Goal: Information Seeking & Learning: Learn about a topic

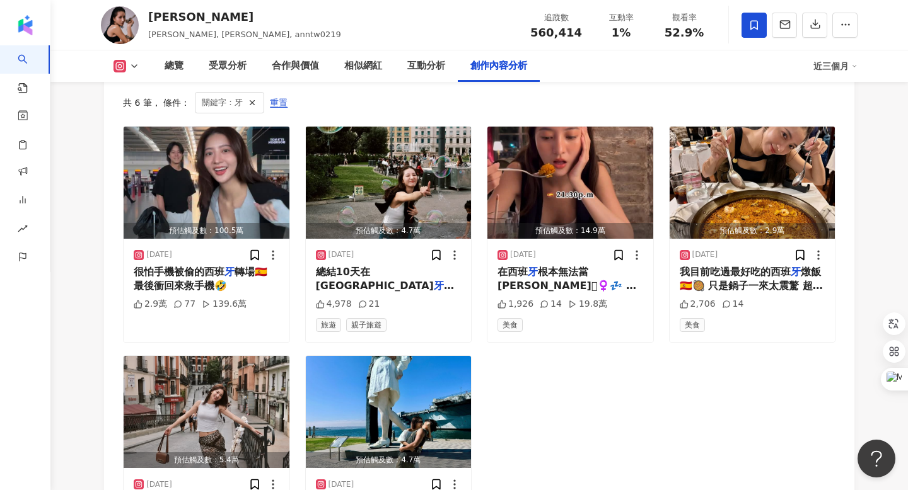
scroll to position [3853, 0]
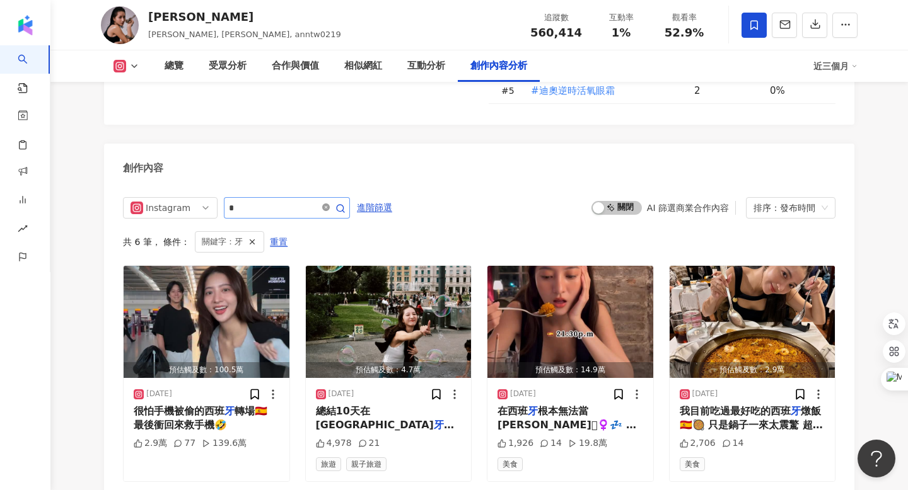
click at [328, 204] on icon "close-circle" at bounding box center [326, 208] width 8 height 8
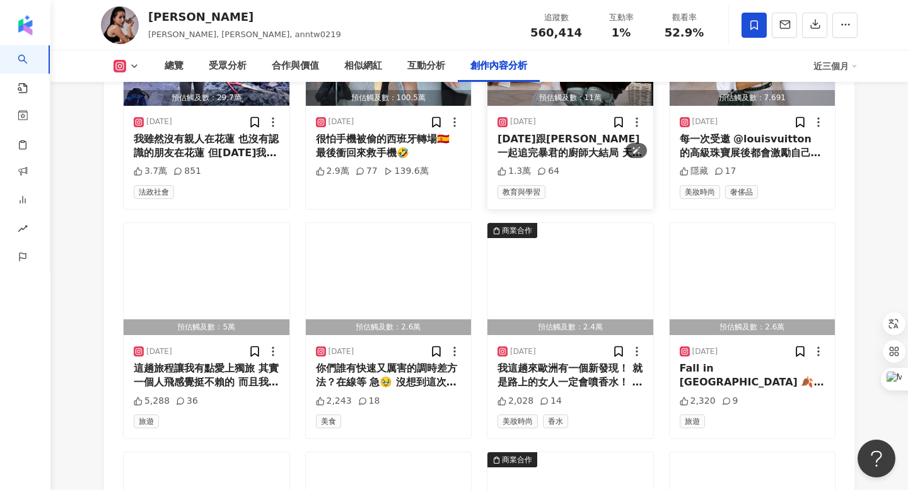
scroll to position [4401, 0]
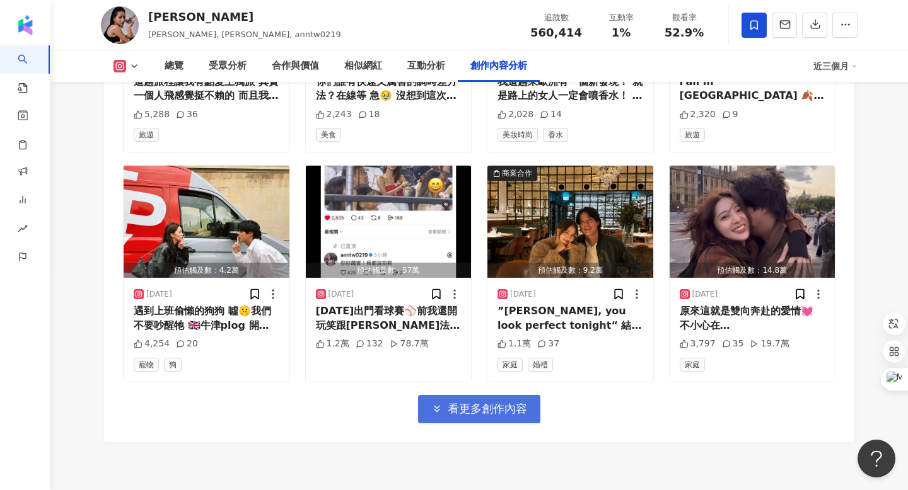
click at [498, 395] on button "看更多創作內容" at bounding box center [479, 409] width 122 height 28
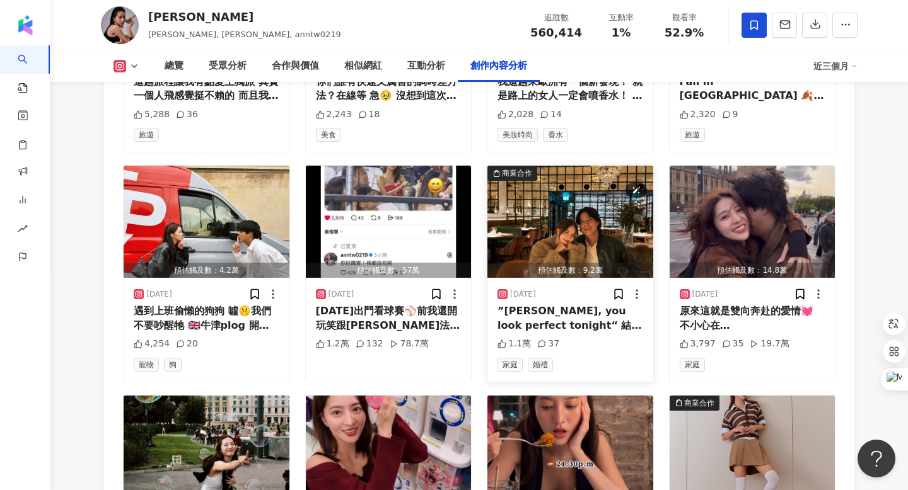
click at [603, 166] on img "button" at bounding box center [570, 222] width 166 height 112
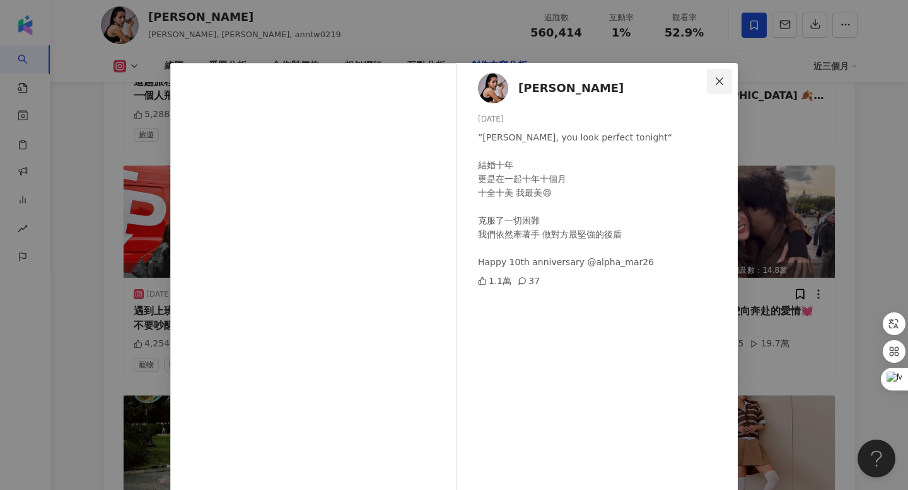
click at [712, 78] on span "Close" at bounding box center [719, 81] width 25 height 10
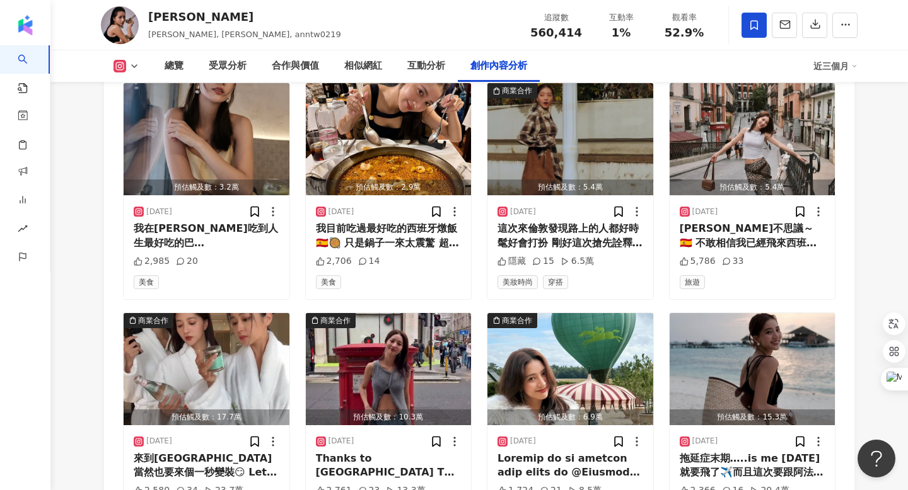
scroll to position [4982, 0]
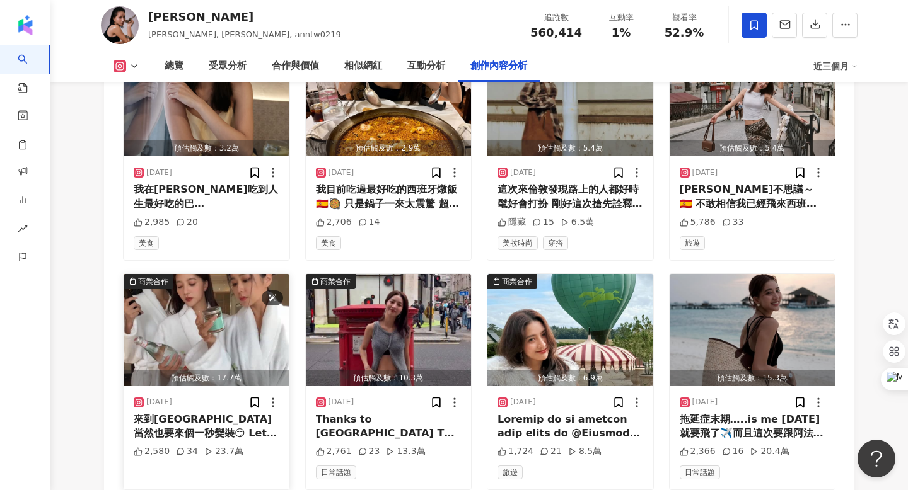
click at [236, 274] on img "button" at bounding box center [207, 330] width 166 height 112
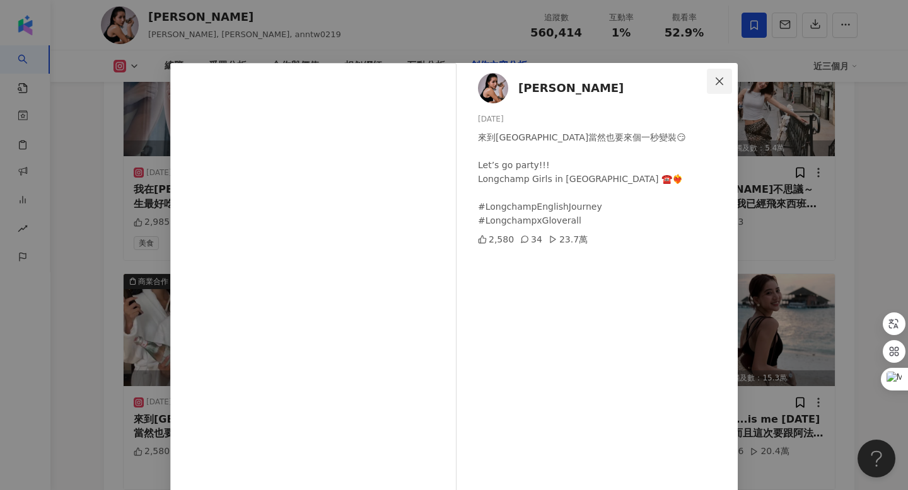
click at [710, 84] on span "Close" at bounding box center [719, 81] width 25 height 10
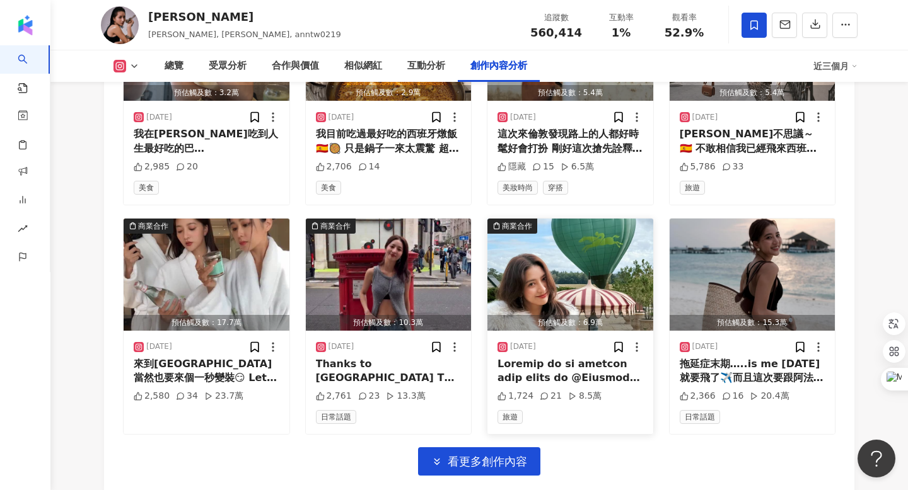
scroll to position [5109, 0]
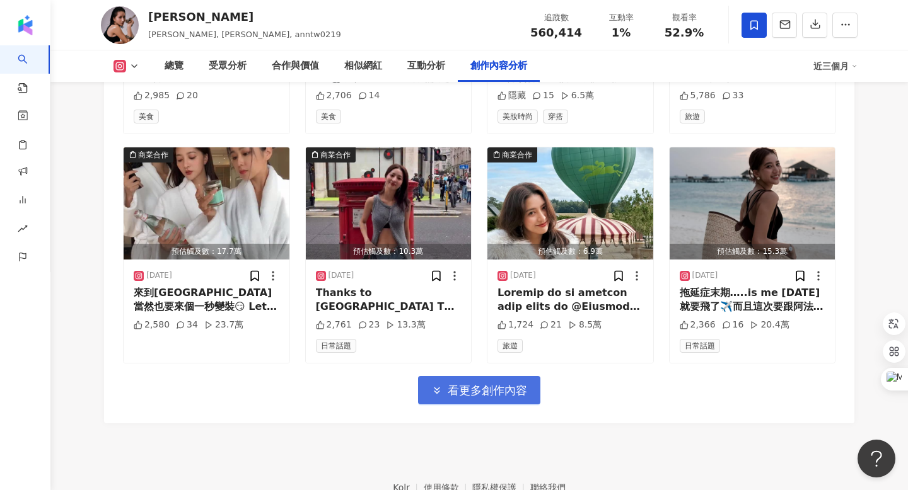
click at [504, 384] on span "看更多創作內容" at bounding box center [487, 391] width 79 height 14
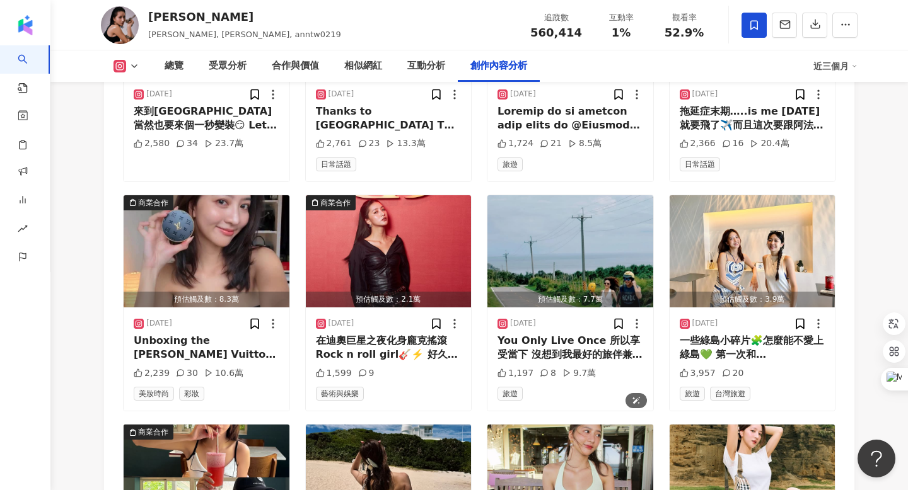
scroll to position [5373, 0]
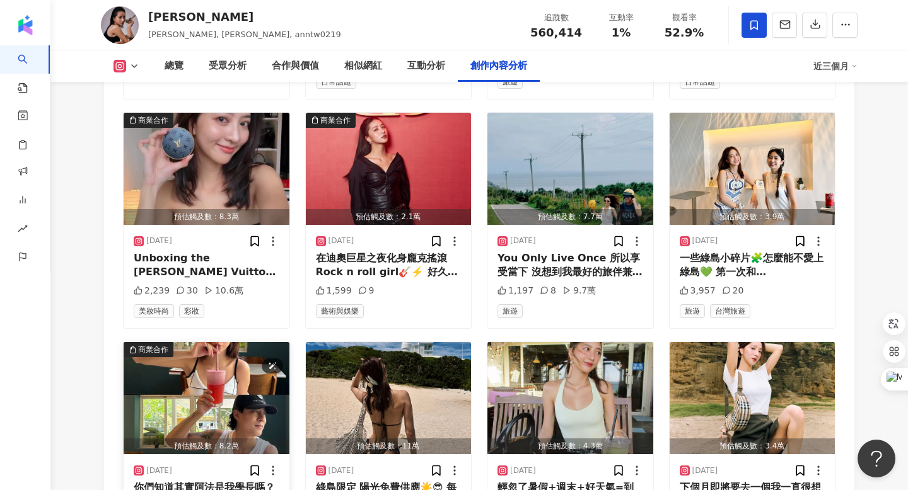
click at [185, 342] on img "button" at bounding box center [207, 398] width 166 height 112
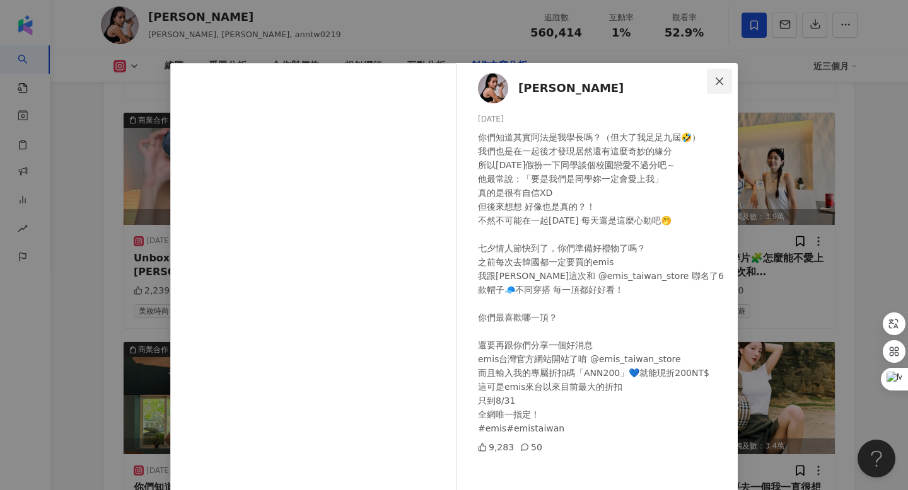
click at [721, 80] on icon "close" at bounding box center [719, 81] width 10 height 10
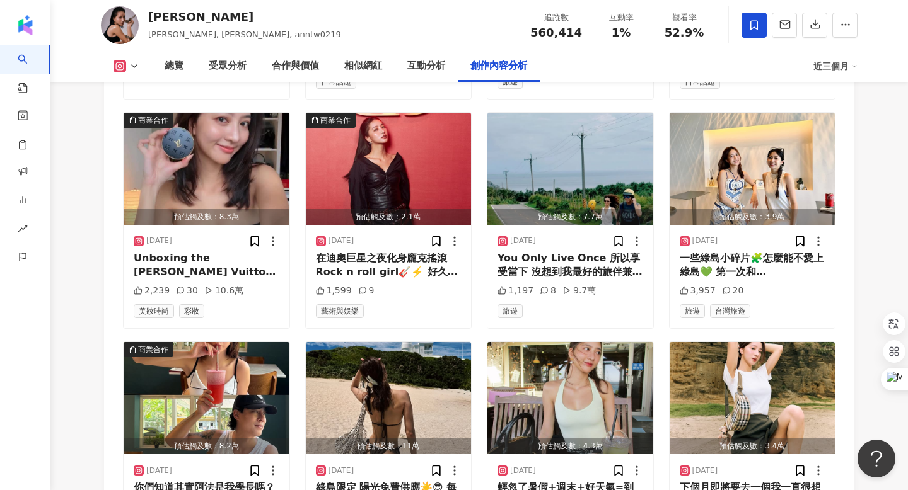
scroll to position [5658, 0]
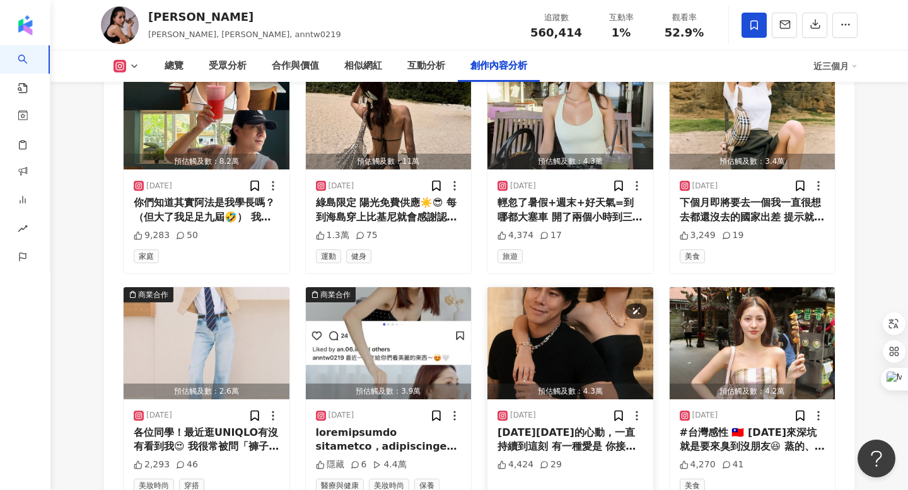
click at [602, 287] on img "button" at bounding box center [570, 343] width 166 height 112
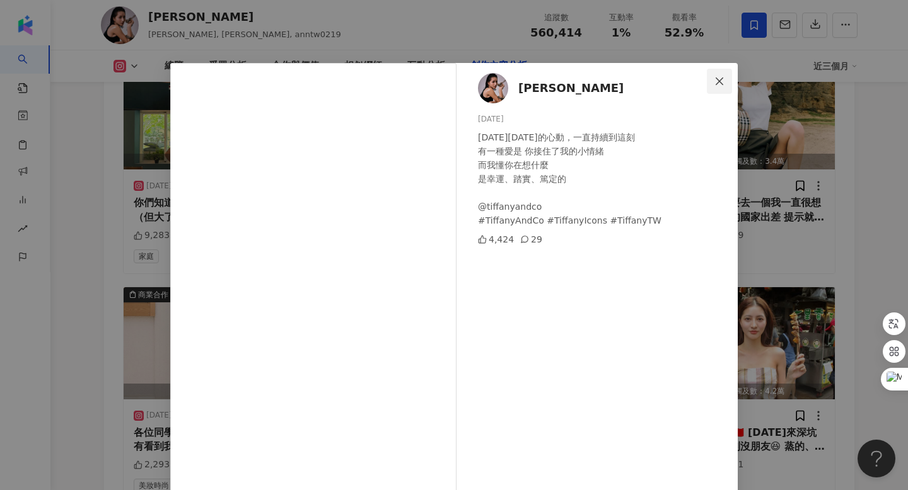
click at [717, 73] on button "Close" at bounding box center [719, 81] width 25 height 25
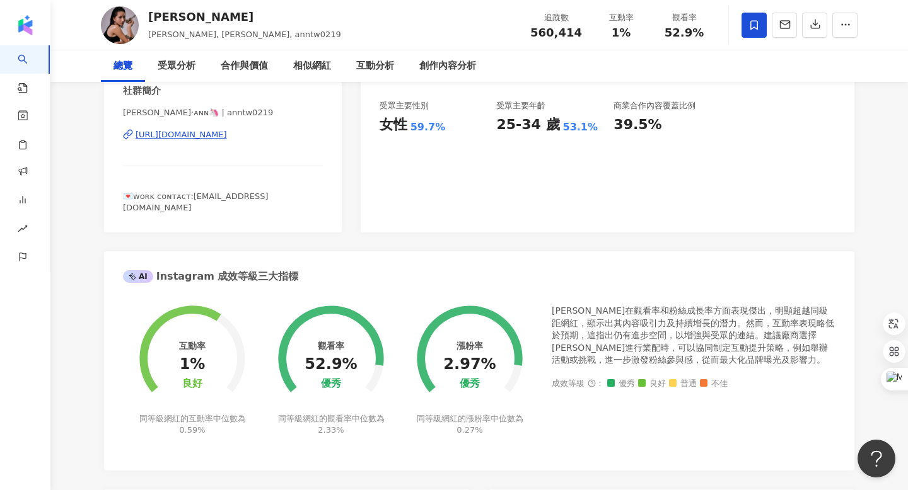
scroll to position [0, 0]
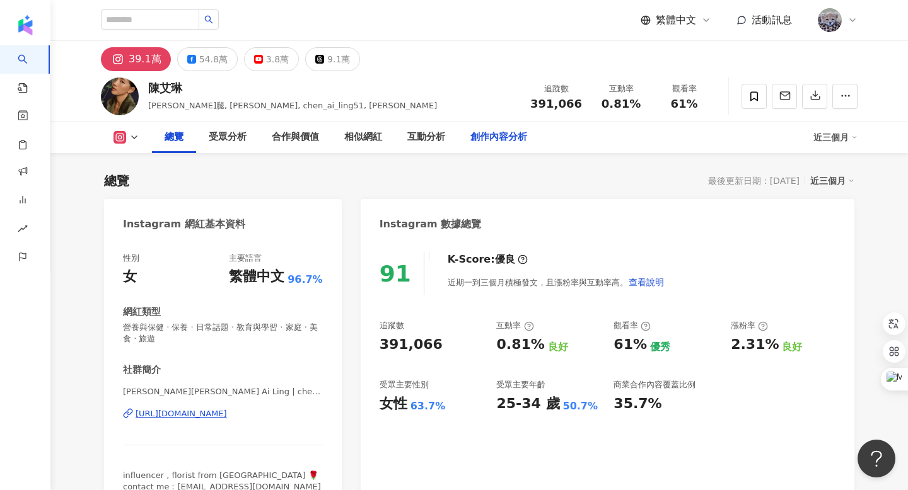
click at [482, 131] on div "創作內容分析" at bounding box center [498, 137] width 57 height 15
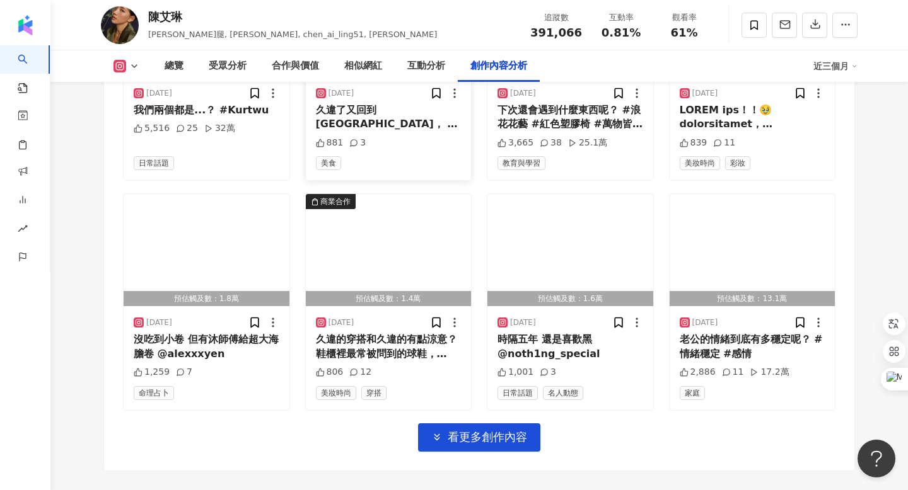
scroll to position [4468, 0]
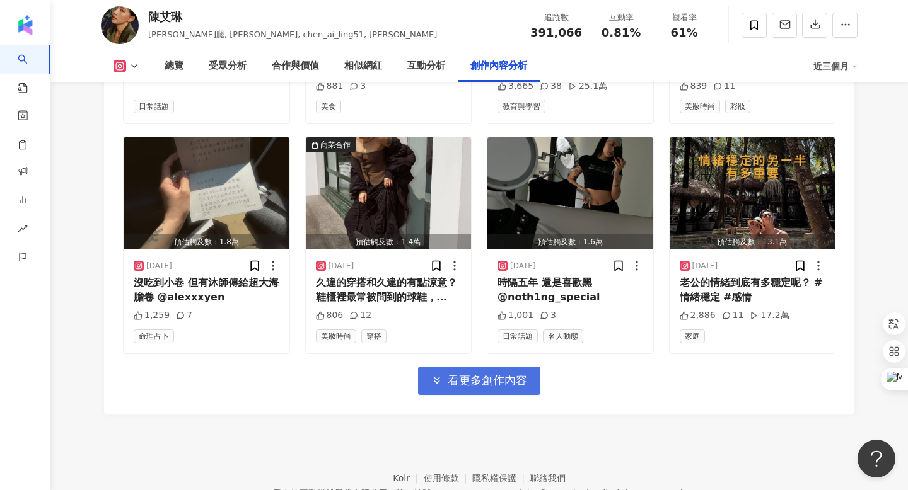
click at [454, 367] on button "看更多創作內容" at bounding box center [479, 381] width 122 height 28
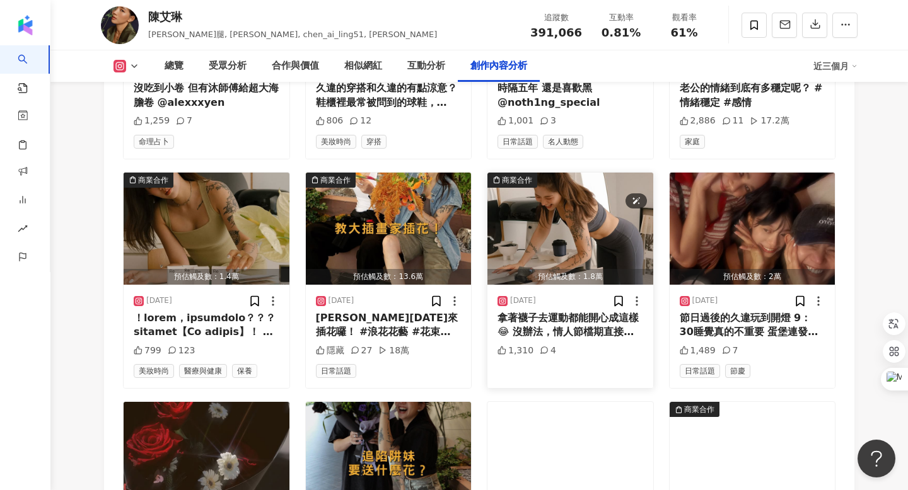
scroll to position [4673, 0]
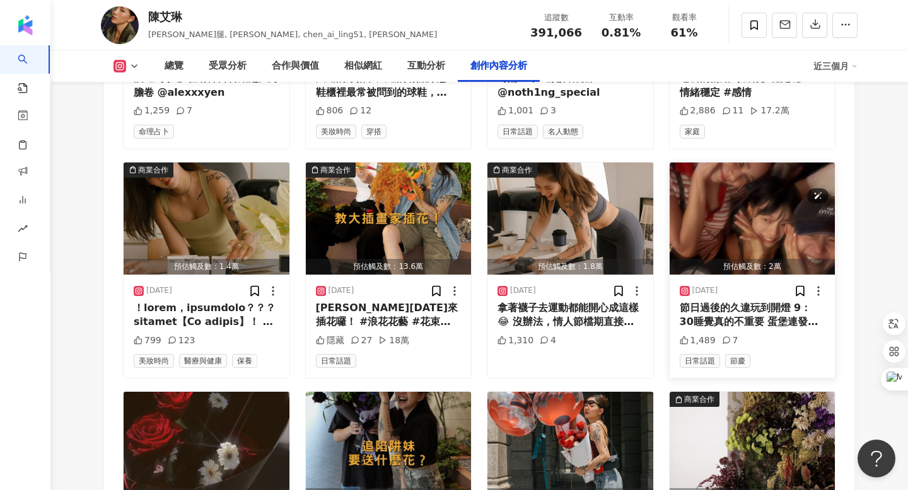
click at [724, 163] on img "button" at bounding box center [752, 219] width 166 height 112
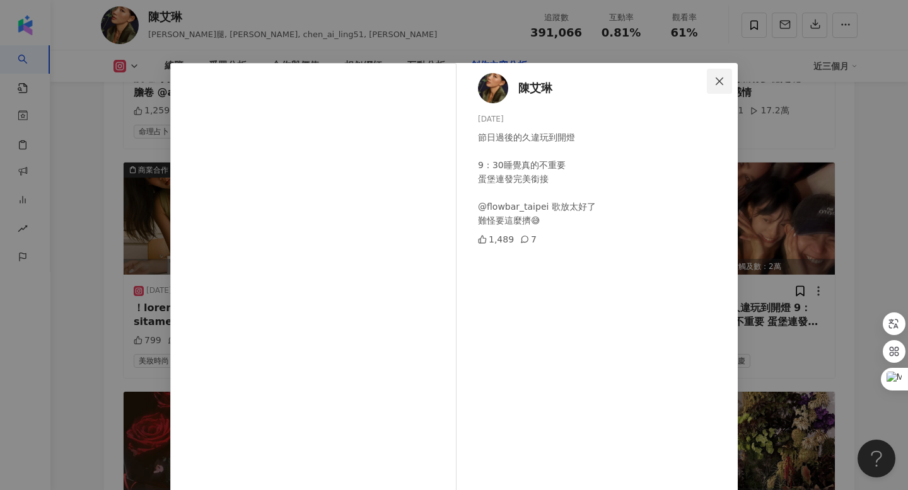
click at [731, 77] on span "Close" at bounding box center [719, 81] width 25 height 10
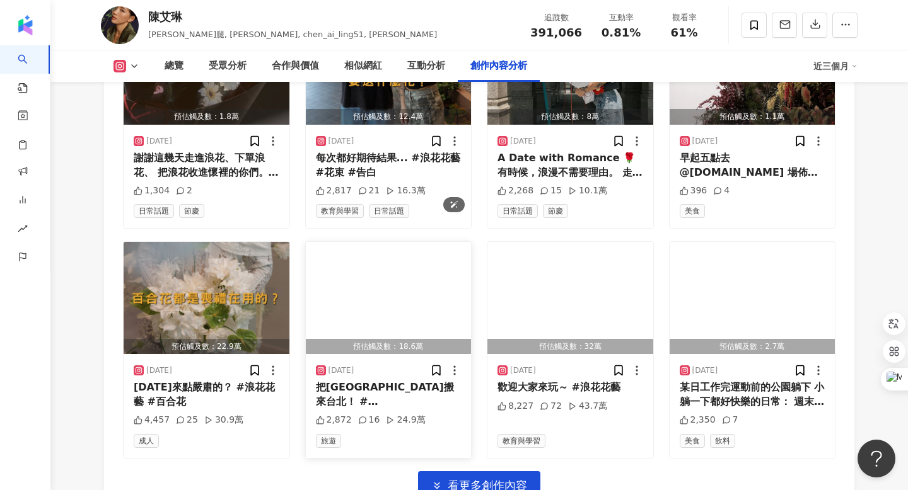
scroll to position [5157, 0]
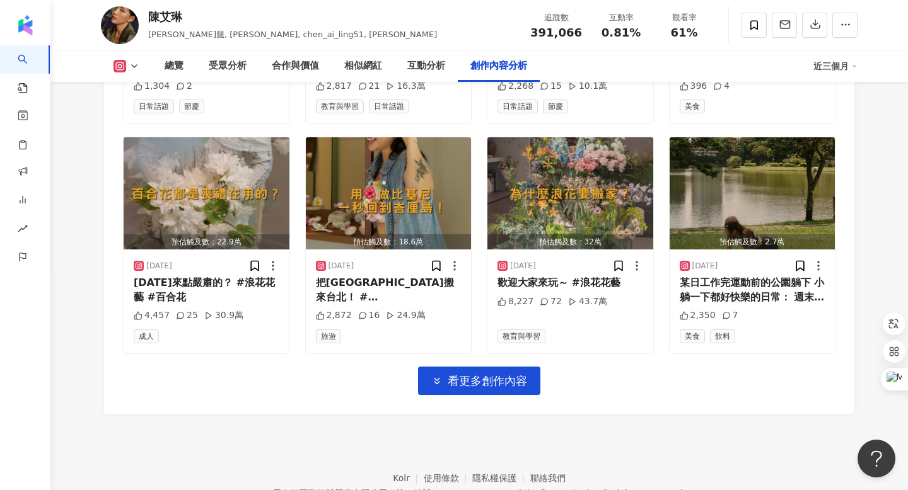
click at [474, 374] on span "看更多創作內容" at bounding box center [487, 381] width 79 height 14
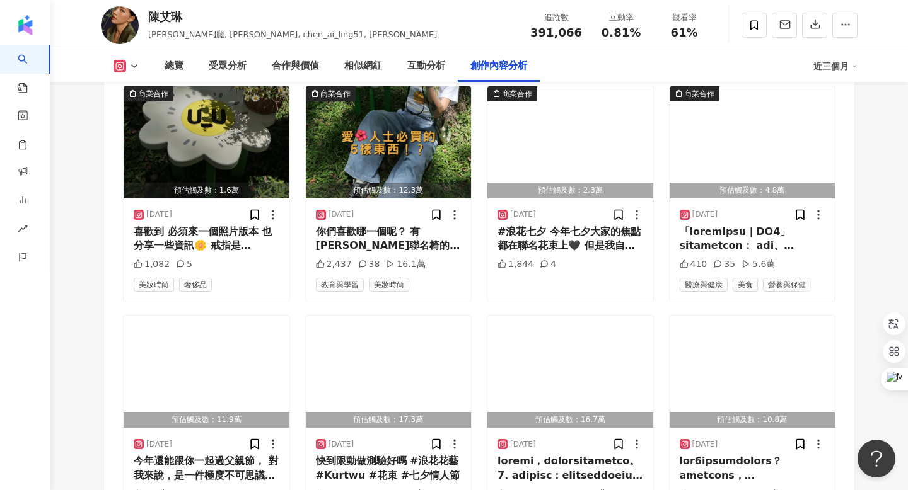
scroll to position [5464, 0]
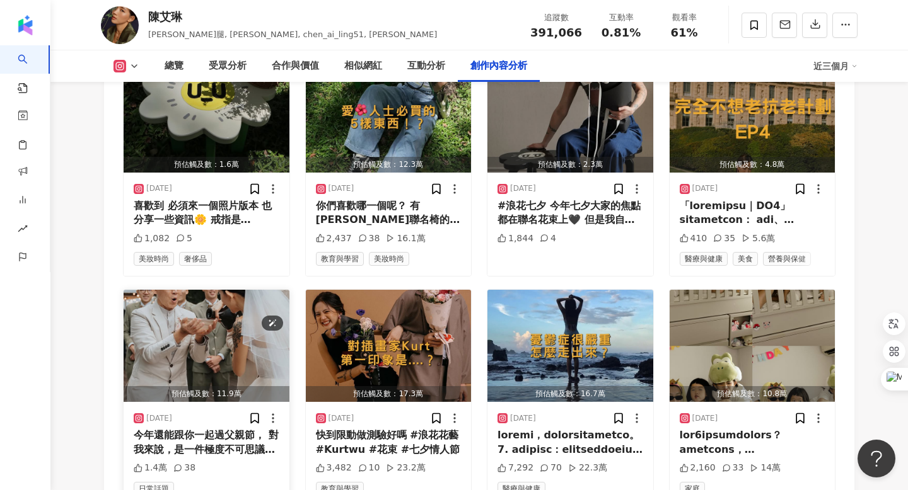
click at [203, 290] on img "button" at bounding box center [207, 346] width 166 height 112
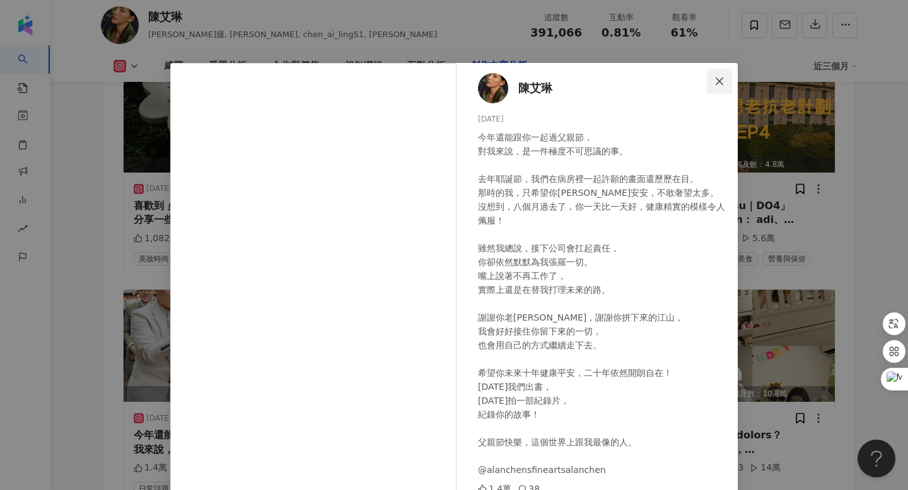
click at [717, 84] on icon "close" at bounding box center [719, 81] width 10 height 10
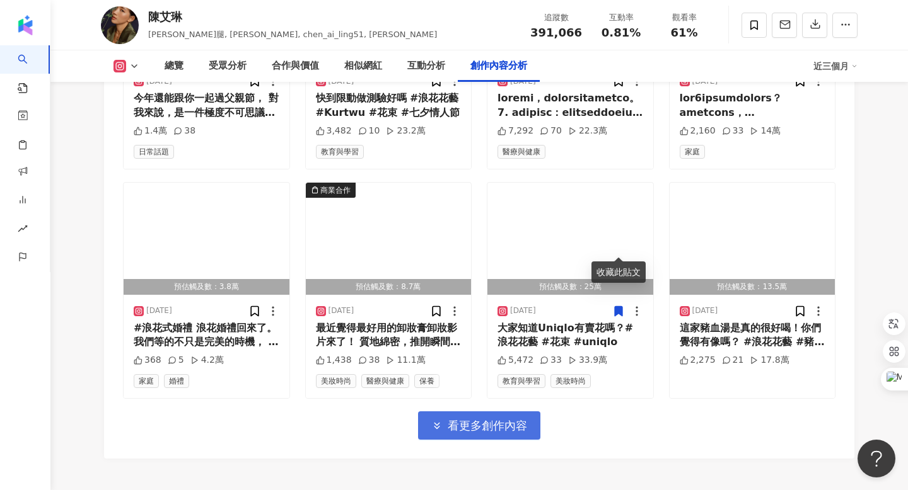
scroll to position [5805, 0]
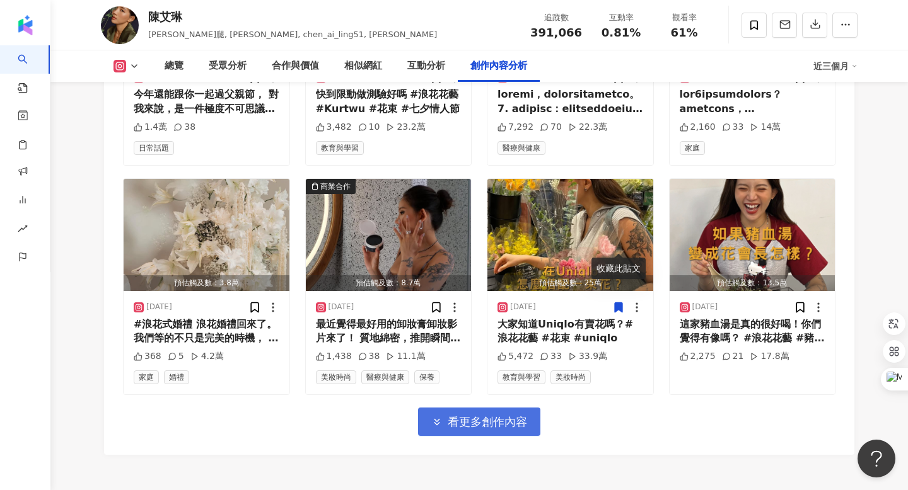
click at [485, 415] on span "看更多創作內容" at bounding box center [487, 422] width 79 height 14
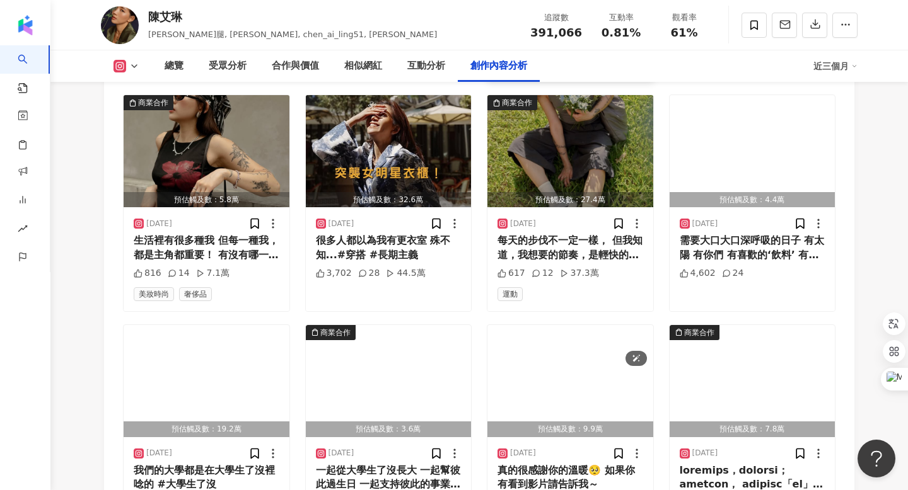
scroll to position [6536, 0]
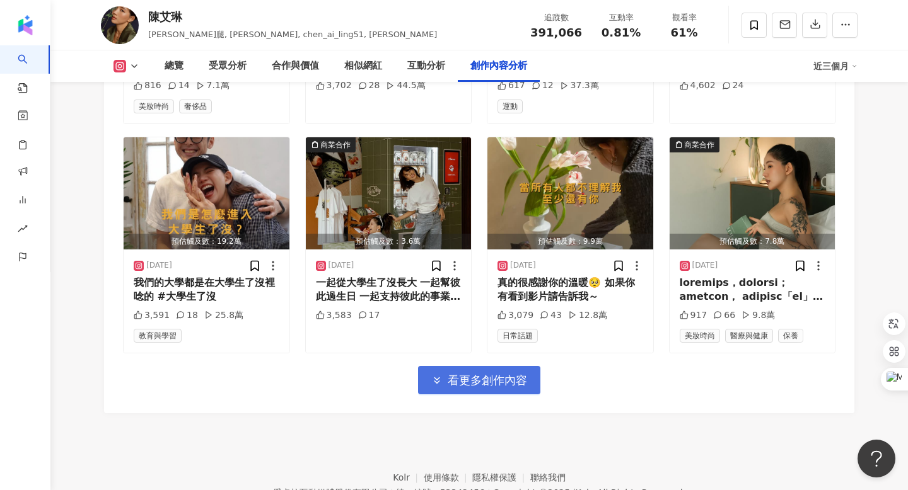
click at [469, 374] on span "看更多創作內容" at bounding box center [487, 381] width 79 height 14
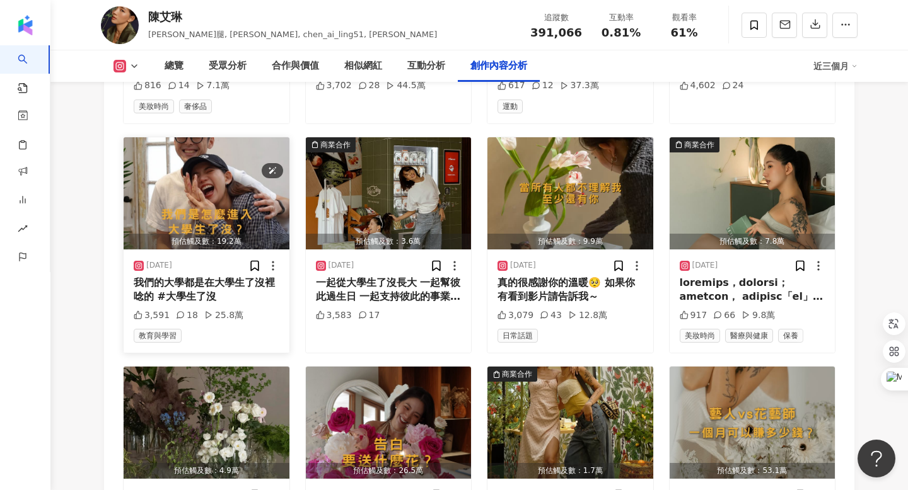
click at [223, 137] on img "button" at bounding box center [207, 193] width 166 height 112
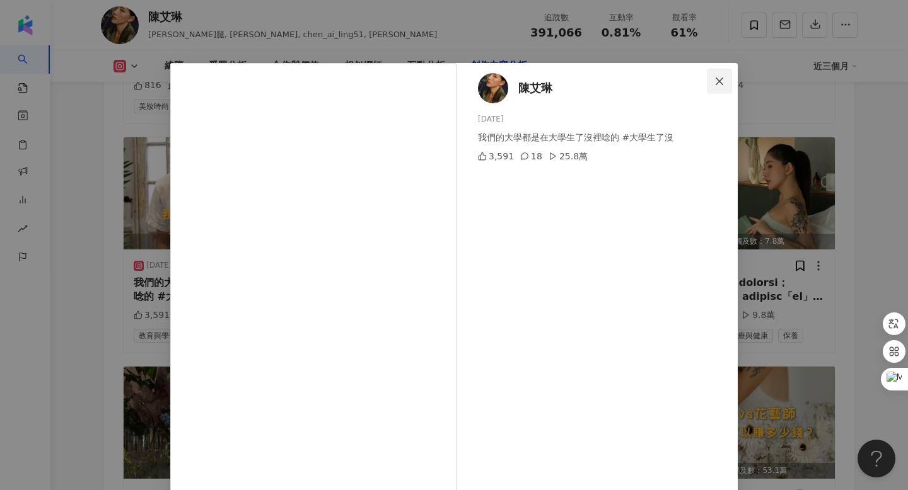
click at [726, 92] on button "Close" at bounding box center [719, 81] width 25 height 25
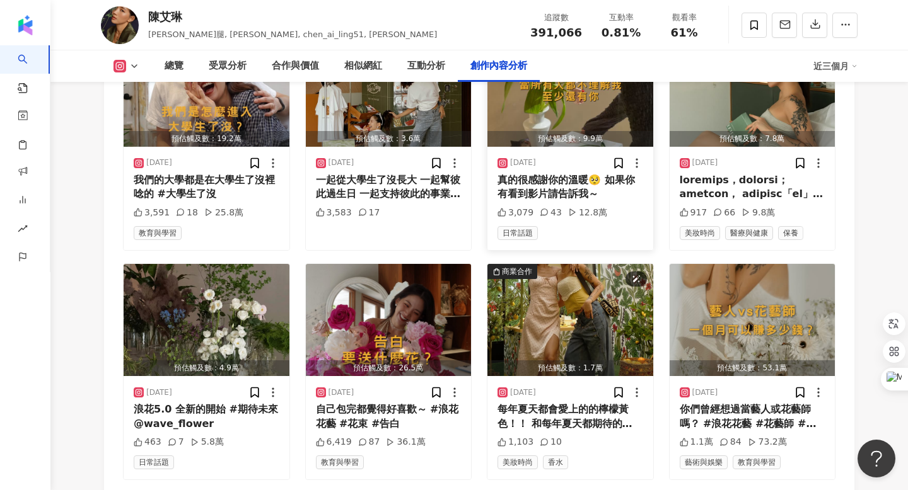
scroll to position [6978, 0]
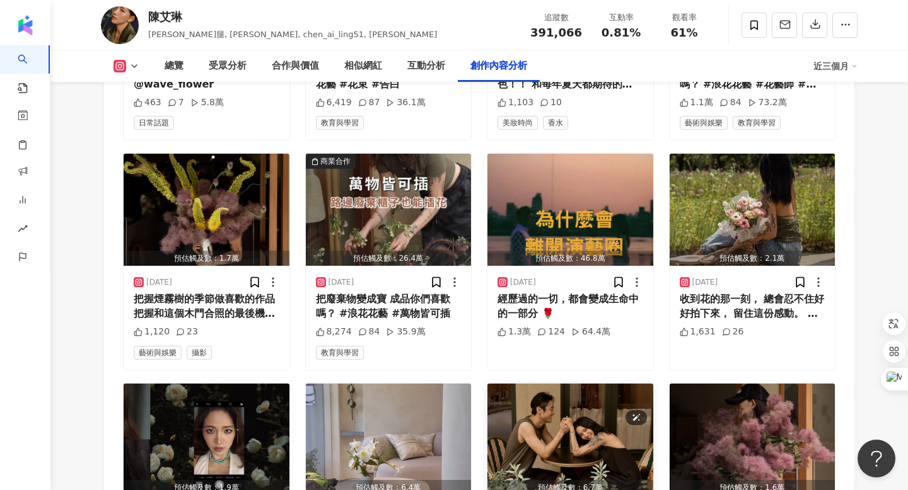
click at [574, 394] on img "button" at bounding box center [570, 440] width 166 height 112
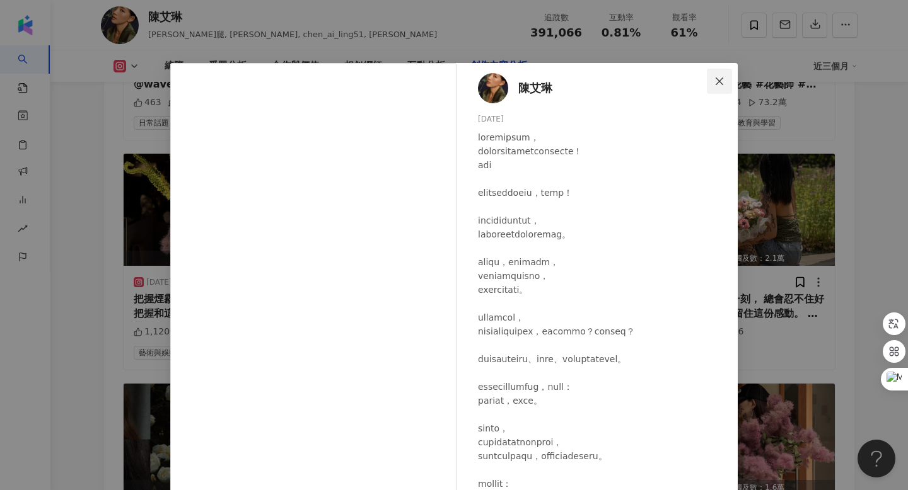
click at [714, 78] on span "Close" at bounding box center [719, 81] width 25 height 10
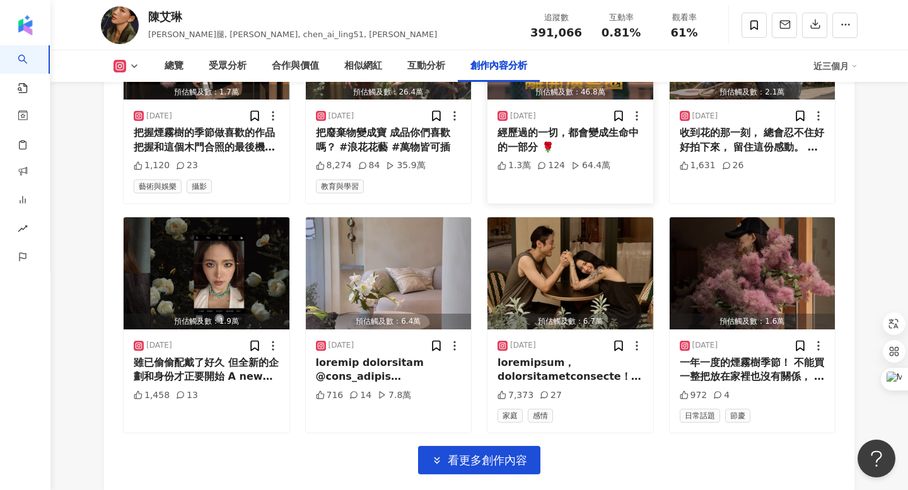
scroll to position [7225, 0]
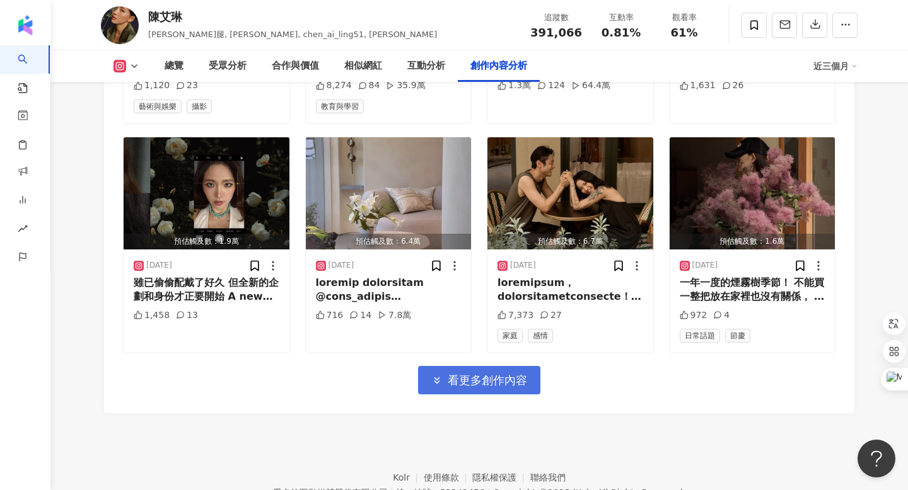
click at [488, 374] on span "看更多創作內容" at bounding box center [487, 381] width 79 height 14
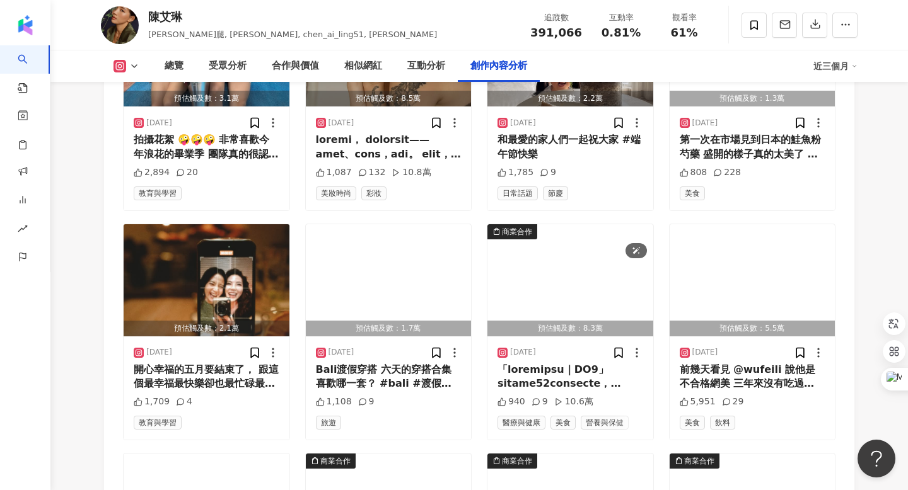
scroll to position [7856, 0]
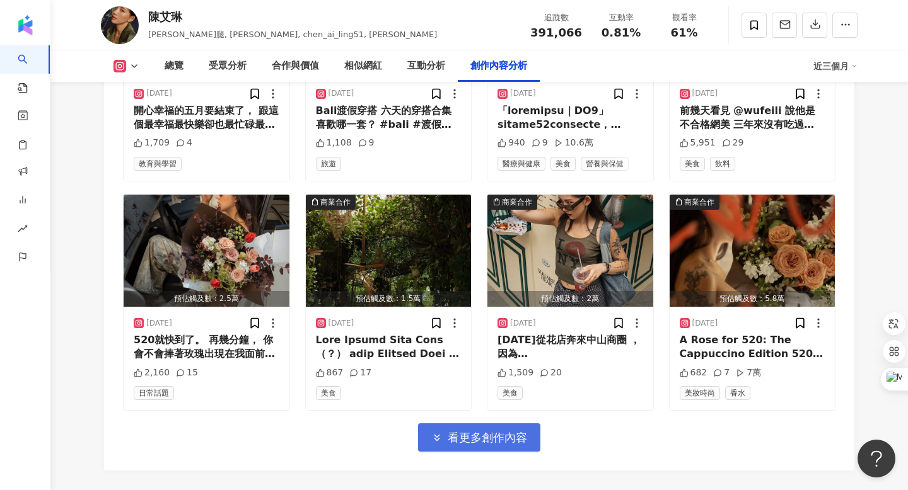
click at [480, 424] on button "看更多創作內容" at bounding box center [479, 438] width 122 height 28
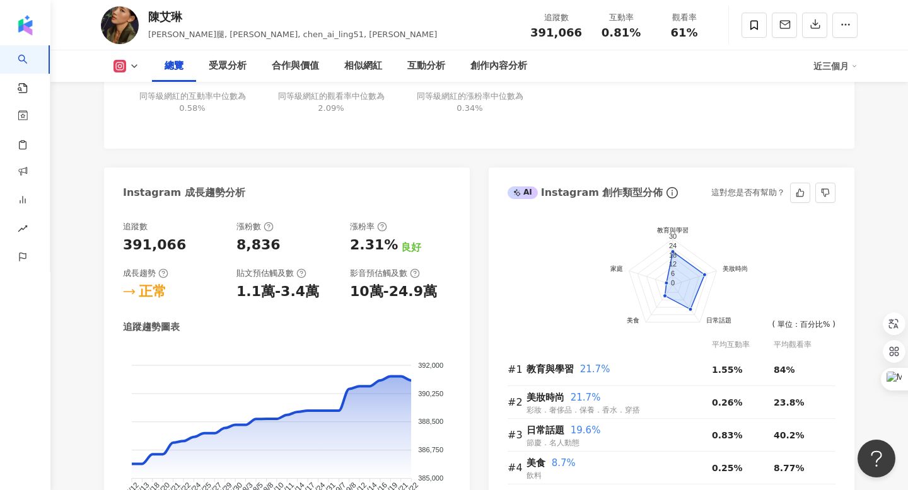
scroll to position [0, 0]
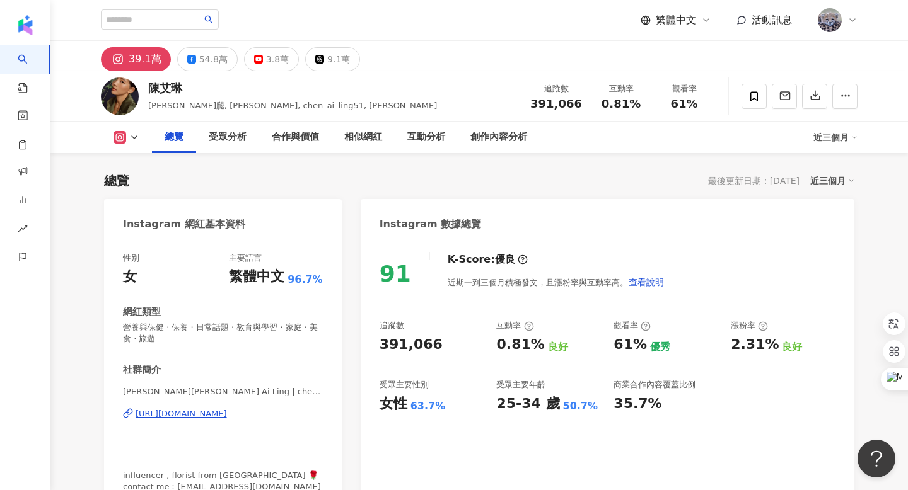
click at [187, 414] on div "https://www.instagram.com/chen_ai_ling51/" at bounding box center [181, 413] width 91 height 11
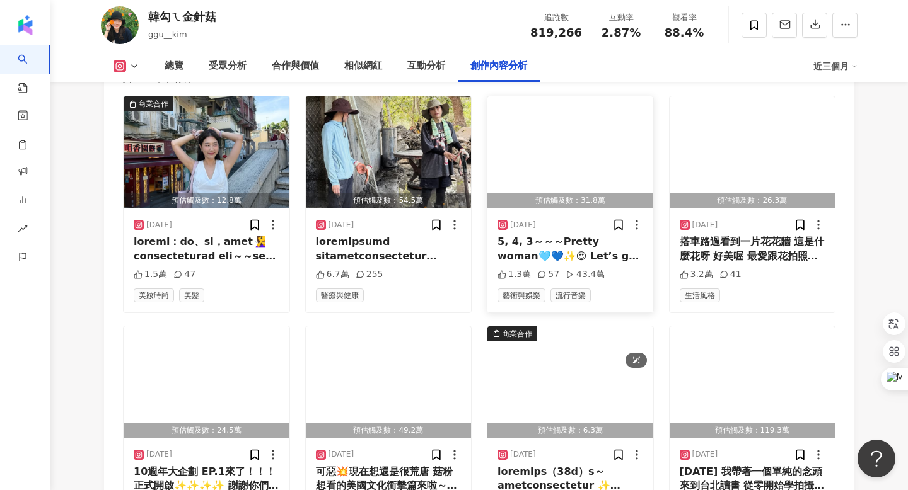
scroll to position [3998, 0]
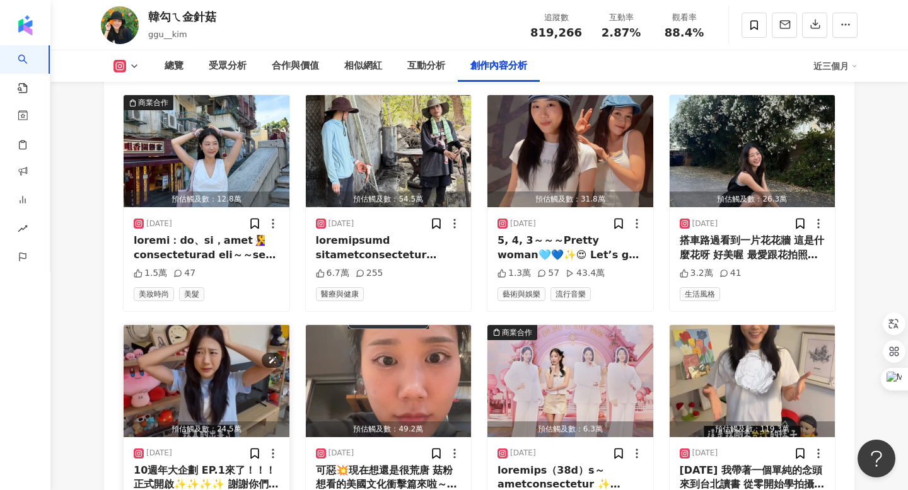
click at [229, 325] on img "button" at bounding box center [207, 381] width 166 height 112
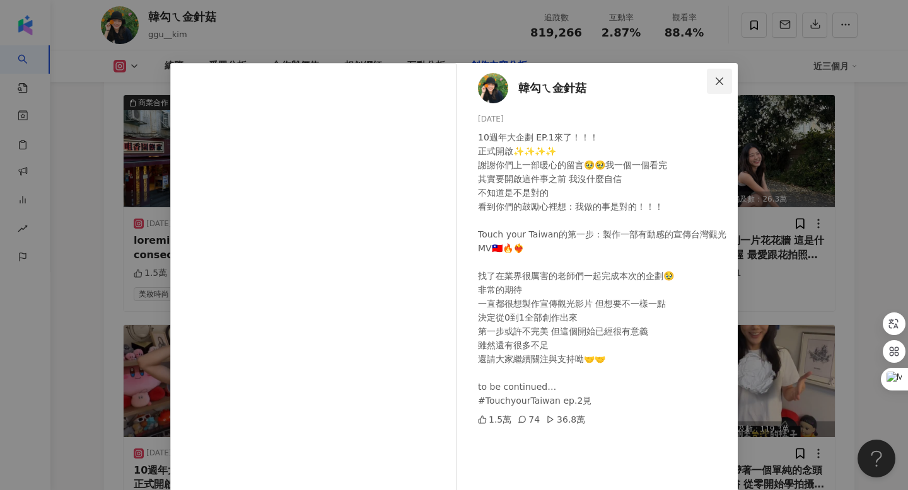
click at [720, 81] on icon "close" at bounding box center [719, 81] width 10 height 10
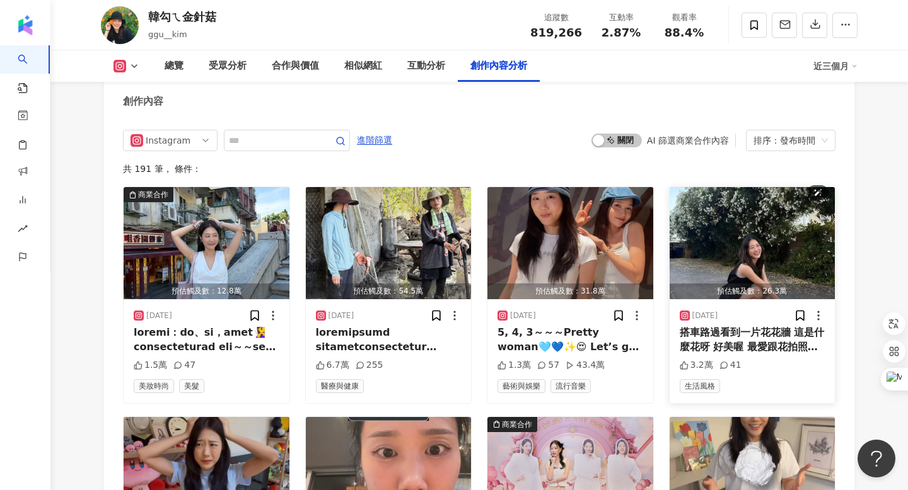
scroll to position [3890, 0]
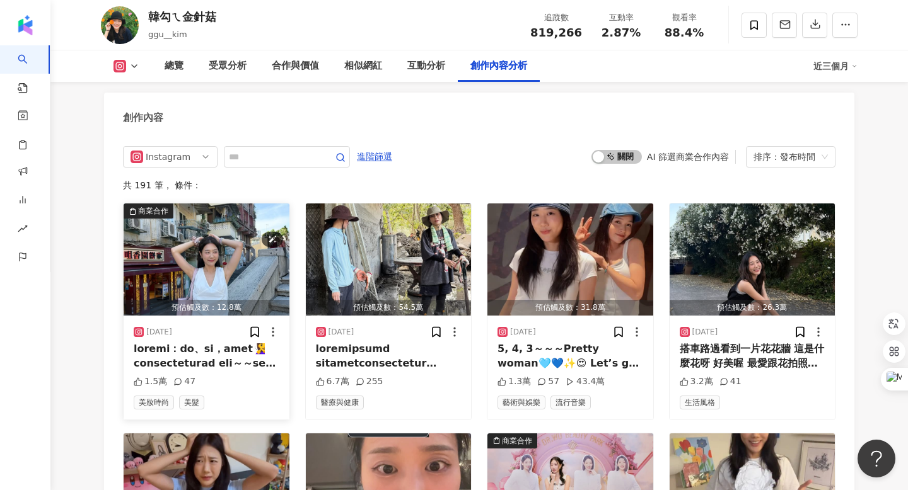
click at [158, 204] on img "button" at bounding box center [207, 260] width 166 height 112
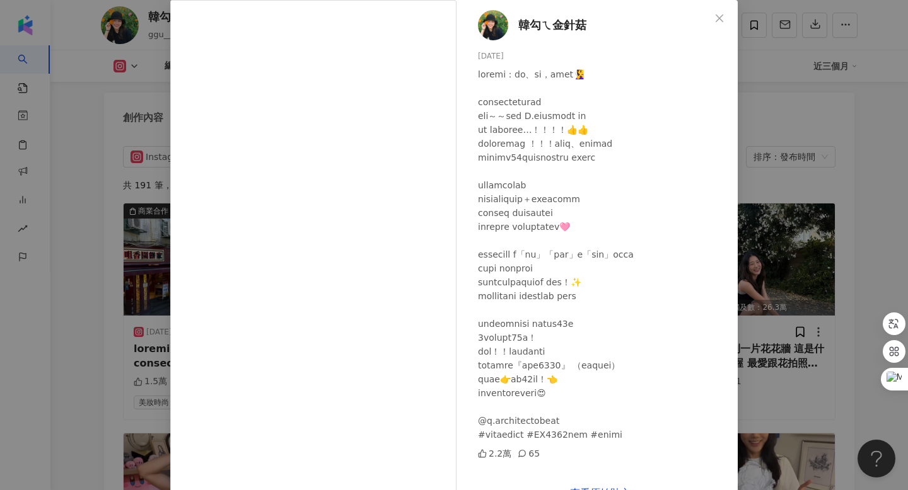
scroll to position [0, 0]
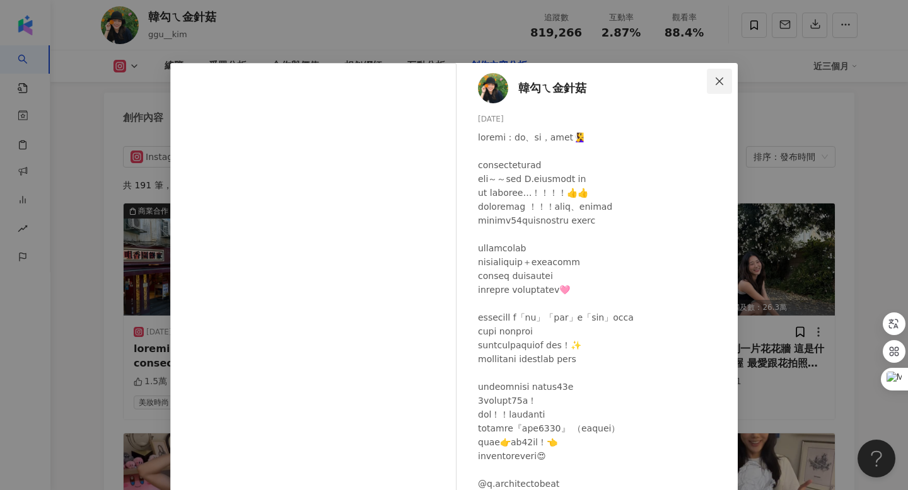
click at [715, 79] on icon "close" at bounding box center [719, 81] width 10 height 10
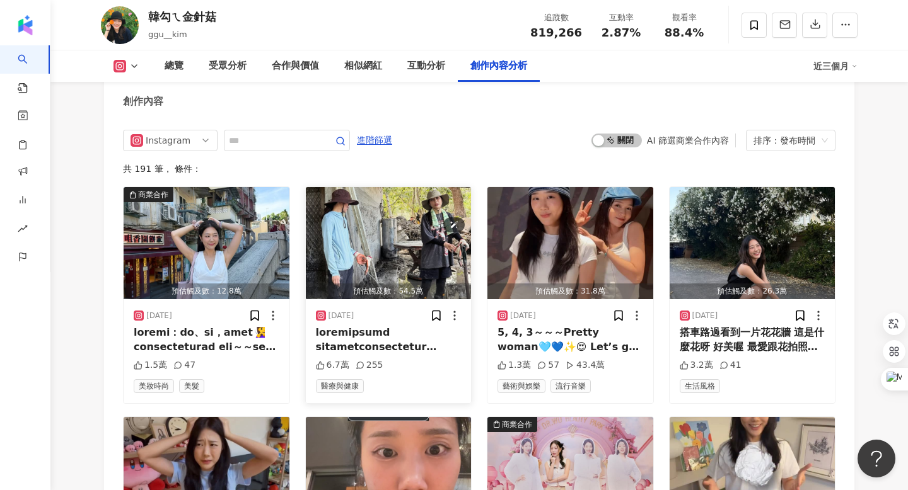
scroll to position [3904, 0]
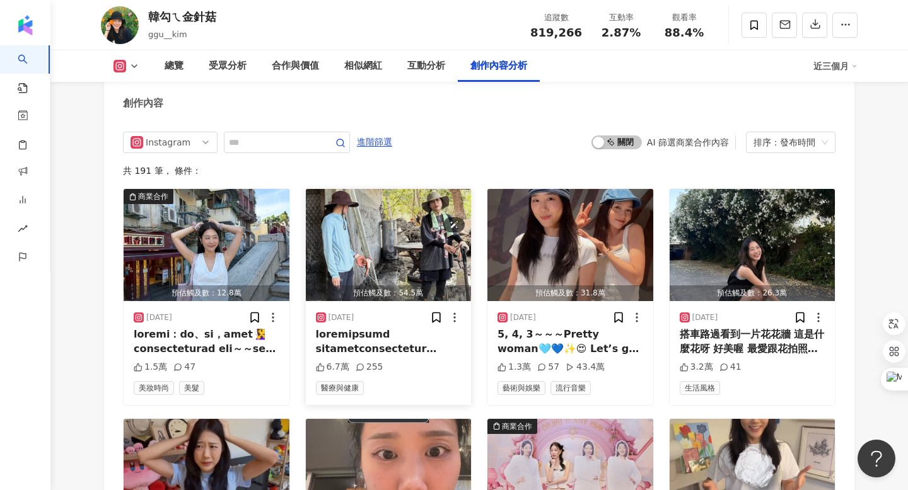
click at [416, 189] on img "button" at bounding box center [389, 245] width 166 height 112
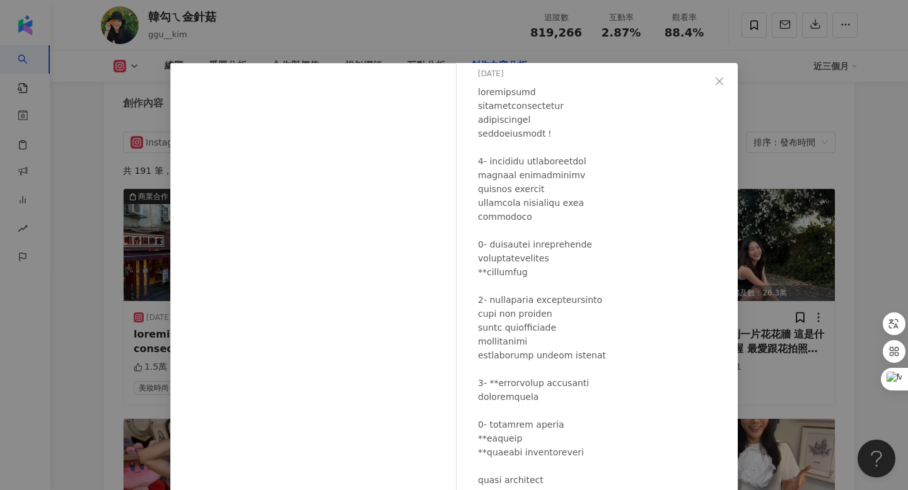
scroll to position [83, 0]
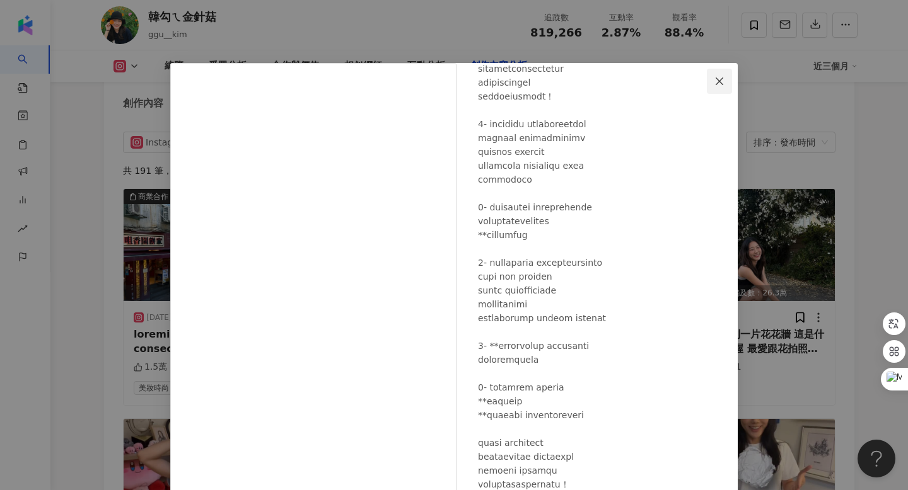
click at [713, 79] on span "Close" at bounding box center [719, 81] width 25 height 10
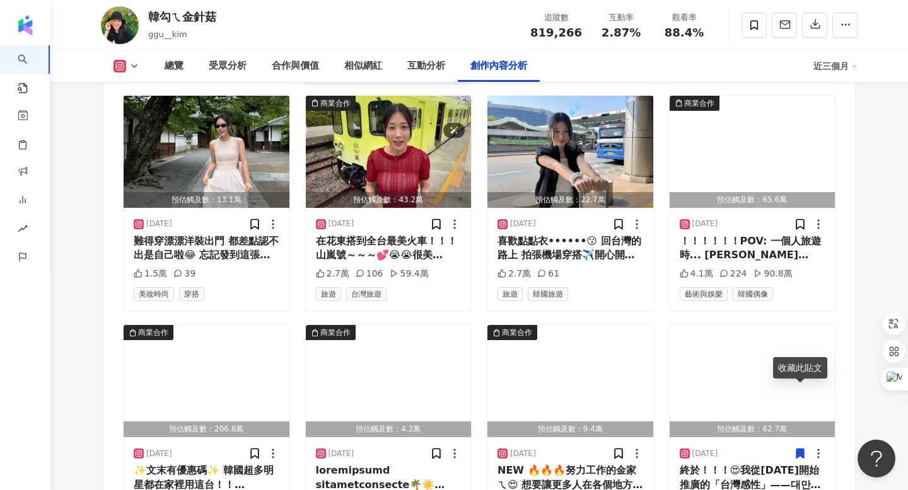
scroll to position [6754, 0]
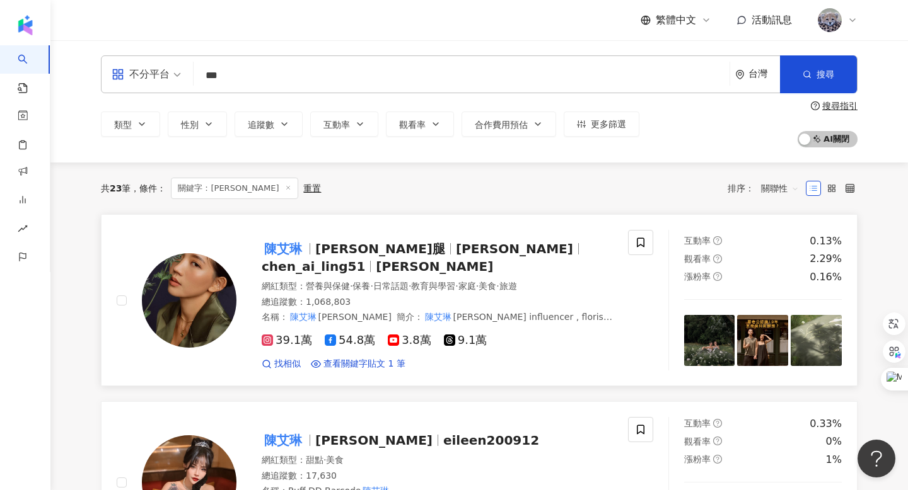
click at [280, 257] on mark "陳艾琳" at bounding box center [283, 249] width 43 height 20
click at [335, 76] on input "***" at bounding box center [462, 76] width 526 height 24
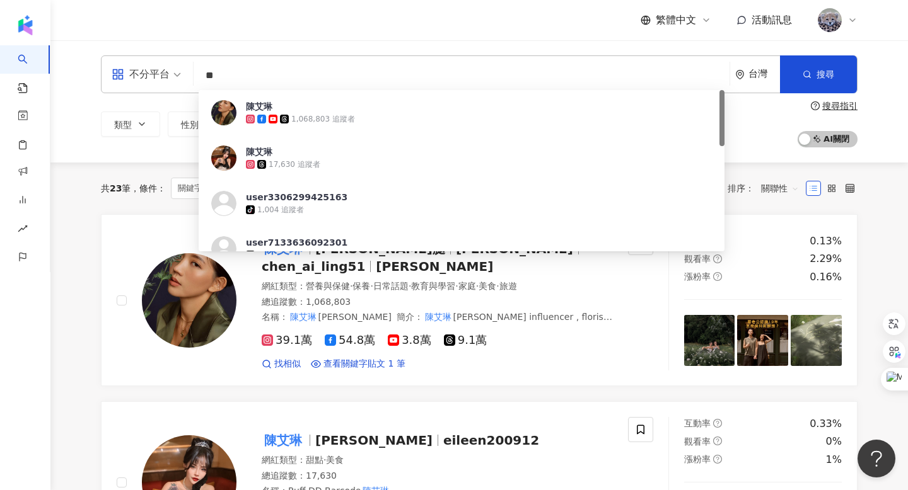
type input "*"
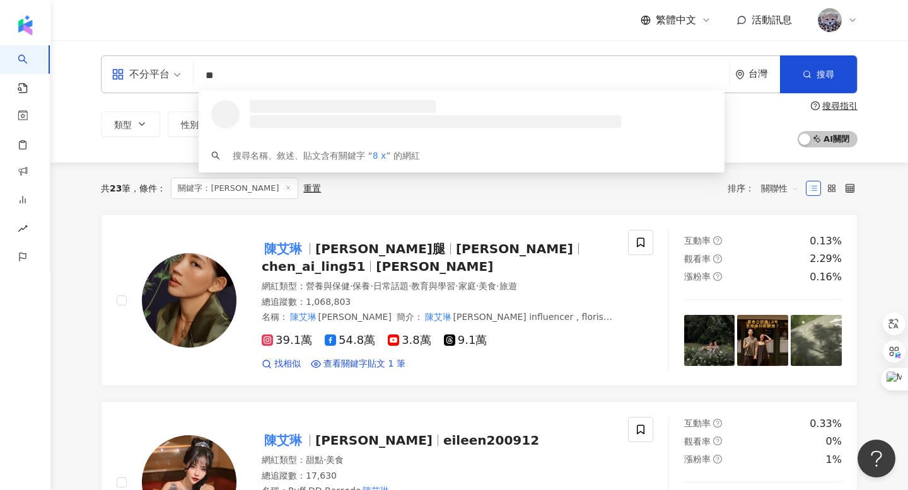
type input "*"
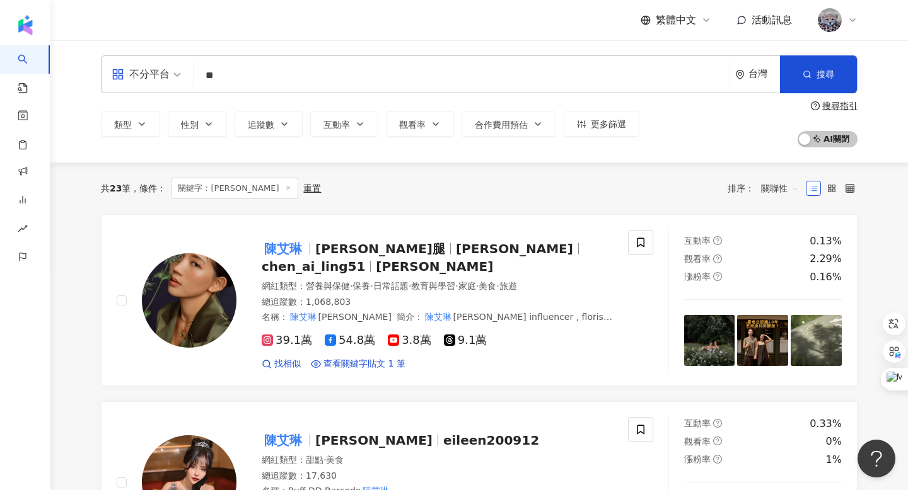
type input "**"
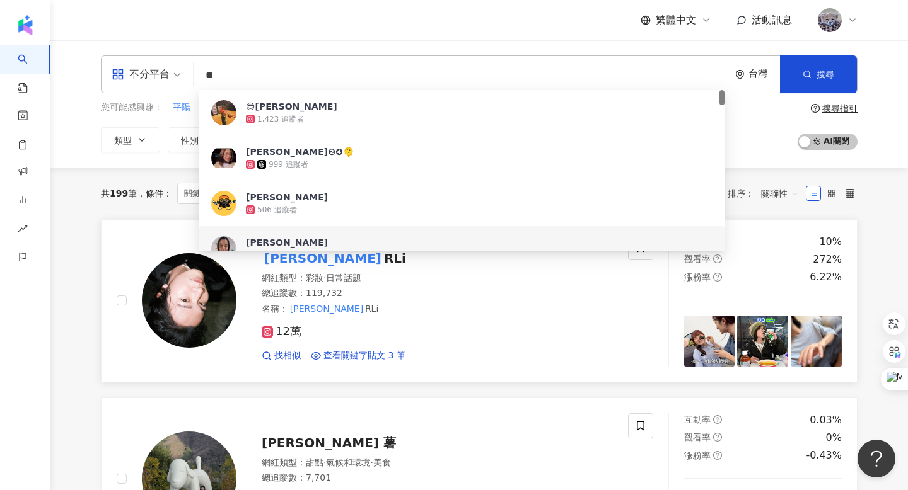
click at [287, 253] on mark "阿利" at bounding box center [323, 258] width 122 height 20
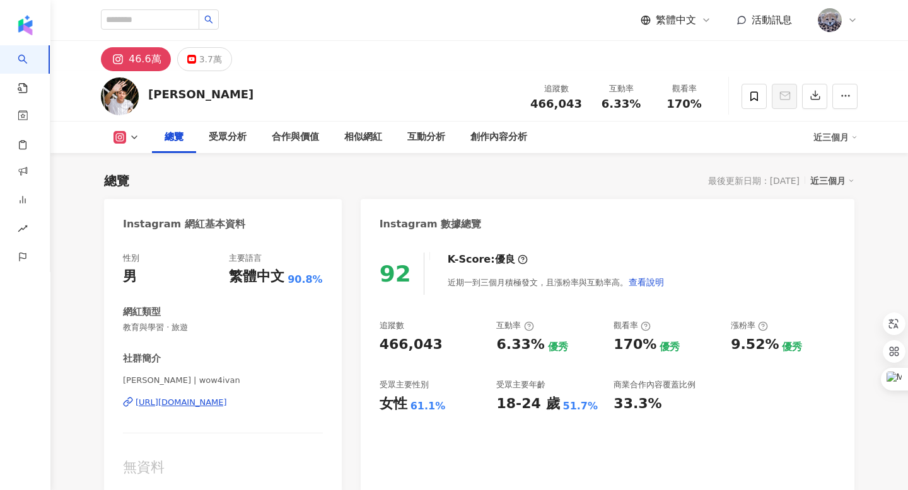
scroll to position [78, 0]
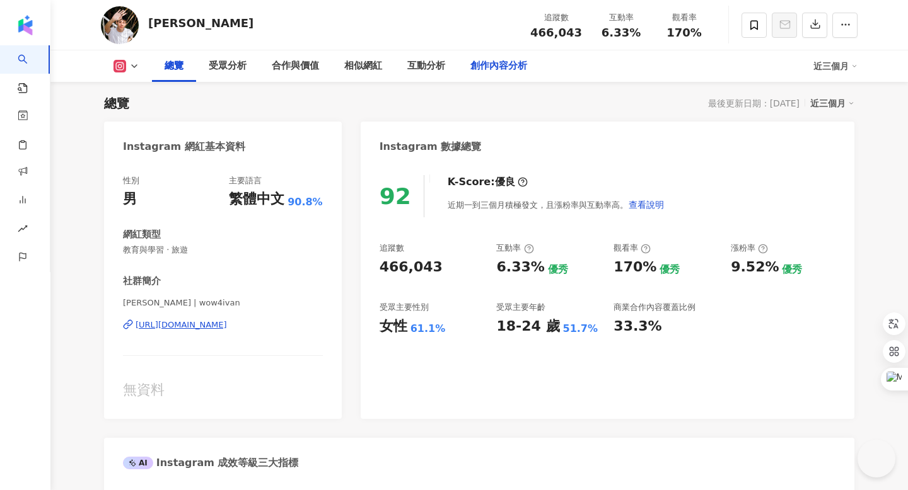
click at [514, 65] on div "創作內容分析" at bounding box center [498, 66] width 57 height 15
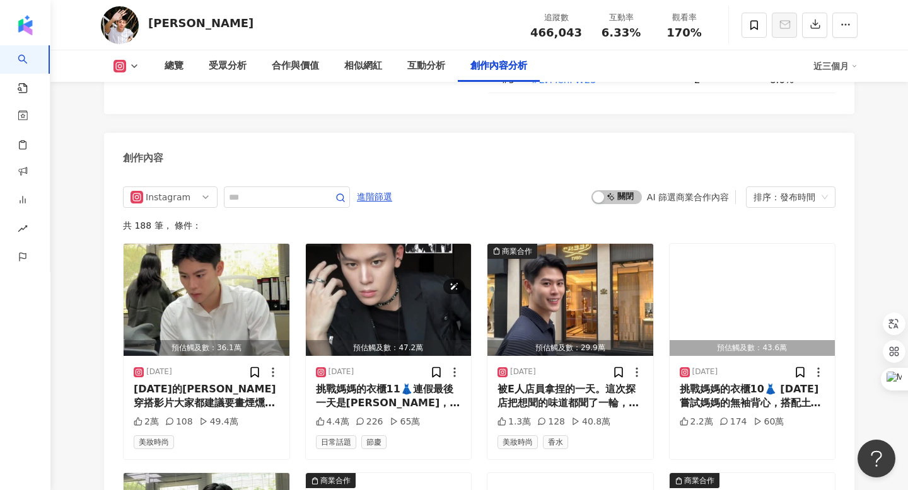
scroll to position [3789, 0]
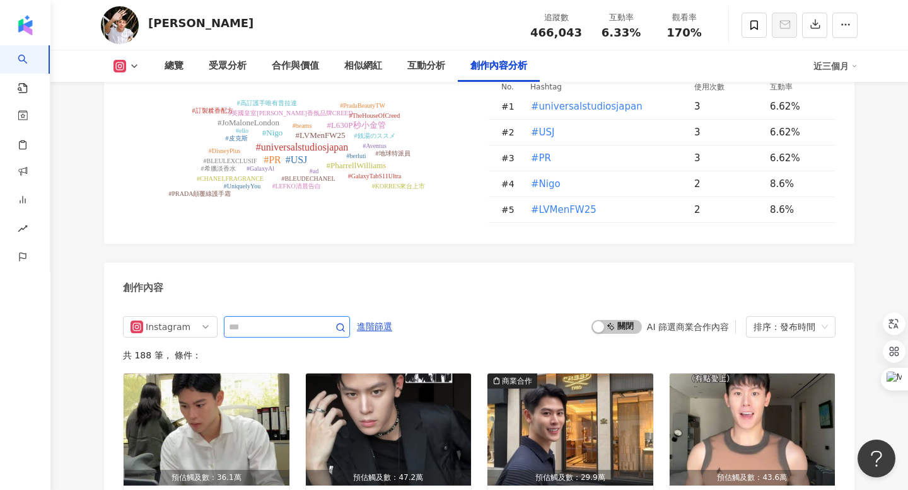
click at [293, 320] on input "text" at bounding box center [273, 327] width 88 height 15
type input "*"
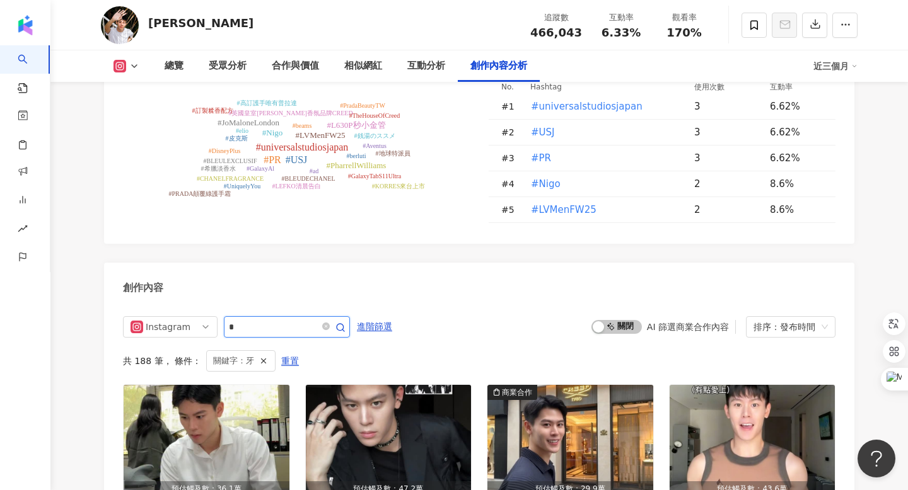
scroll to position [3880, 0]
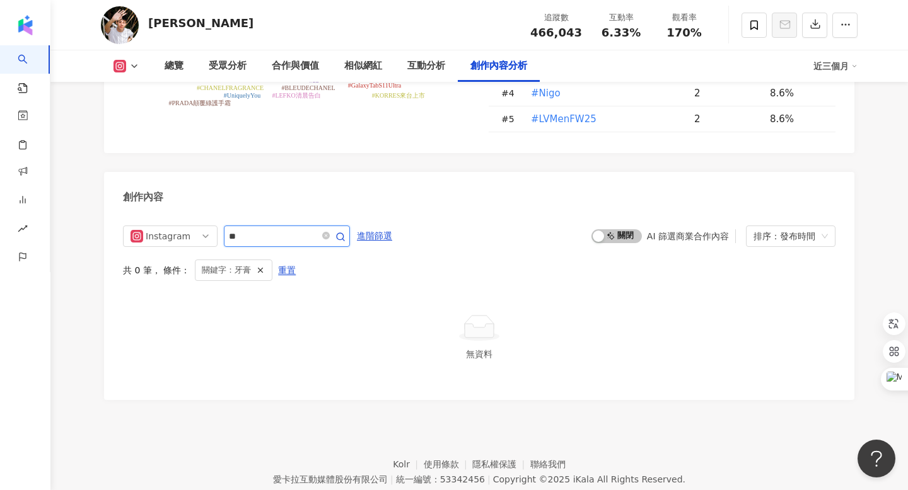
scroll to position [3840, 0]
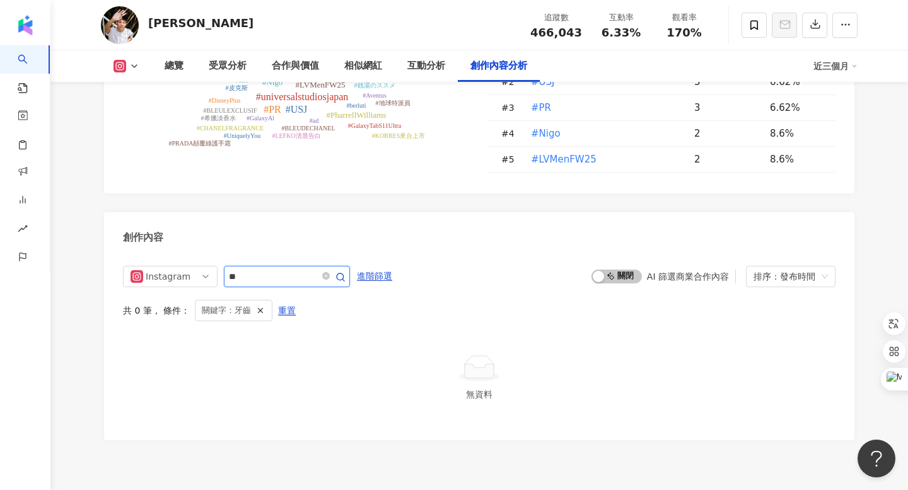
click at [345, 272] on icon "button" at bounding box center [340, 277] width 10 height 10
click at [297, 269] on input "**" at bounding box center [273, 276] width 88 height 15
type input "*"
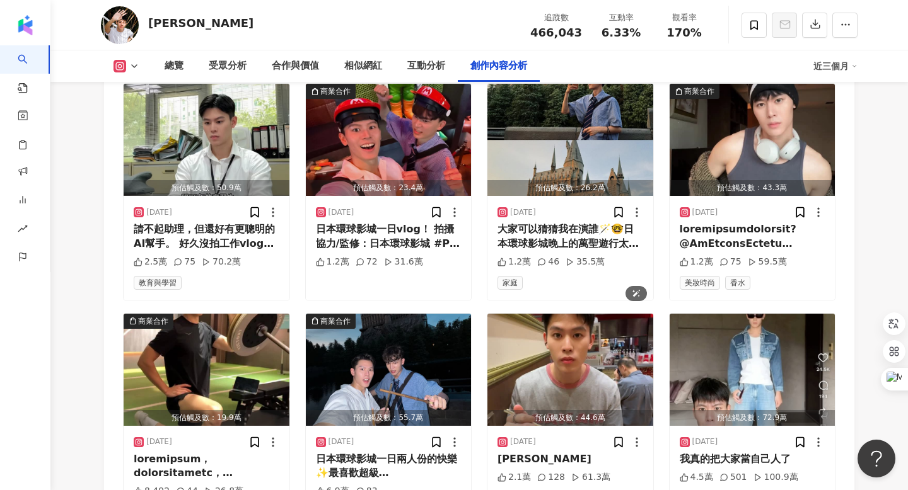
scroll to position [4336, 0]
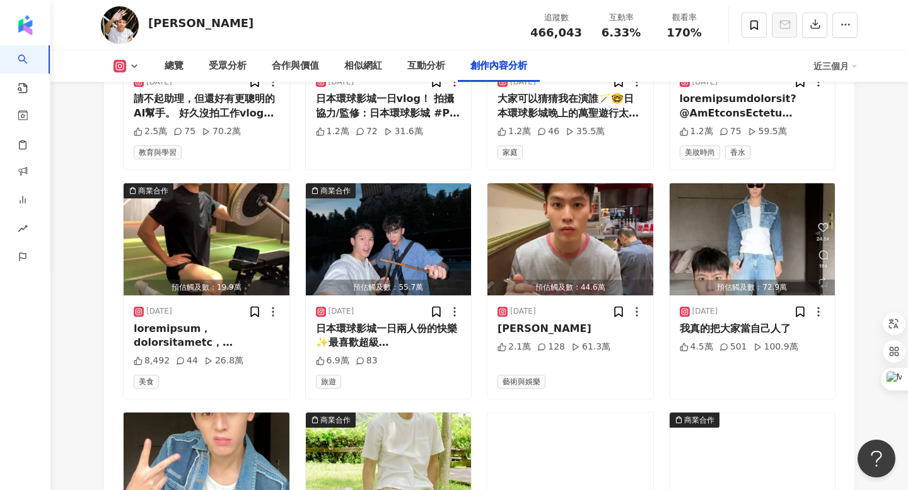
scroll to position [4677, 0]
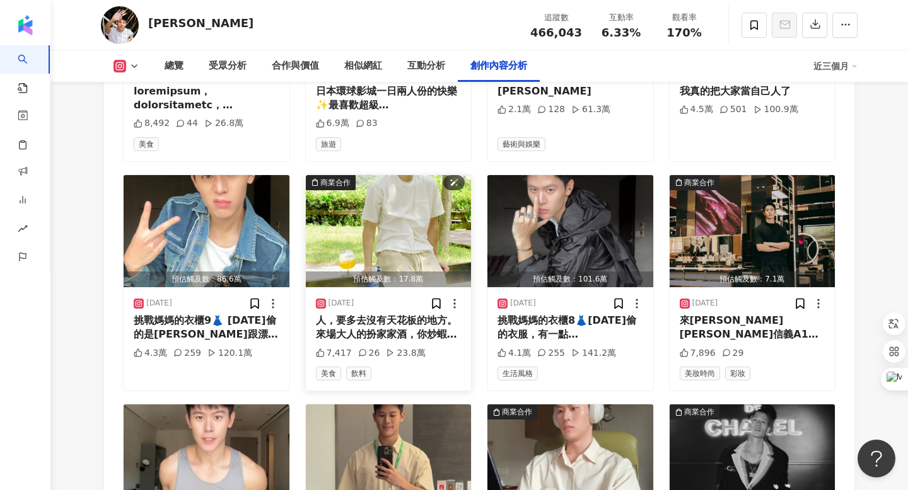
click at [429, 175] on img "button" at bounding box center [389, 231] width 166 height 112
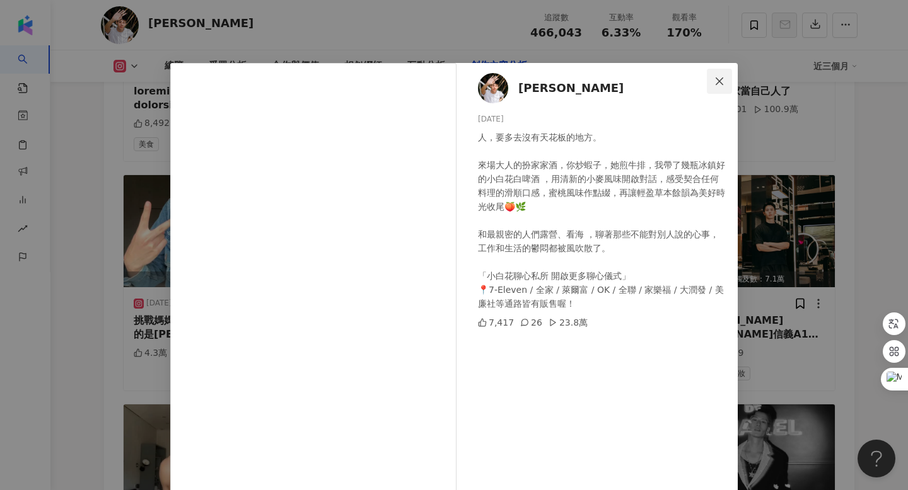
click at [720, 81] on icon "close" at bounding box center [719, 81] width 8 height 8
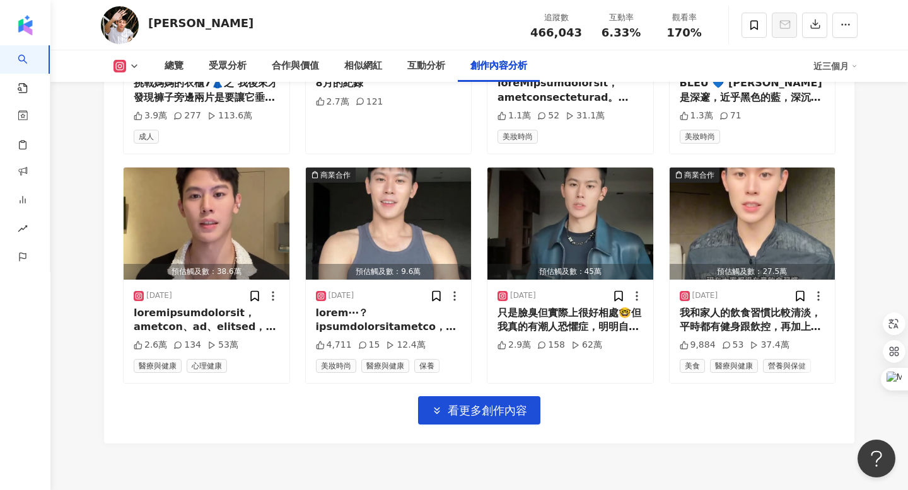
scroll to position [5148, 0]
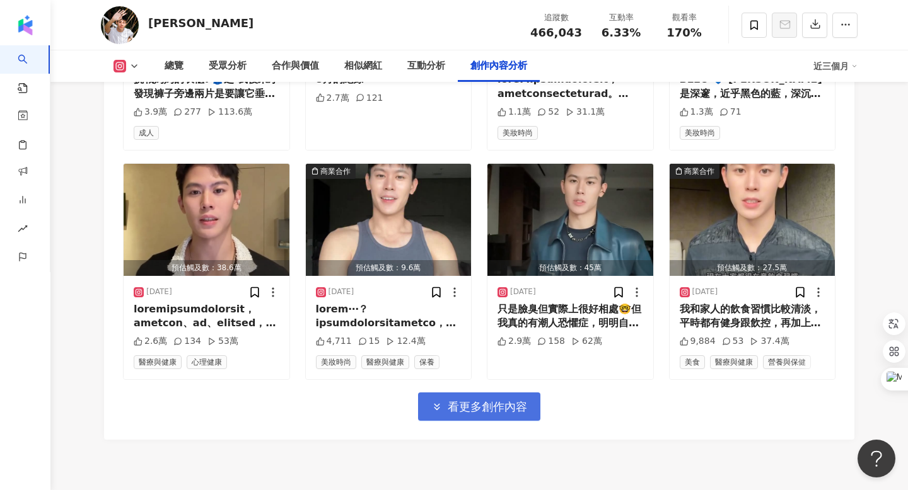
click at [482, 400] on span "看更多創作內容" at bounding box center [487, 407] width 79 height 14
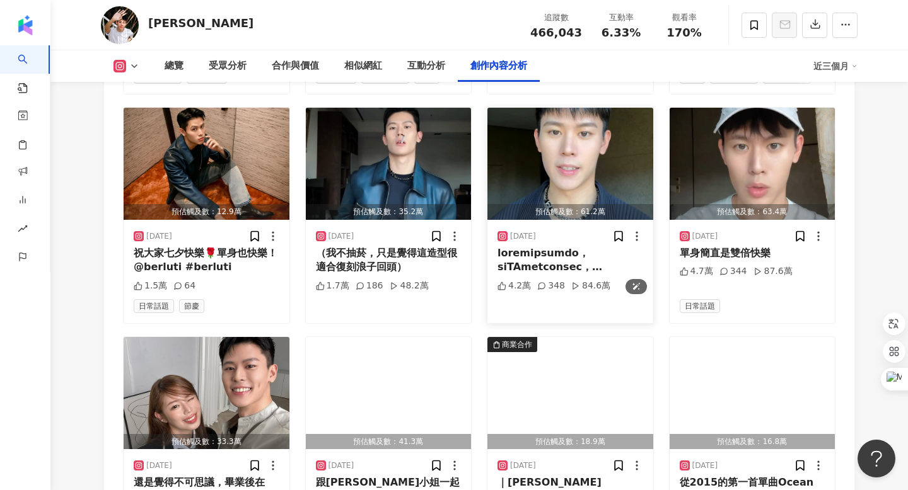
scroll to position [5680, 0]
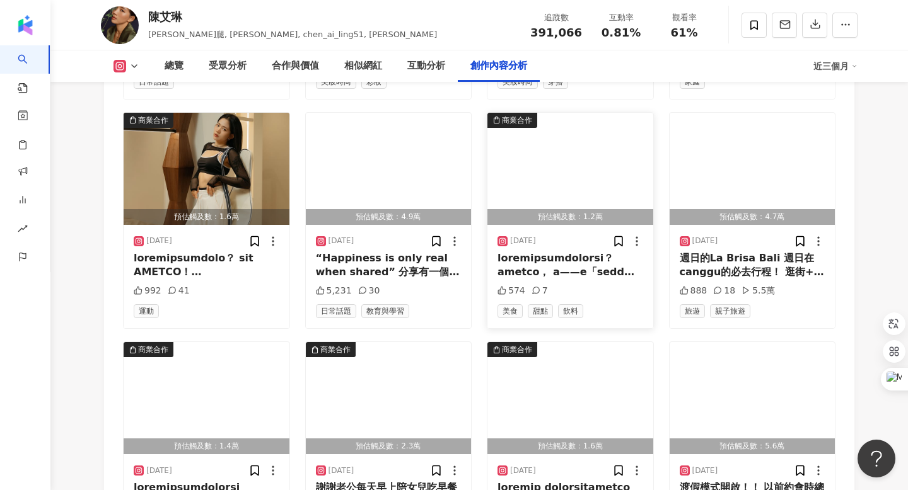
scroll to position [8455, 0]
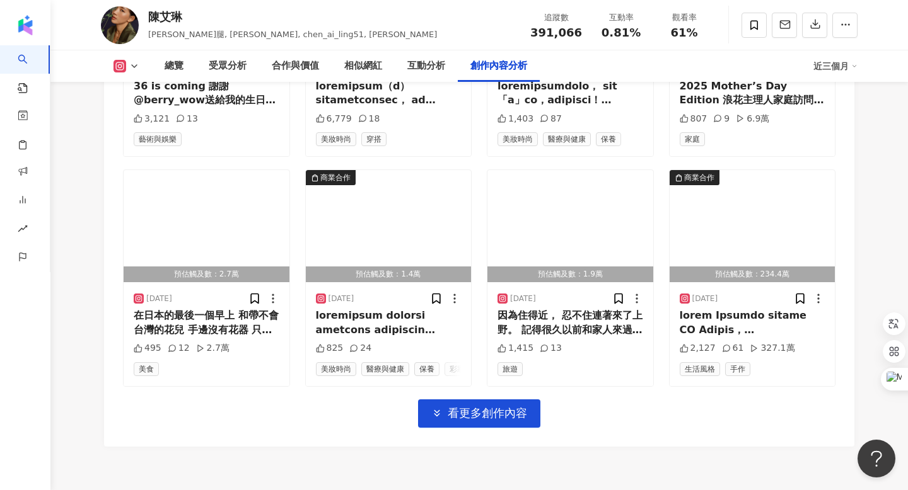
scroll to position [9291, 0]
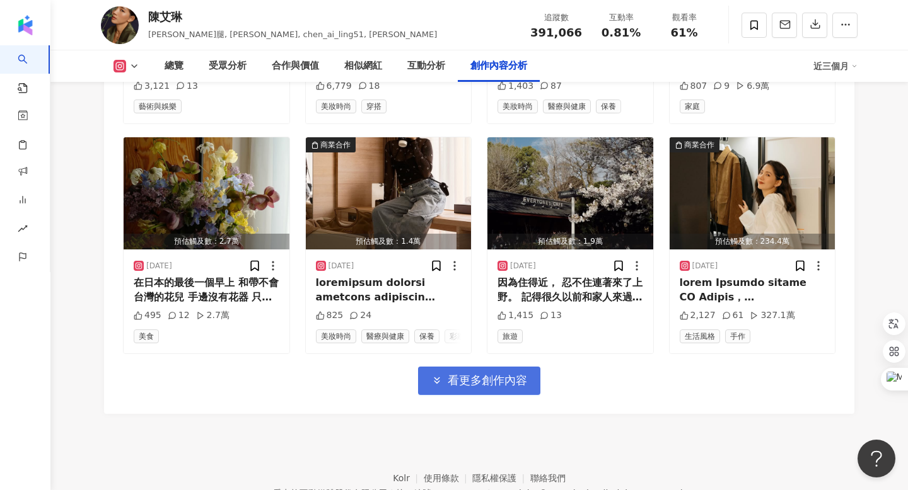
click at [502, 367] on button "看更多創作內容" at bounding box center [479, 381] width 122 height 28
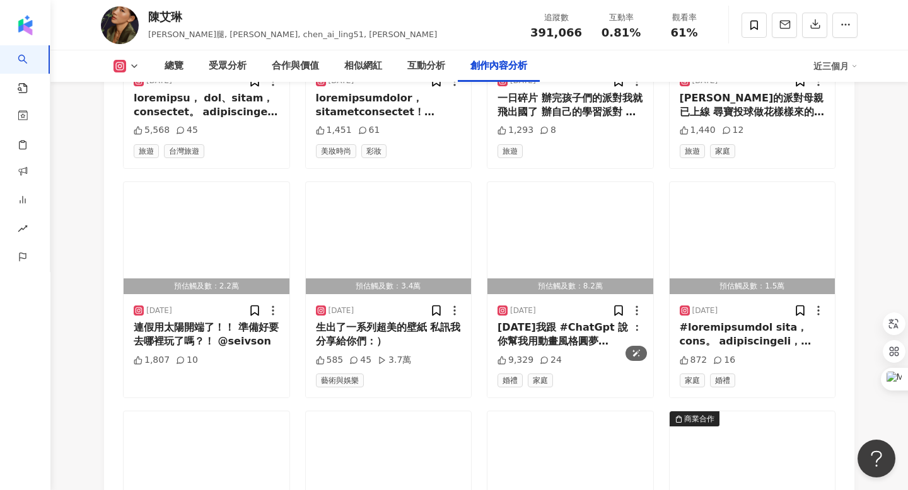
scroll to position [9859, 0]
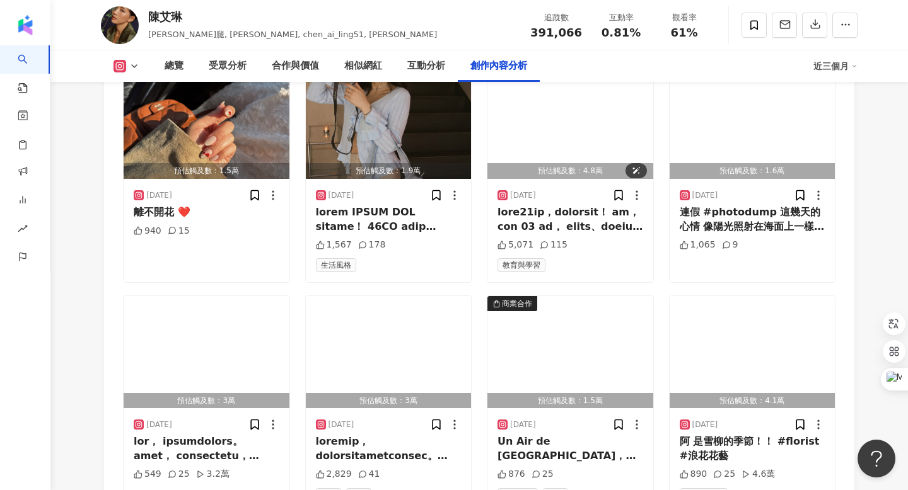
scroll to position [10670, 0]
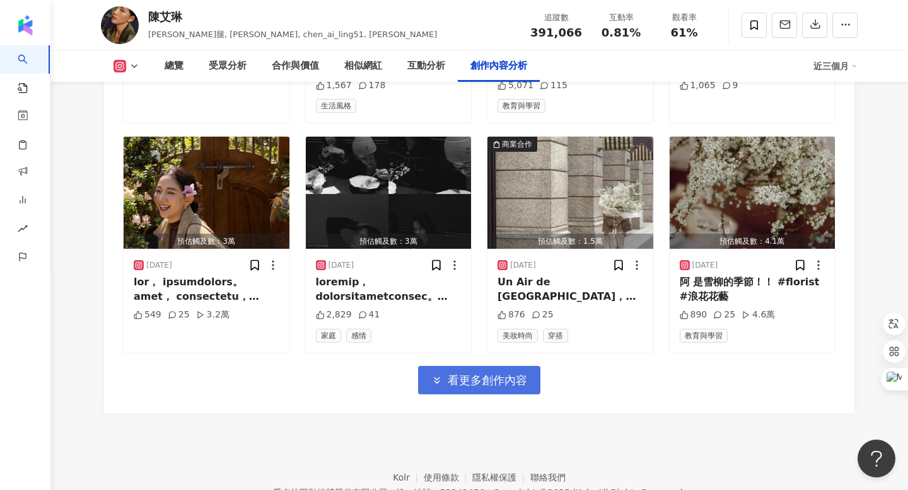
click at [496, 366] on button "看更多創作內容" at bounding box center [479, 380] width 122 height 28
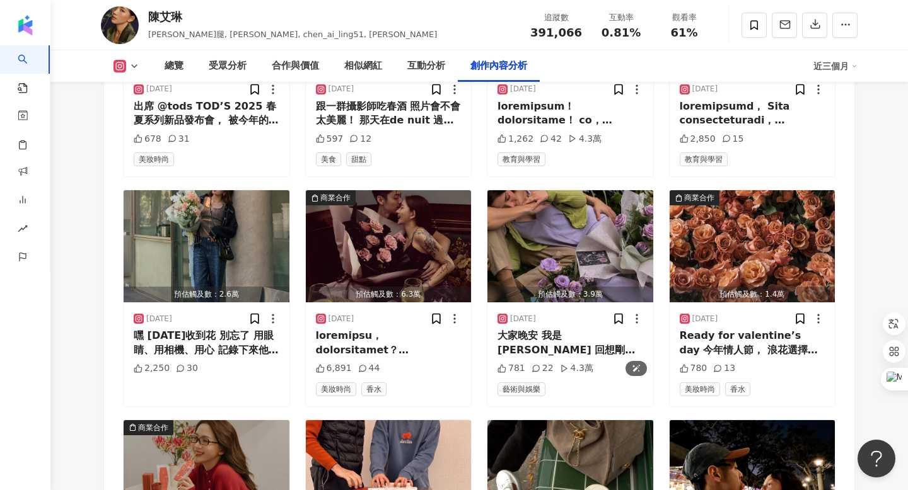
scroll to position [11359, 0]
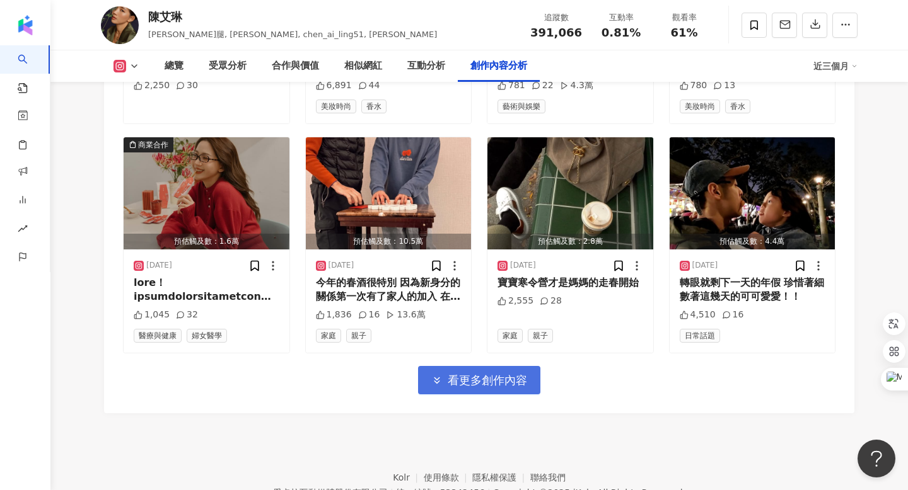
click at [485, 366] on button "看更多創作內容" at bounding box center [479, 380] width 122 height 28
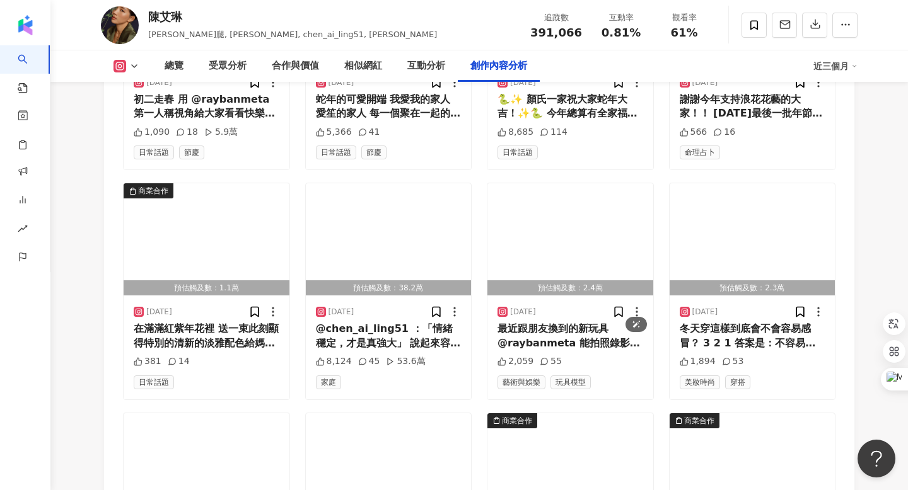
scroll to position [12048, 0]
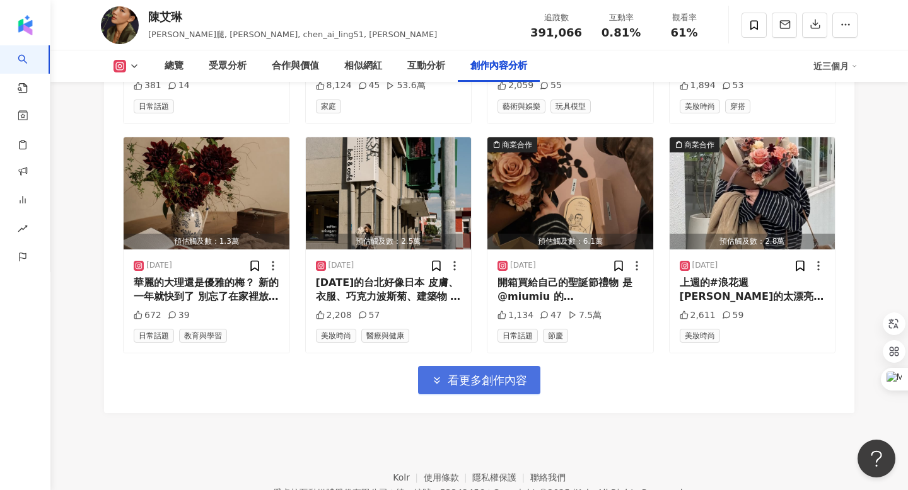
click at [485, 374] on span "看更多創作內容" at bounding box center [487, 381] width 79 height 14
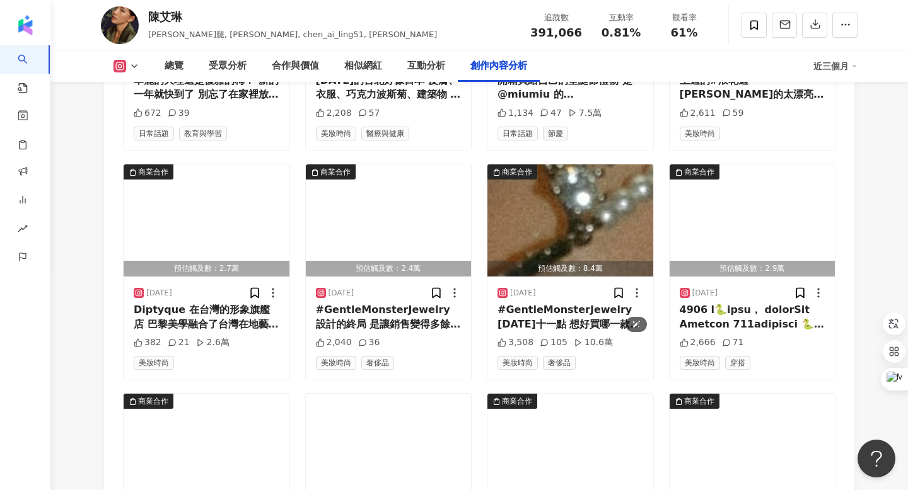
scroll to position [12664, 0]
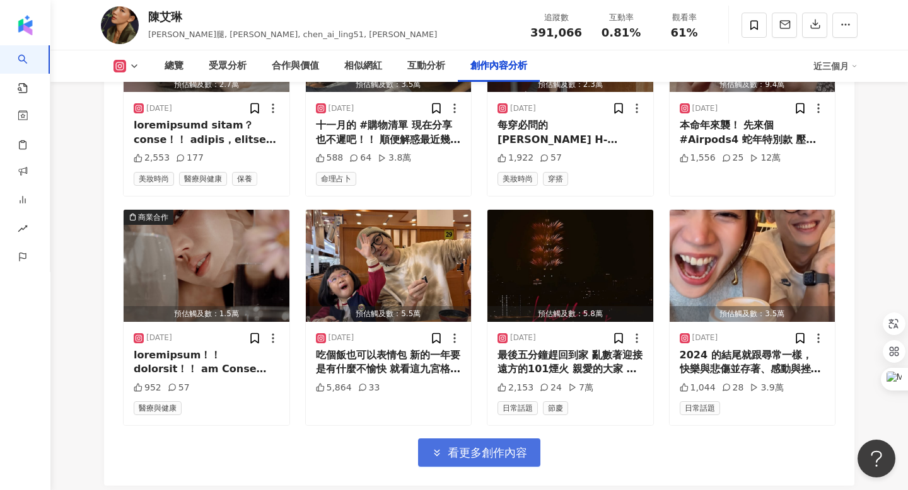
click at [482, 446] on span "看更多創作內容" at bounding box center [487, 453] width 79 height 14
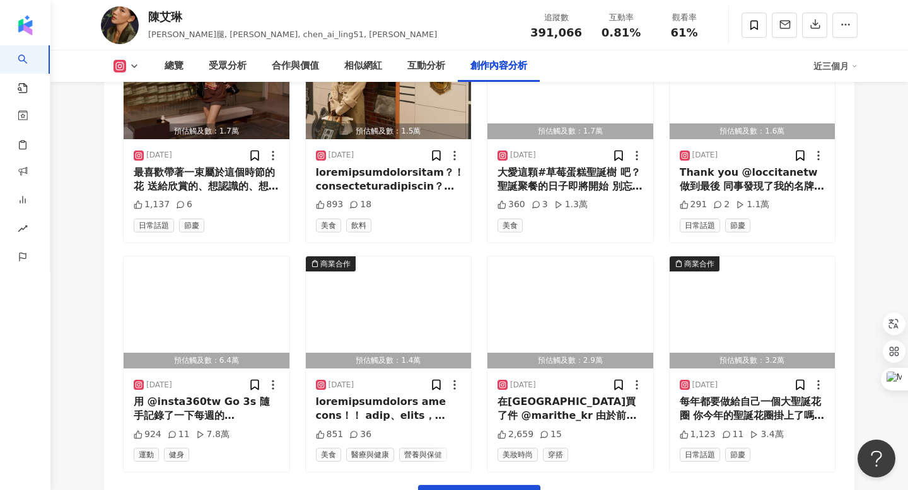
scroll to position [13426, 0]
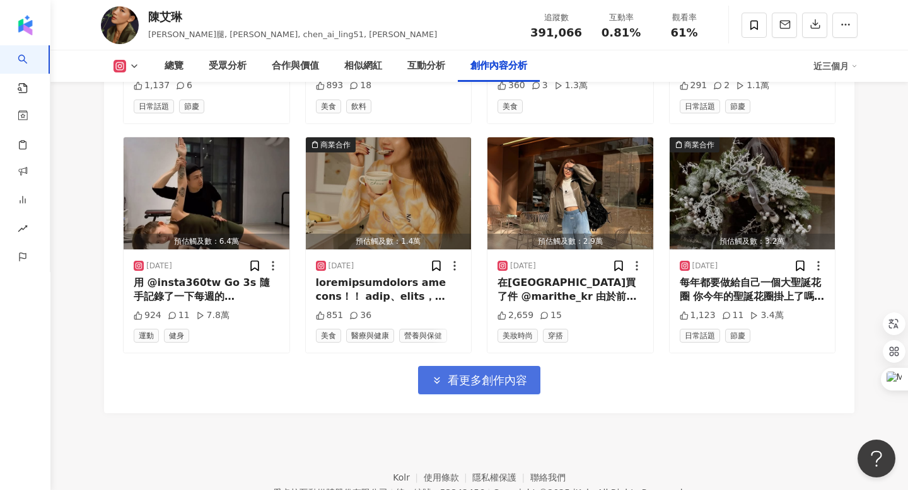
click at [473, 366] on button "看更多創作內容" at bounding box center [479, 380] width 122 height 28
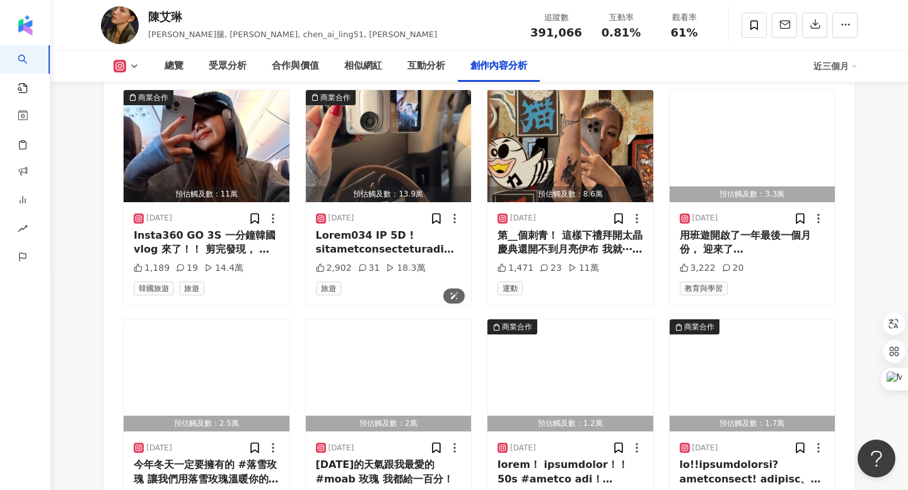
scroll to position [14115, 0]
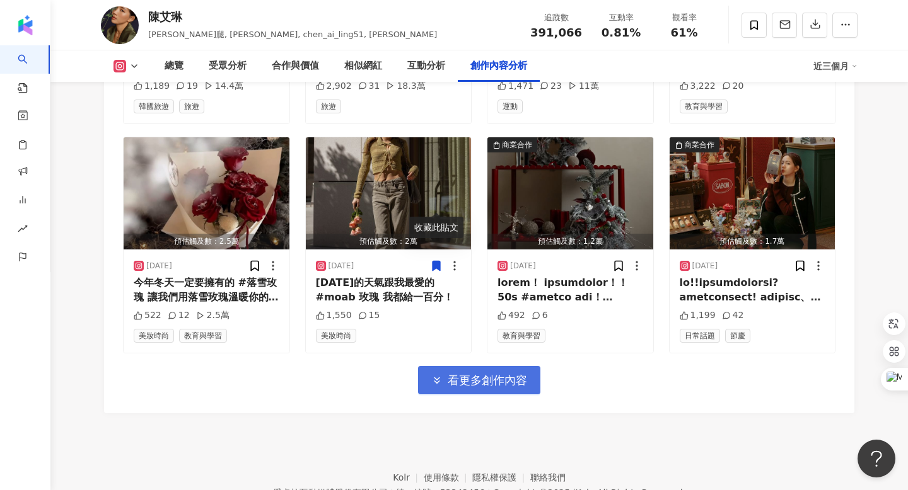
click at [448, 366] on button "看更多創作內容" at bounding box center [479, 380] width 122 height 28
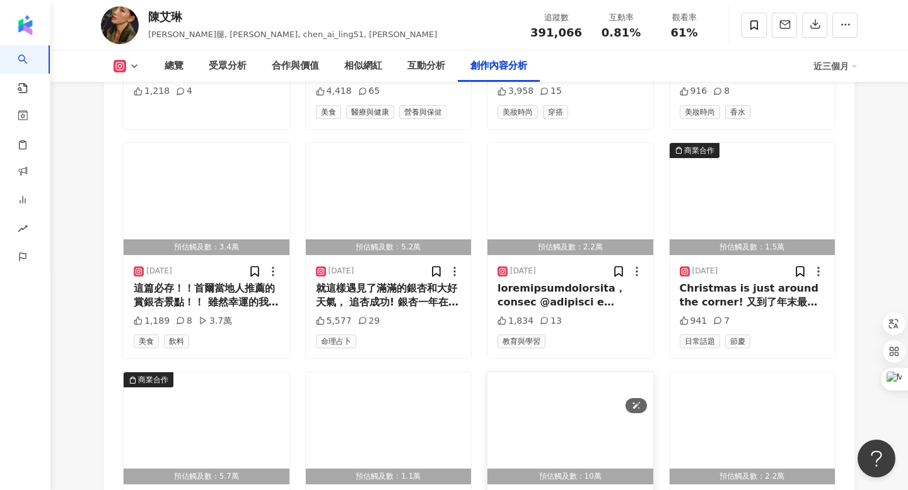
scroll to position [14804, 0]
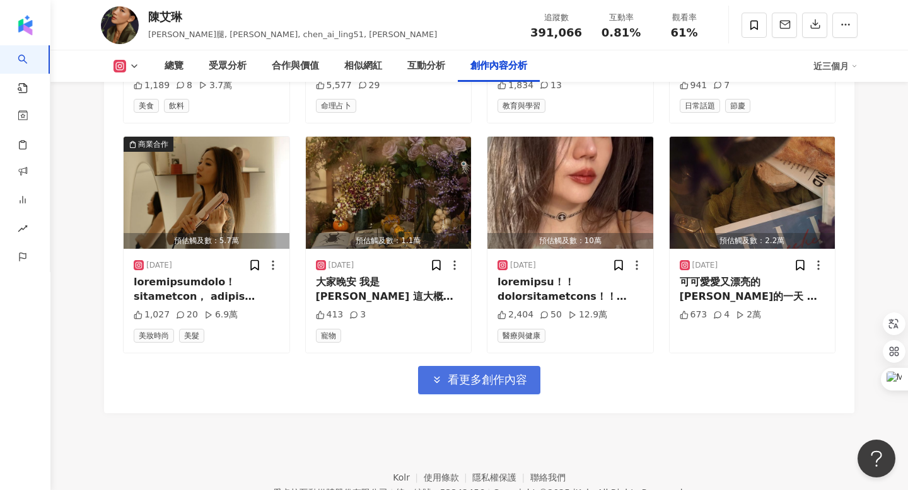
click at [485, 366] on button "看更多創作內容" at bounding box center [479, 380] width 122 height 28
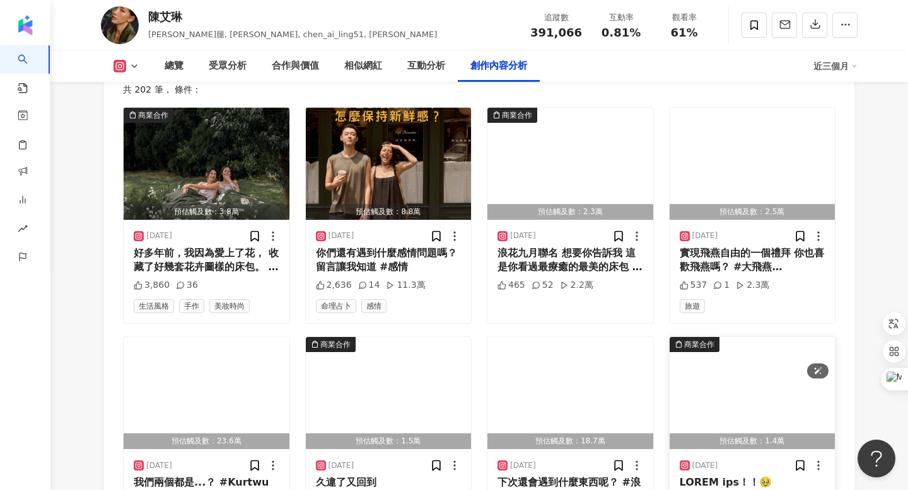
scroll to position [4226, 0]
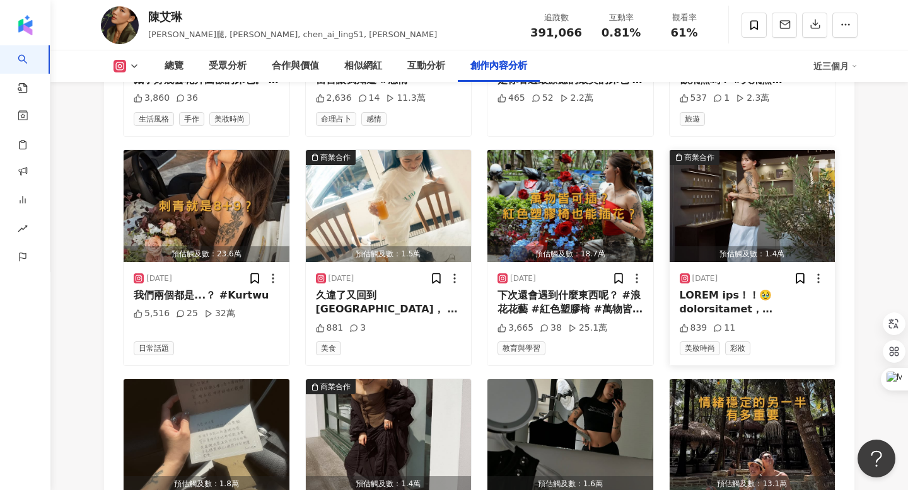
click at [770, 246] on div "預估觸及數：1.4萬" at bounding box center [752, 254] width 166 height 16
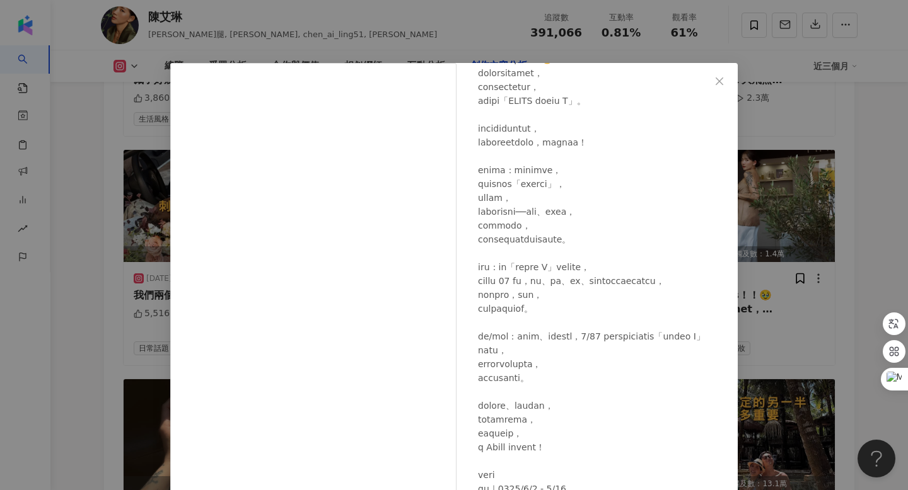
scroll to position [154, 0]
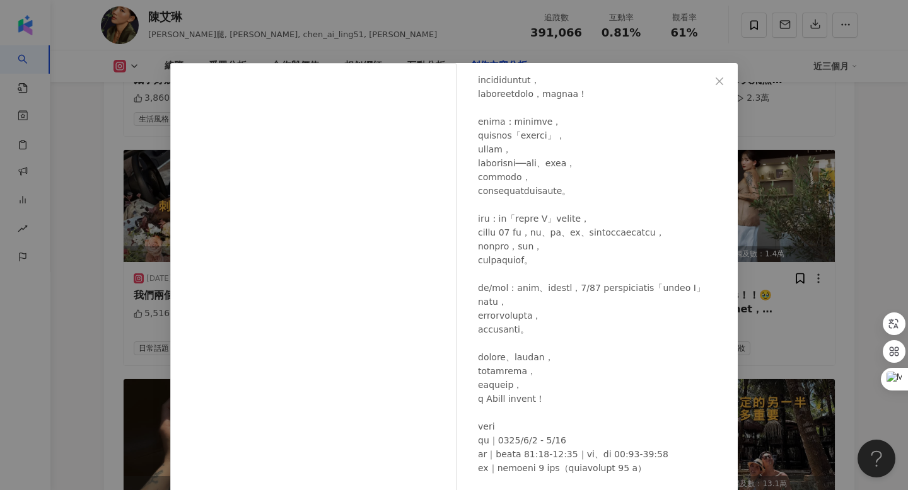
click at [720, 86] on button "Close" at bounding box center [719, 81] width 25 height 25
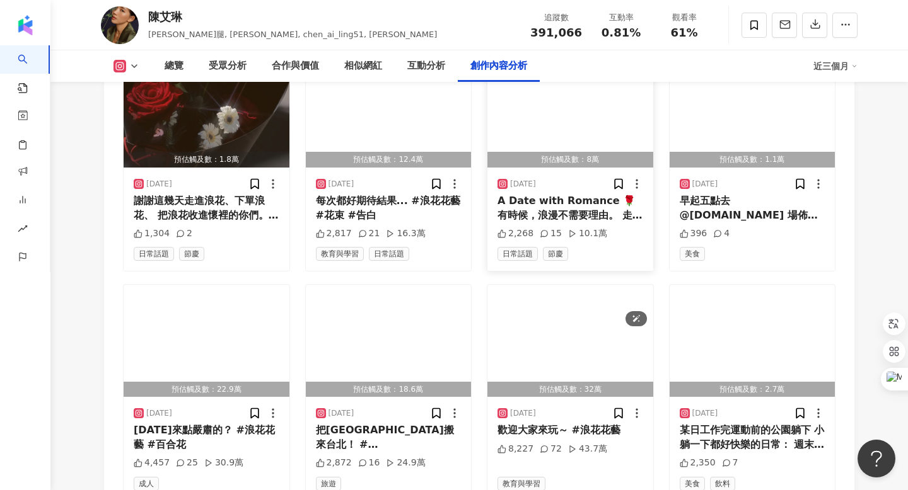
scroll to position [5016, 0]
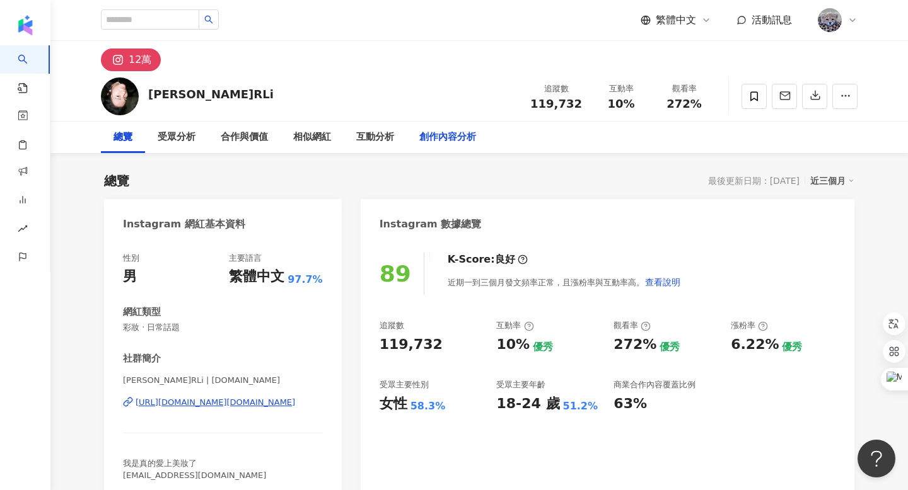
click at [453, 136] on div "創作內容分析" at bounding box center [447, 137] width 57 height 15
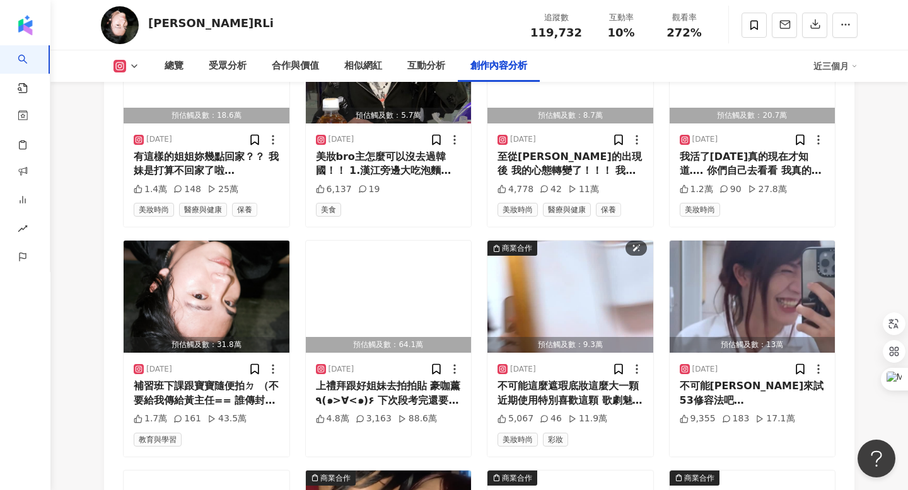
scroll to position [4130, 0]
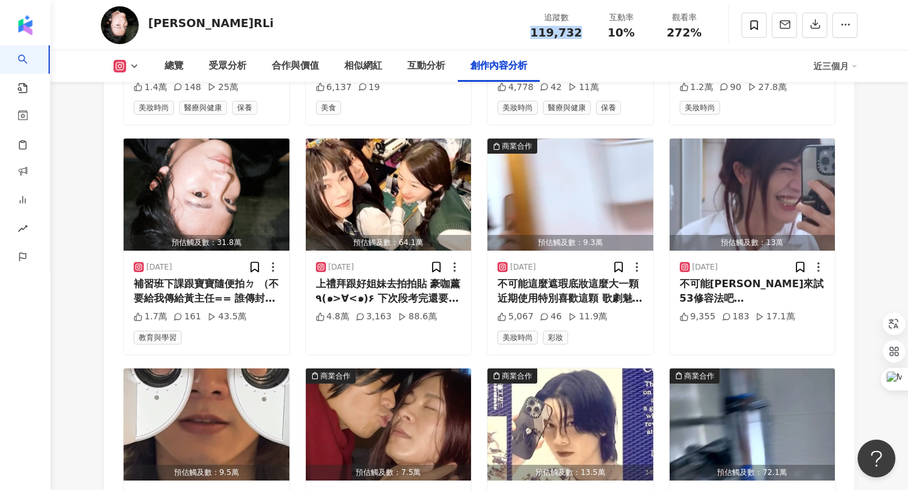
drag, startPoint x: 535, startPoint y: 29, endPoint x: 582, endPoint y: 29, distance: 46.6
click at [582, 29] on div "追蹤數 119,732" at bounding box center [556, 24] width 67 height 27
copy span "119,732"
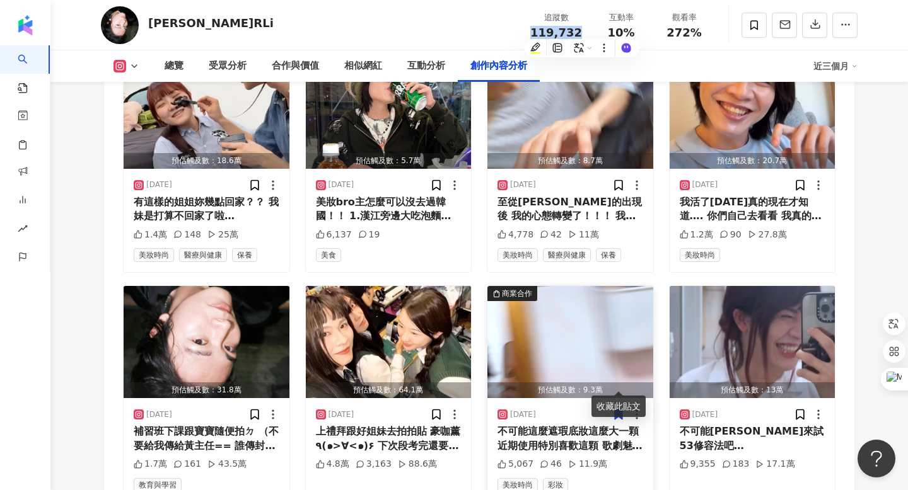
scroll to position [3673, 0]
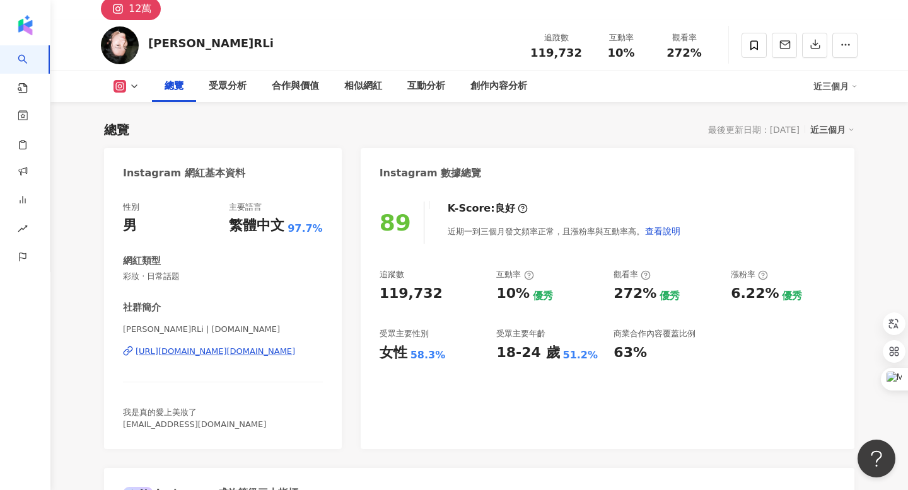
scroll to position [0, 0]
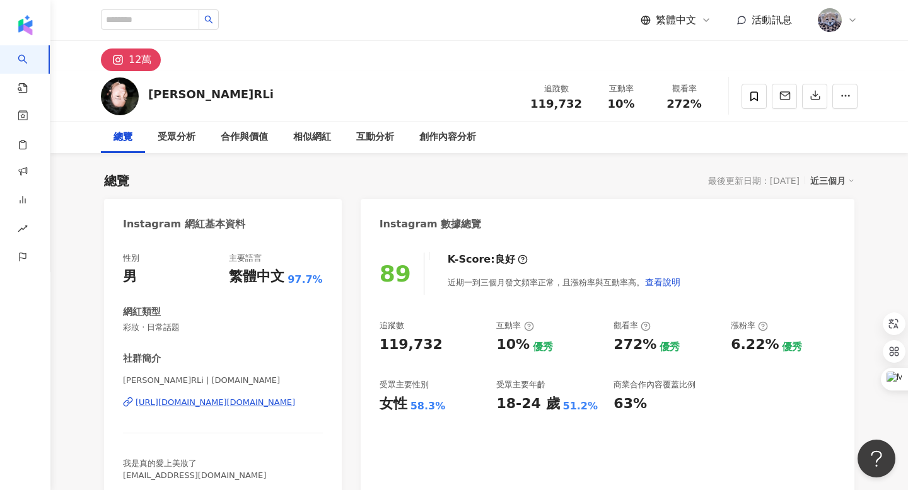
click at [216, 400] on div "[URL][DOMAIN_NAME][DOMAIN_NAME]" at bounding box center [215, 402] width 159 height 11
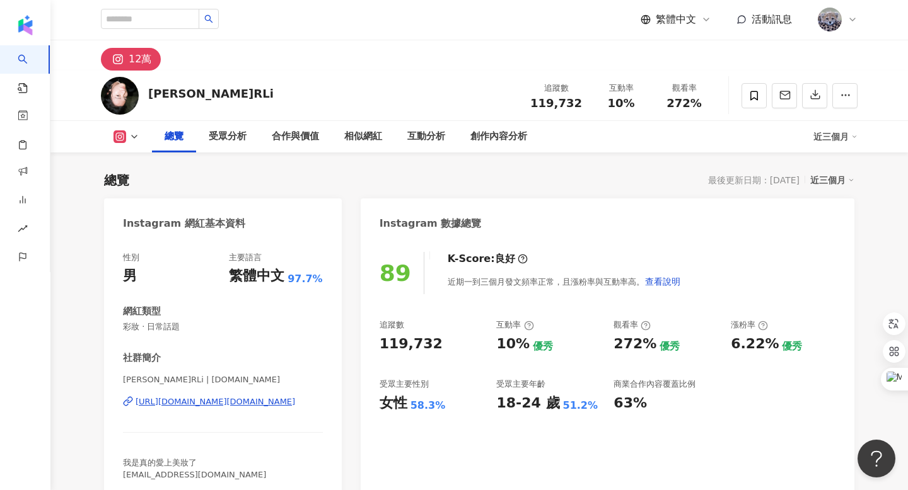
scroll to position [376, 0]
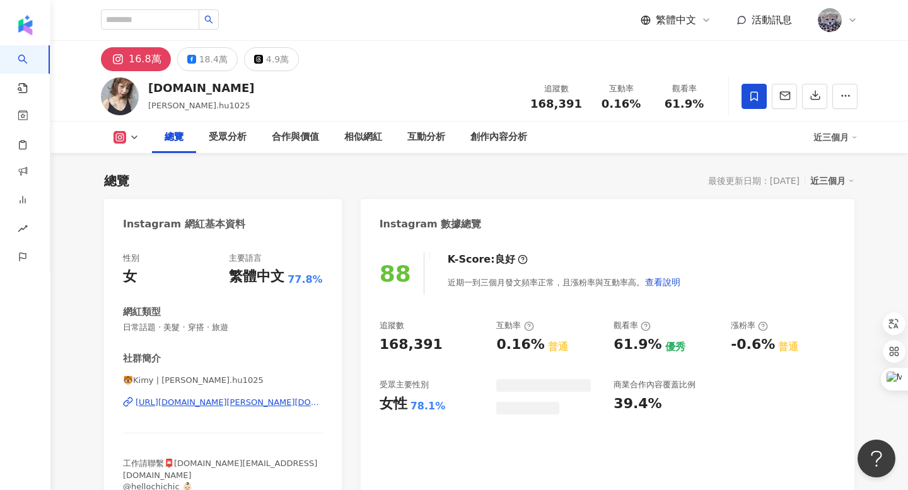
scroll to position [78, 0]
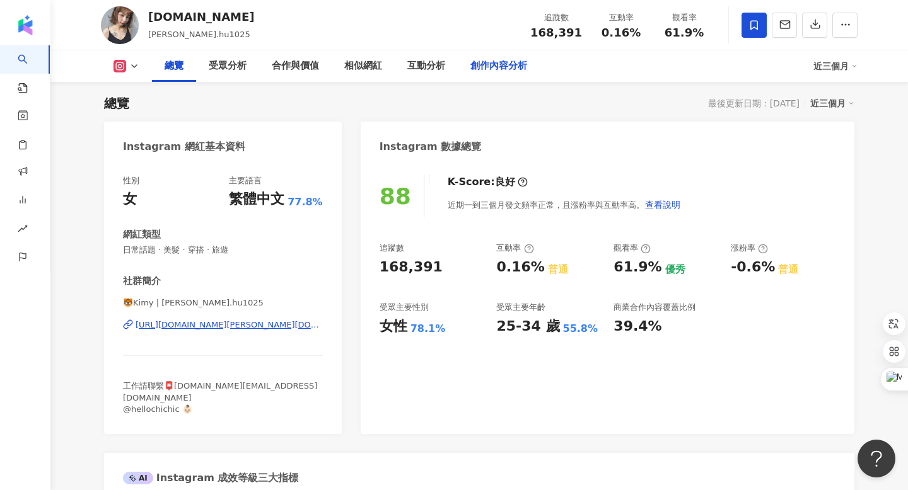
click at [511, 68] on div "創作內容分析" at bounding box center [498, 66] width 57 height 15
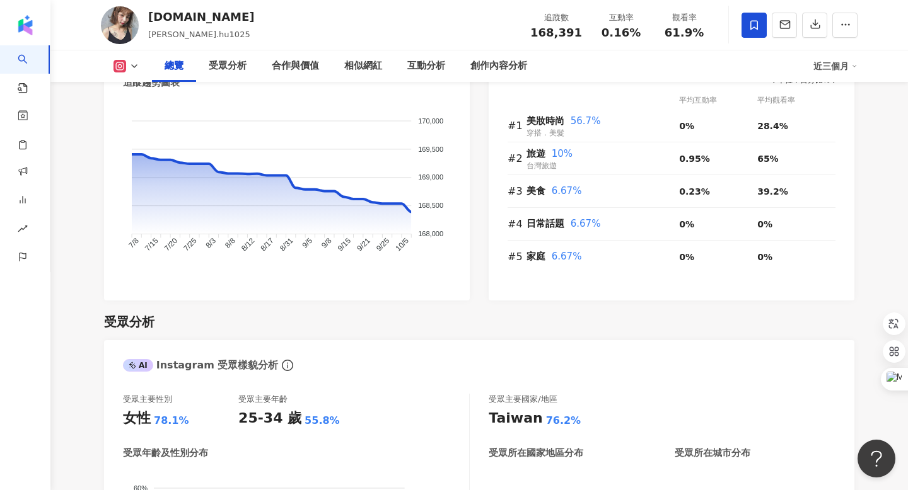
scroll to position [841, 0]
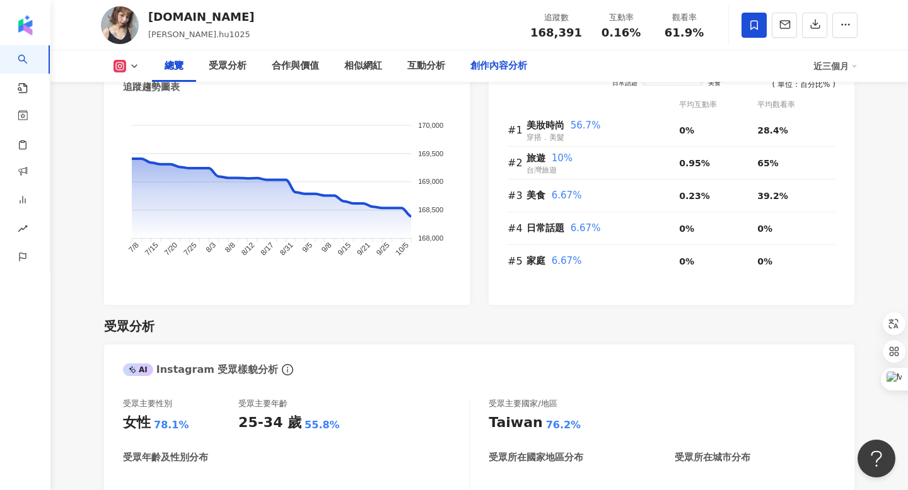
click at [502, 59] on div "創作內容分析" at bounding box center [498, 66] width 57 height 15
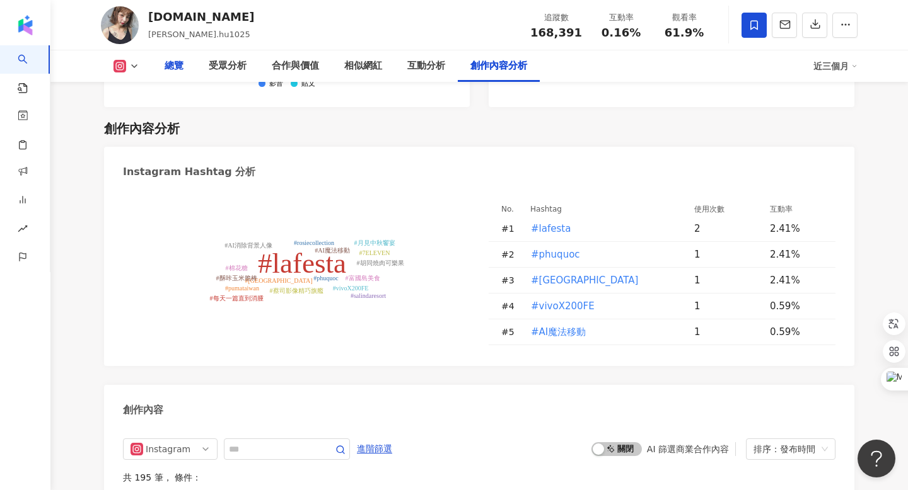
click at [175, 66] on div "總覽" at bounding box center [174, 66] width 19 height 15
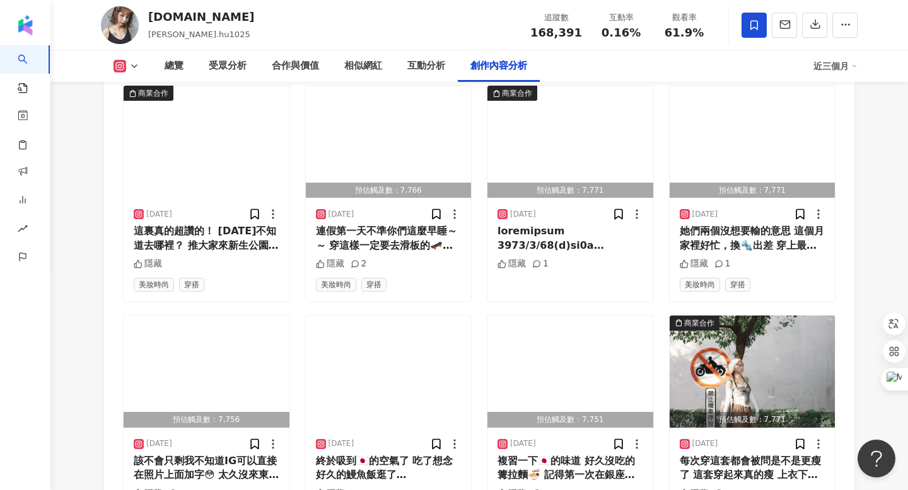
scroll to position [4309, 0]
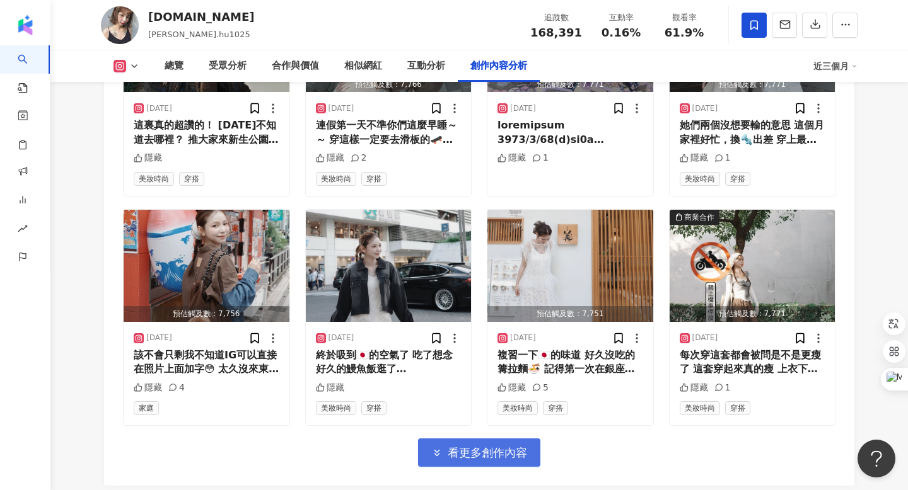
click at [448, 439] on button "看更多創作內容" at bounding box center [479, 453] width 122 height 28
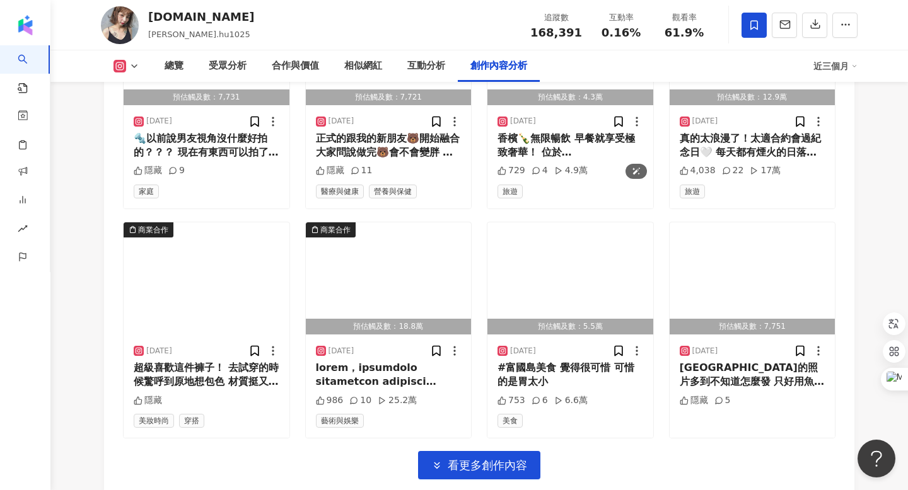
scroll to position [5109, 0]
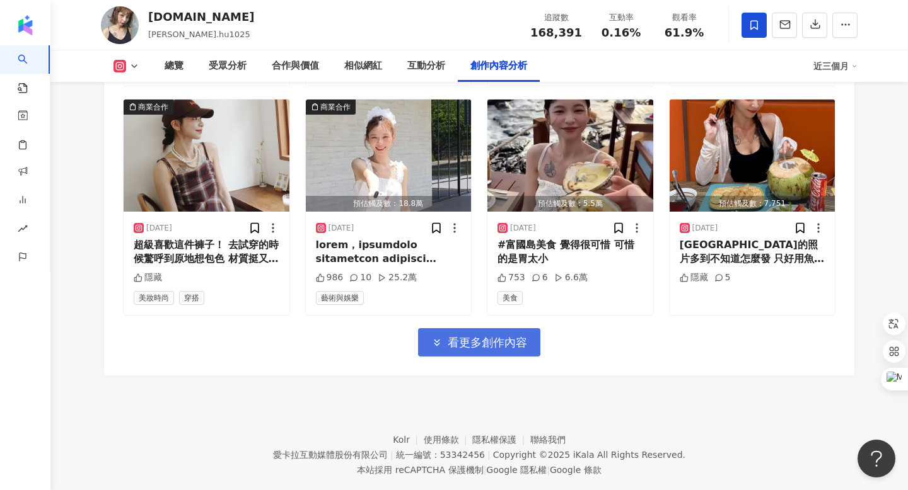
click at [473, 336] on span "看更多創作內容" at bounding box center [487, 343] width 79 height 14
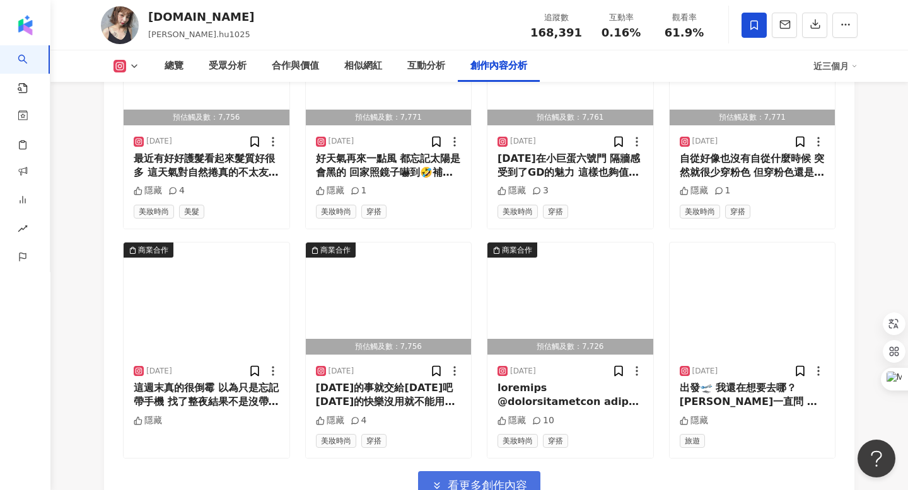
scroll to position [5656, 0]
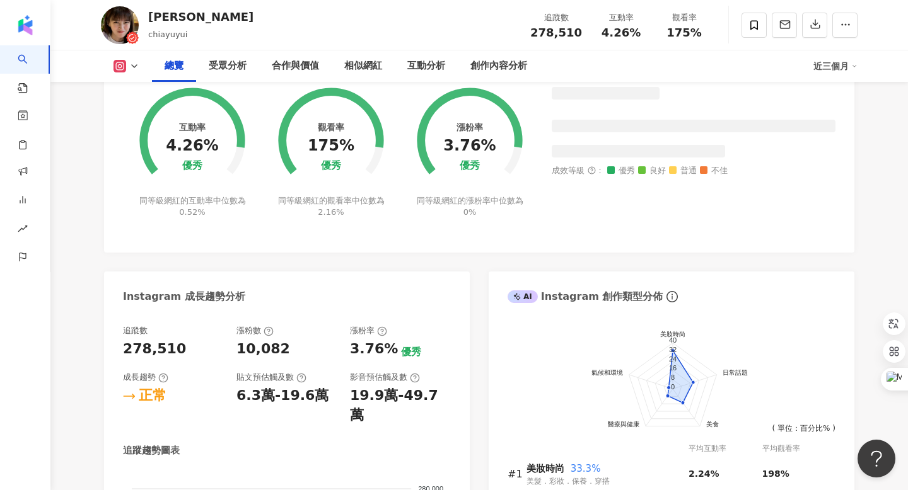
scroll to position [589, 0]
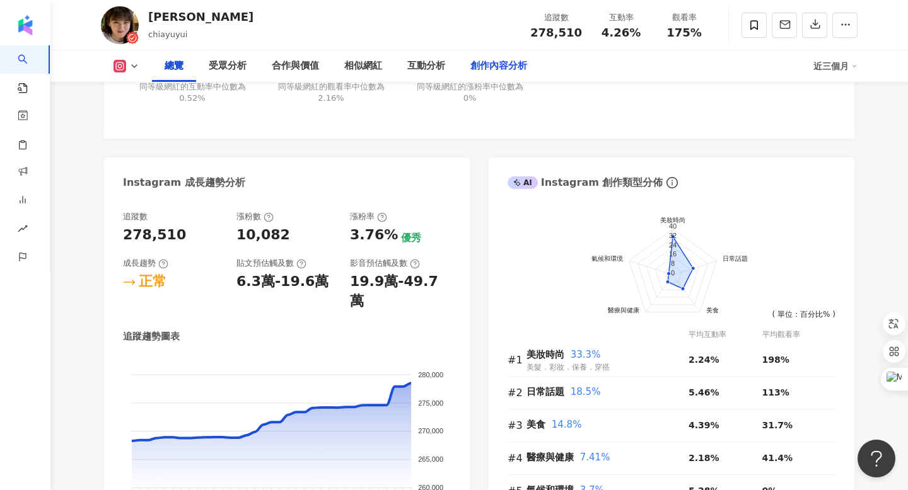
click at [492, 71] on div "創作內容分析" at bounding box center [498, 66] width 57 height 15
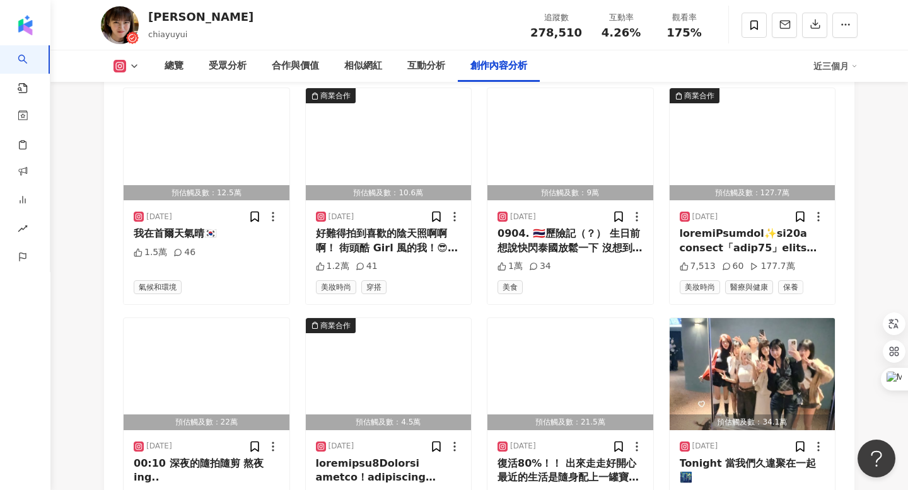
scroll to position [4422, 0]
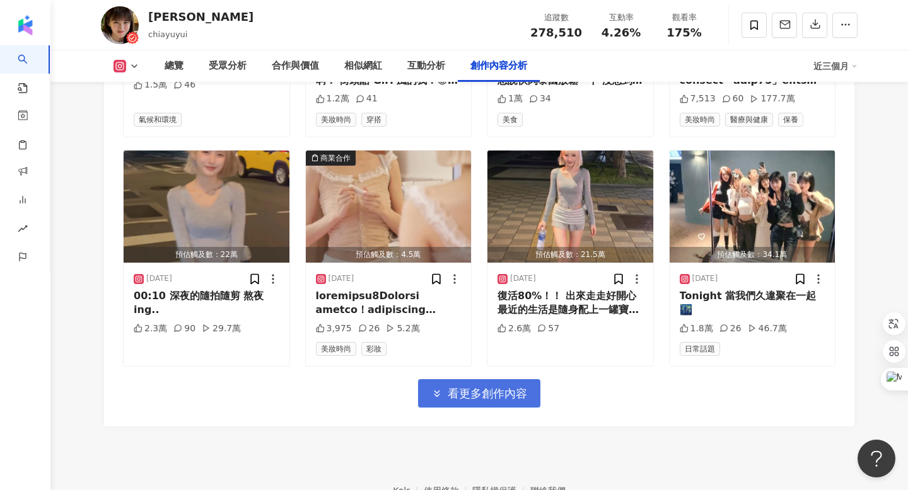
click at [465, 387] on span "看更多創作內容" at bounding box center [487, 394] width 79 height 14
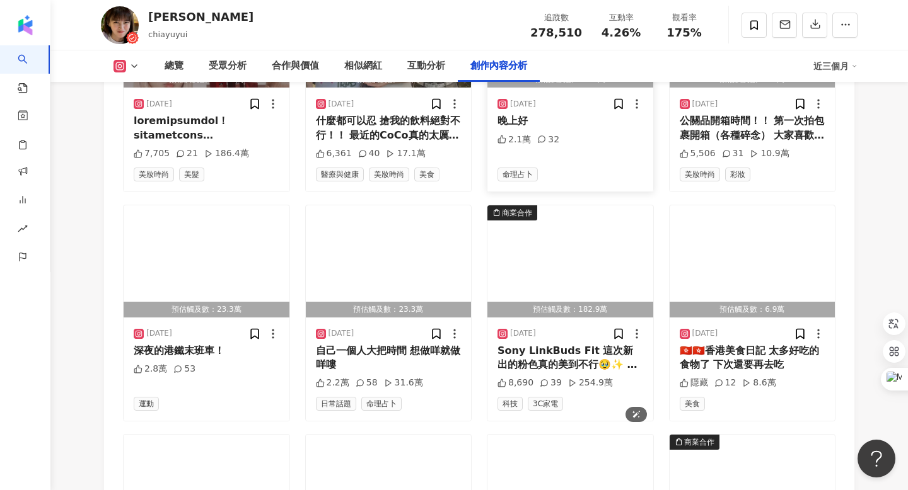
scroll to position [5051, 0]
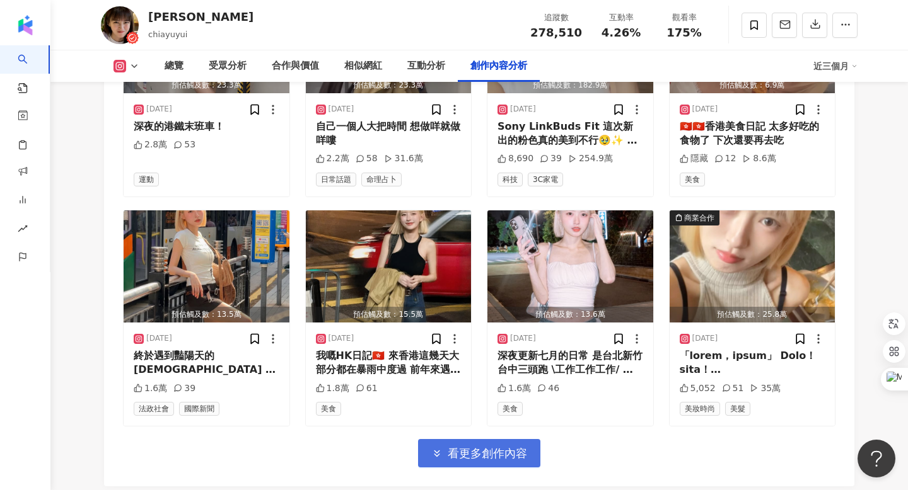
click at [495, 447] on span "看更多創作內容" at bounding box center [487, 454] width 79 height 14
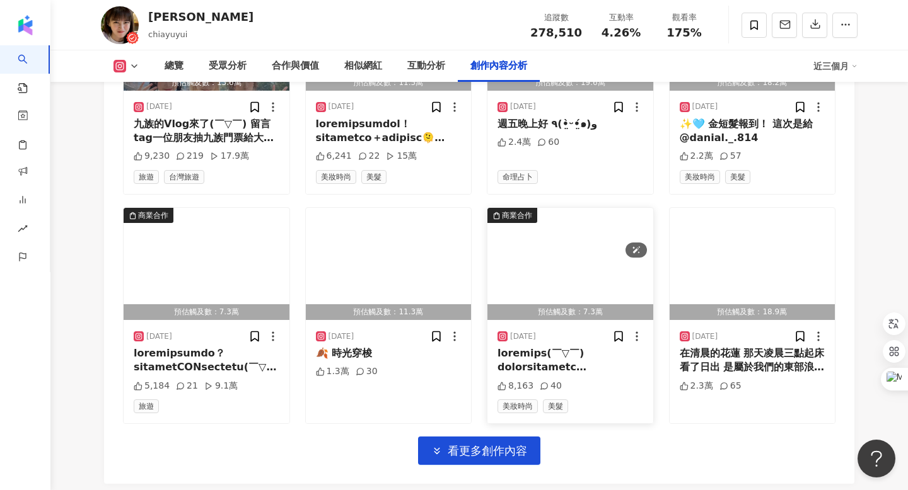
scroll to position [5787, 0]
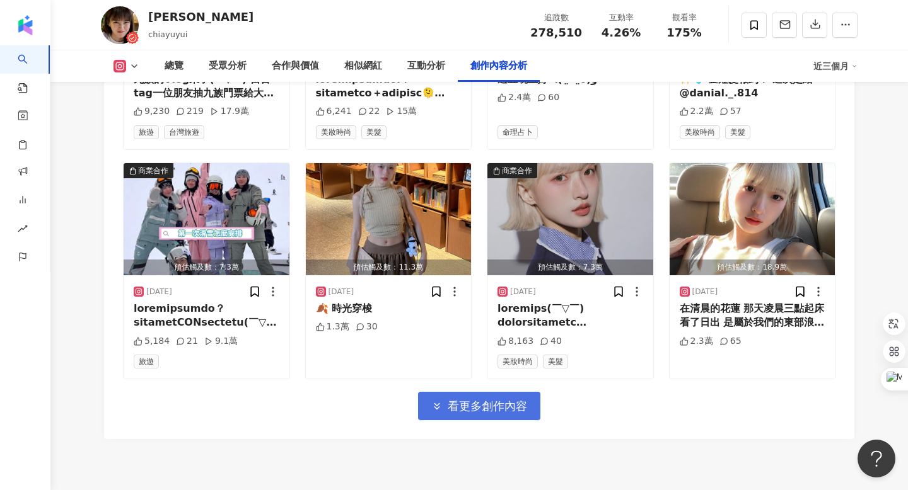
click at [499, 400] on span "看更多創作內容" at bounding box center [487, 407] width 79 height 14
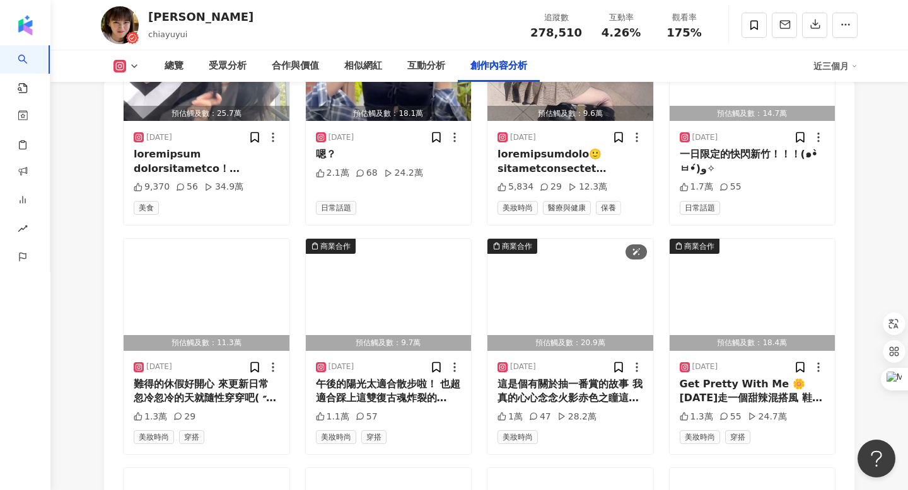
scroll to position [6447, 0]
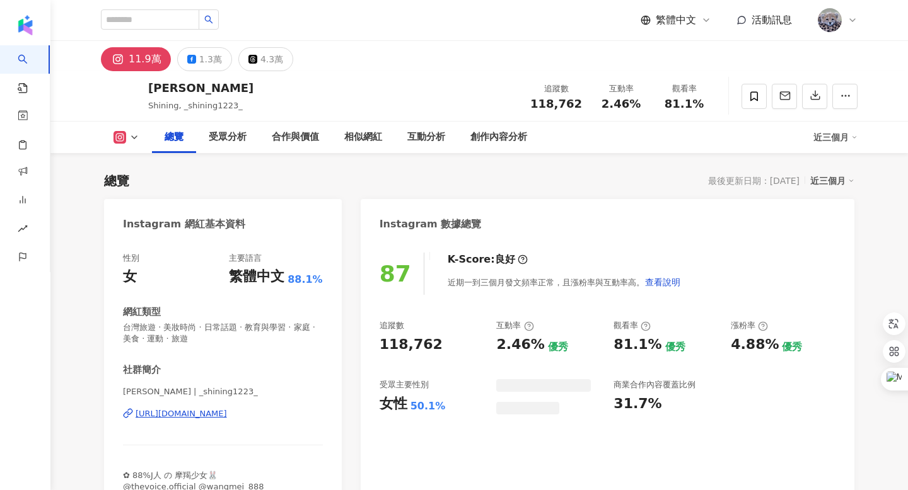
scroll to position [78, 0]
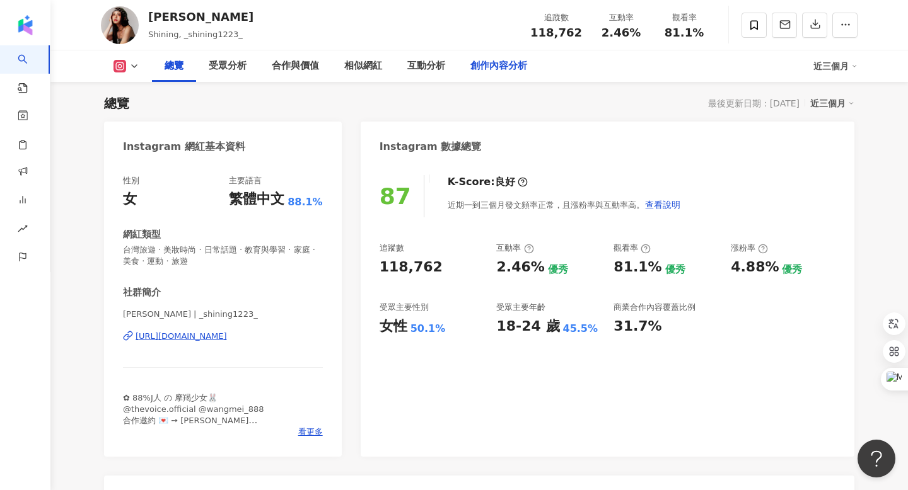
click at [494, 57] on div "創作內容分析" at bounding box center [499, 66] width 82 height 32
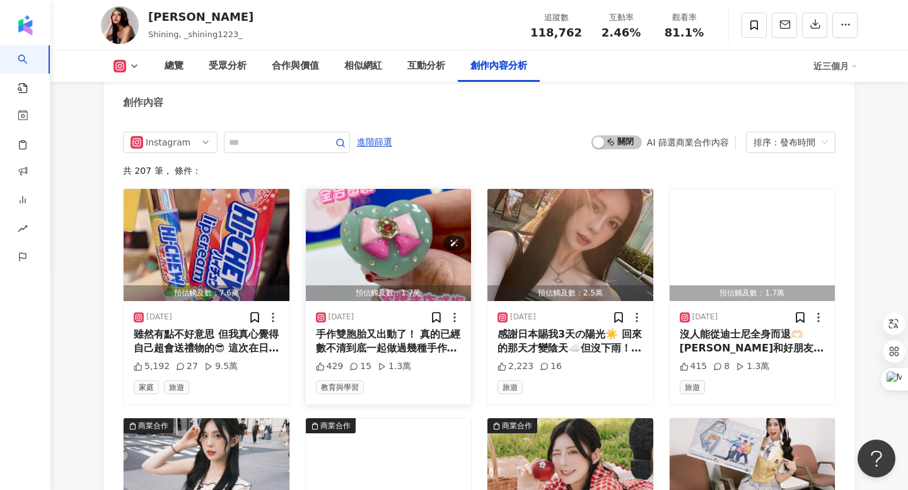
scroll to position [3923, 0]
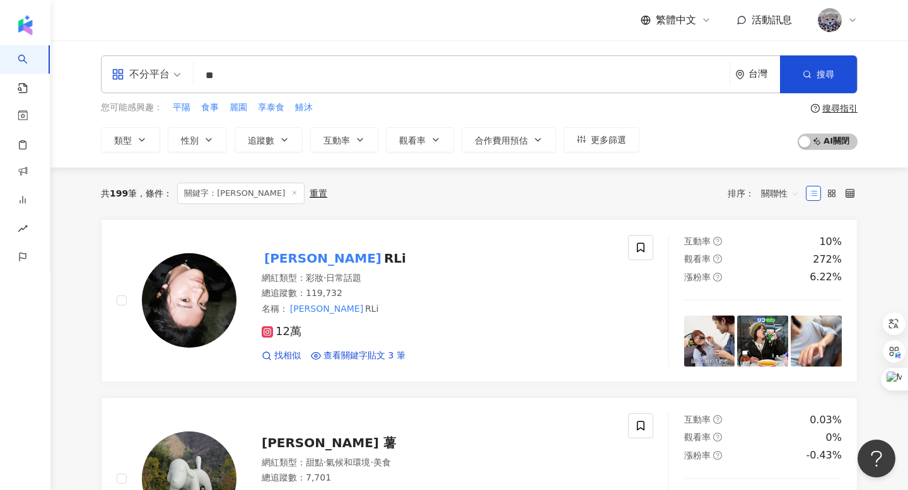
click at [246, 76] on input "**" at bounding box center [462, 76] width 526 height 24
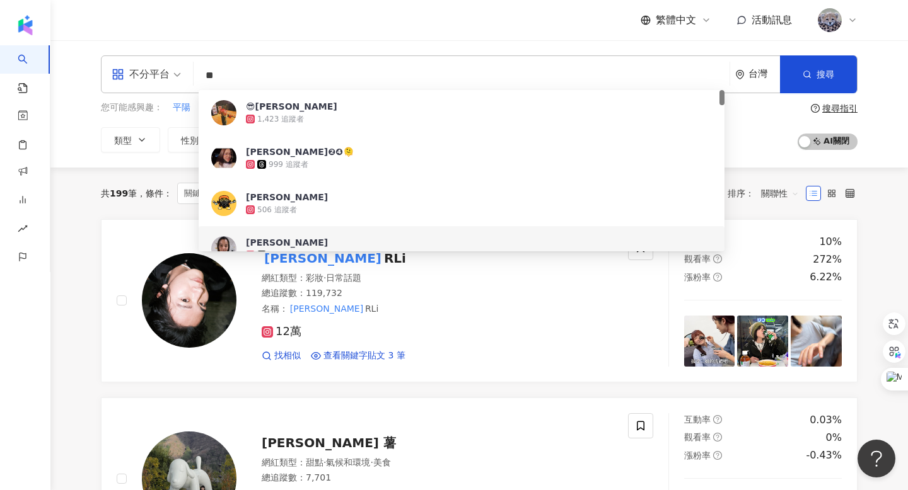
type input "*"
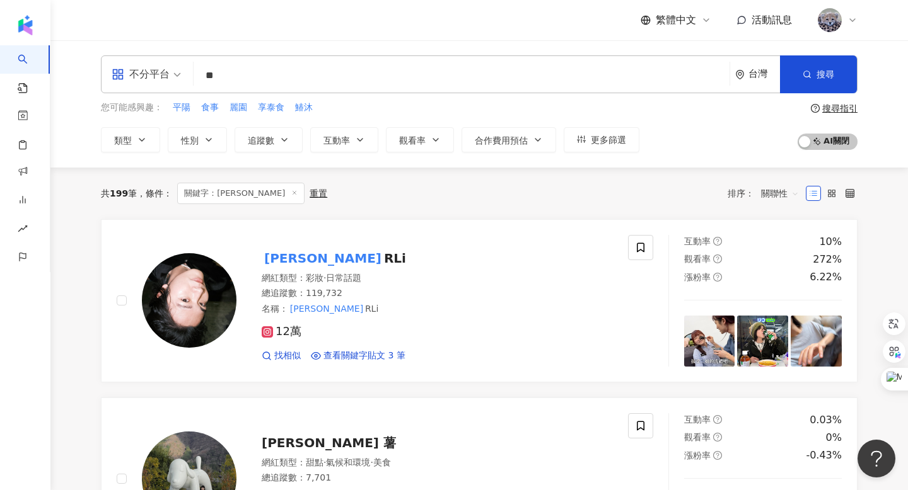
type input "*"
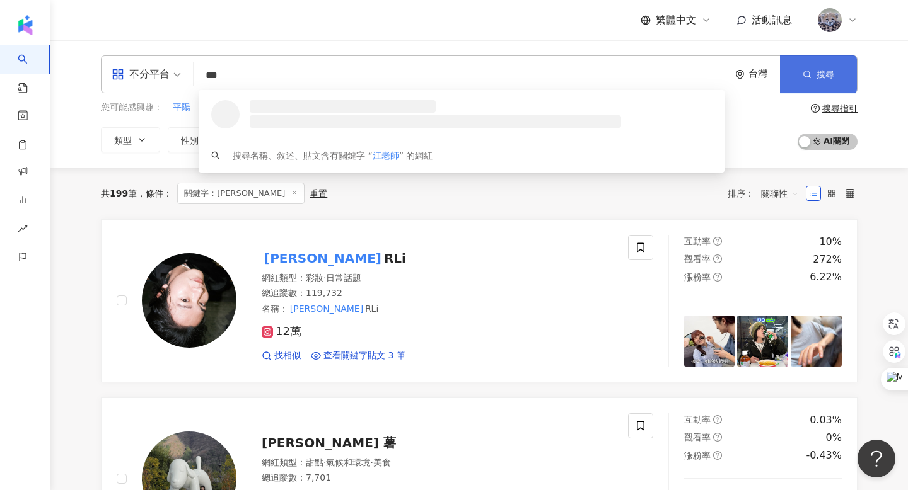
type input "***"
click at [831, 67] on button "搜尋" at bounding box center [818, 74] width 77 height 38
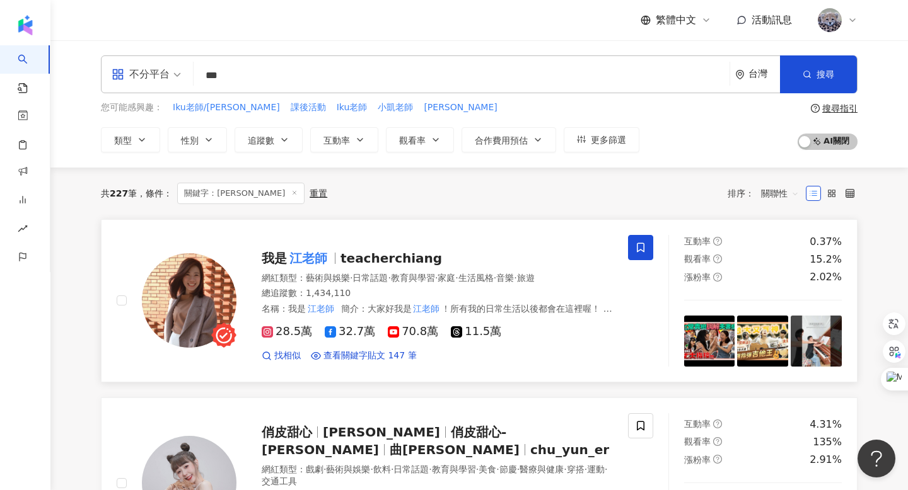
click at [362, 253] on span "teacherchiang" at bounding box center [390, 258] width 101 height 15
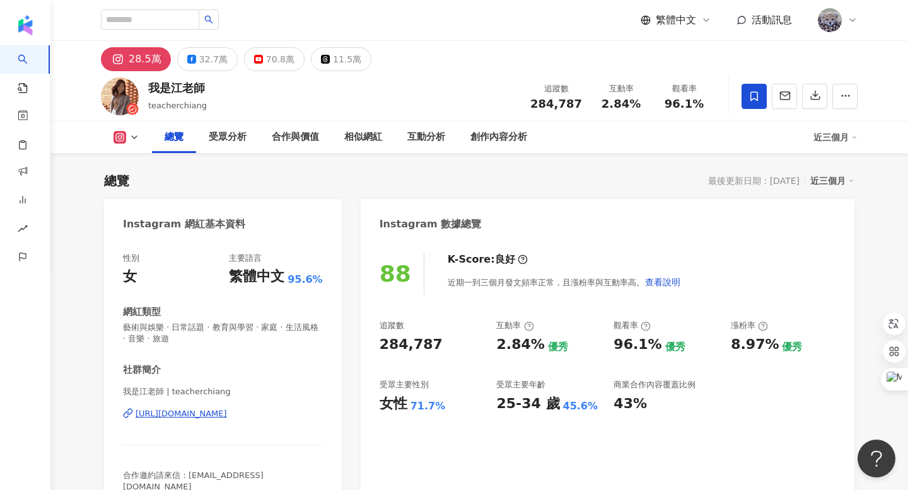
scroll to position [248, 0]
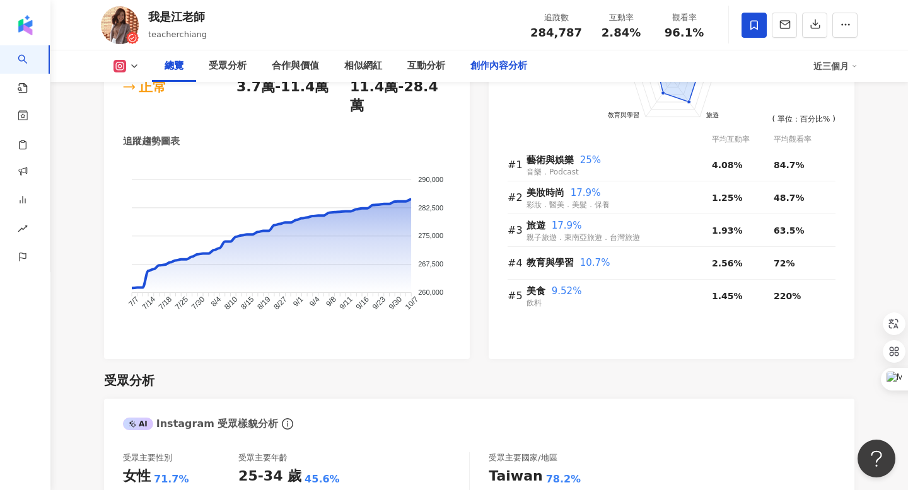
click at [485, 60] on div "創作內容分析" at bounding box center [498, 66] width 57 height 15
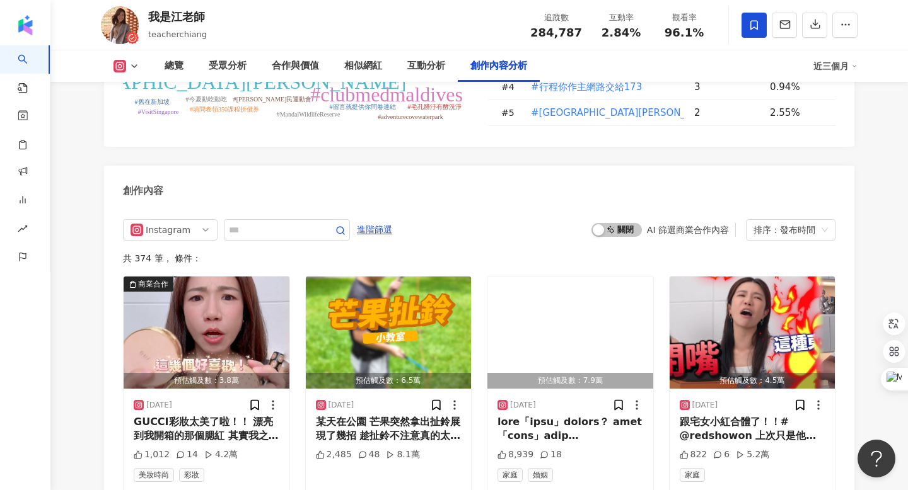
scroll to position [3806, 0]
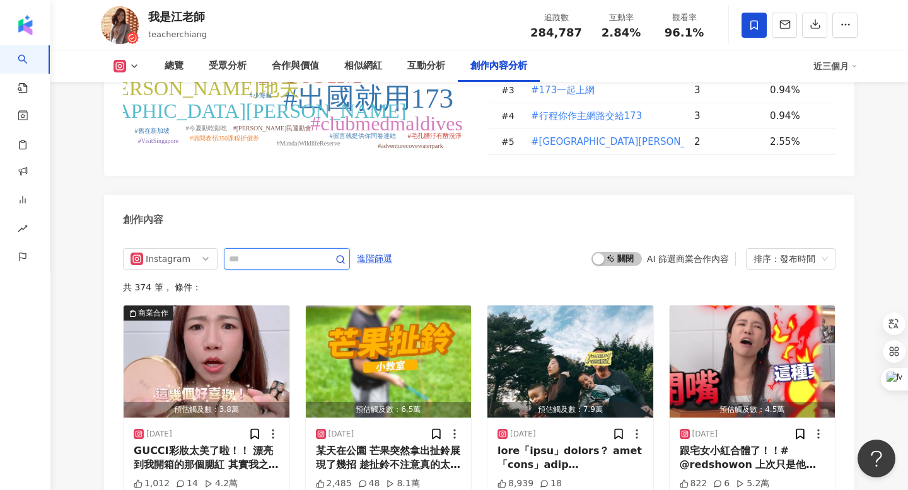
click at [303, 251] on input "text" at bounding box center [273, 258] width 88 height 15
type input "**"
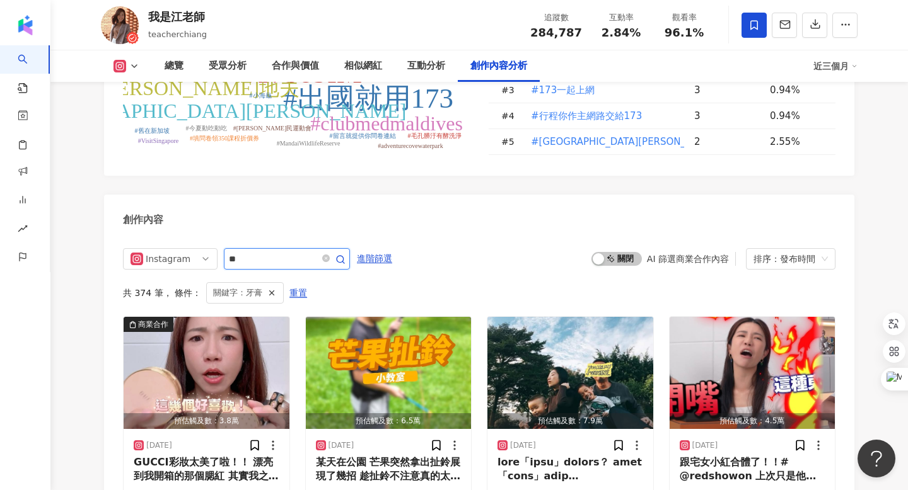
scroll to position [3875, 0]
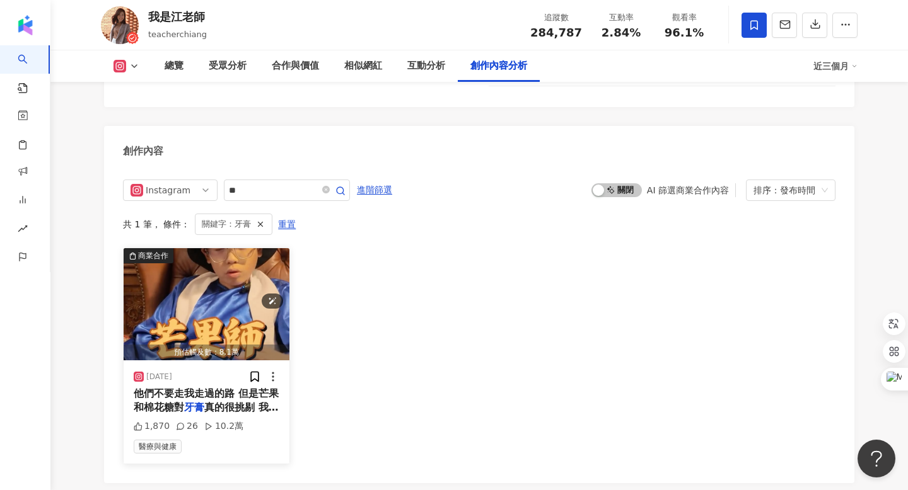
click at [219, 248] on img "button" at bounding box center [207, 304] width 166 height 112
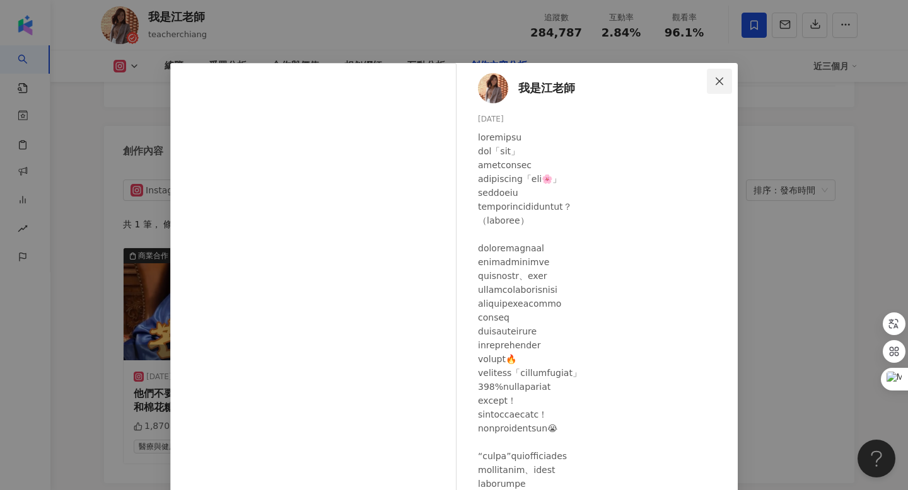
click at [719, 83] on icon "close" at bounding box center [719, 81] width 10 height 10
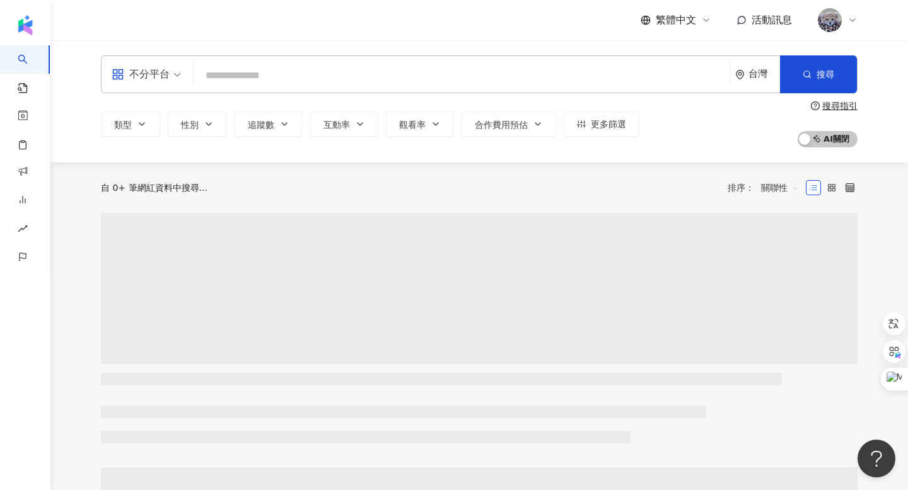
click at [404, 72] on input "search" at bounding box center [462, 76] width 526 height 24
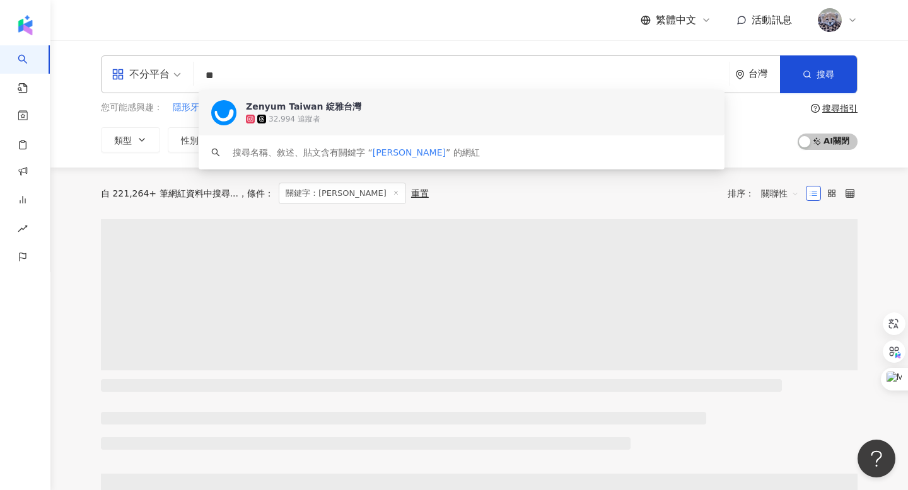
drag, startPoint x: 234, startPoint y: 79, endPoint x: 168, endPoint y: 78, distance: 66.2
click at [168, 78] on div "不分平台 ** 台灣 搜尋 cd539c97-181d-42e9-9e56-4b7101d878f5 keyword Zenyum Taiwan 綻雅台灣 3…" at bounding box center [479, 74] width 756 height 38
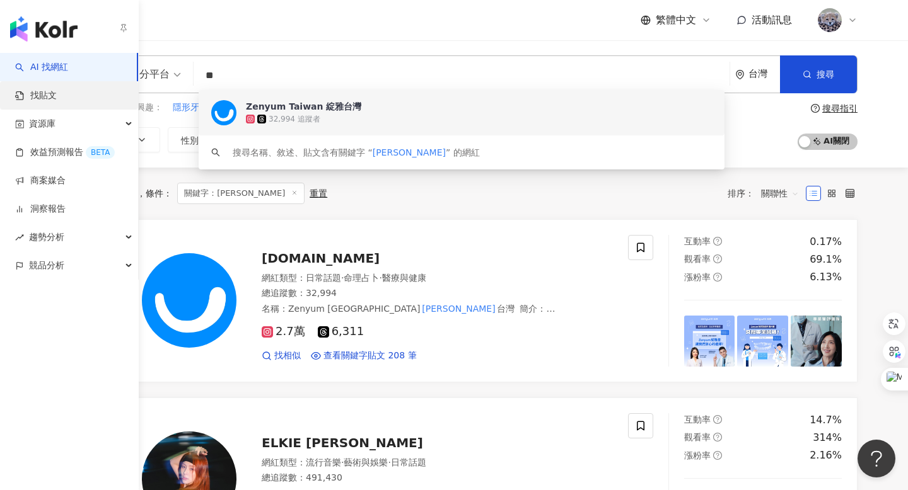
type input "**"
click at [23, 93] on link "找貼文" at bounding box center [36, 96] width 42 height 13
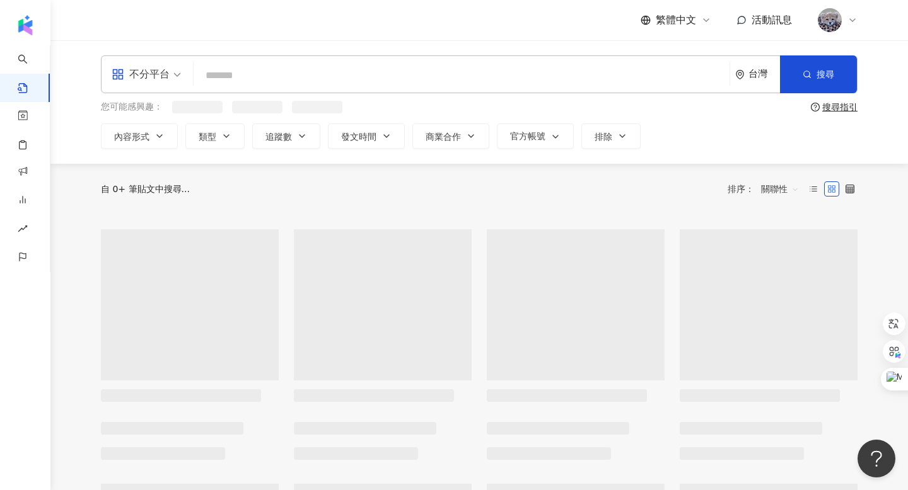
click at [343, 78] on input "search" at bounding box center [462, 75] width 526 height 27
paste input "**"
type input "**"
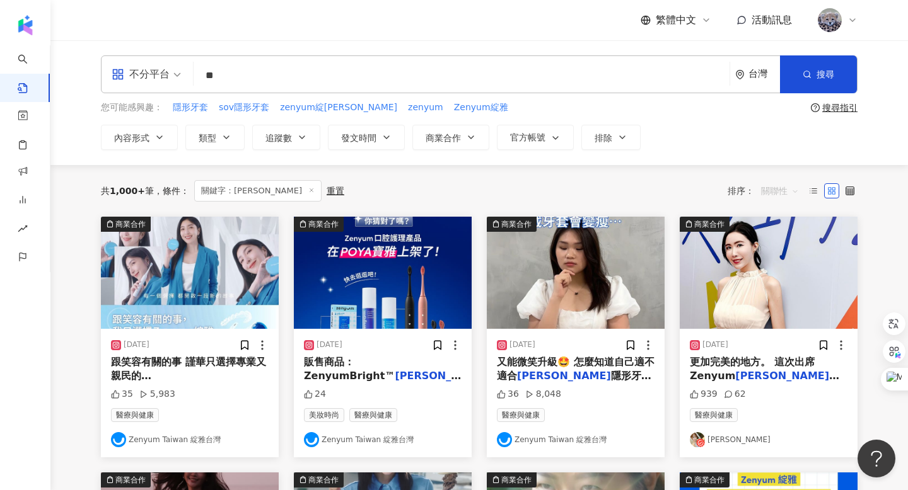
click at [771, 187] on span "關聯性" at bounding box center [780, 191] width 38 height 20
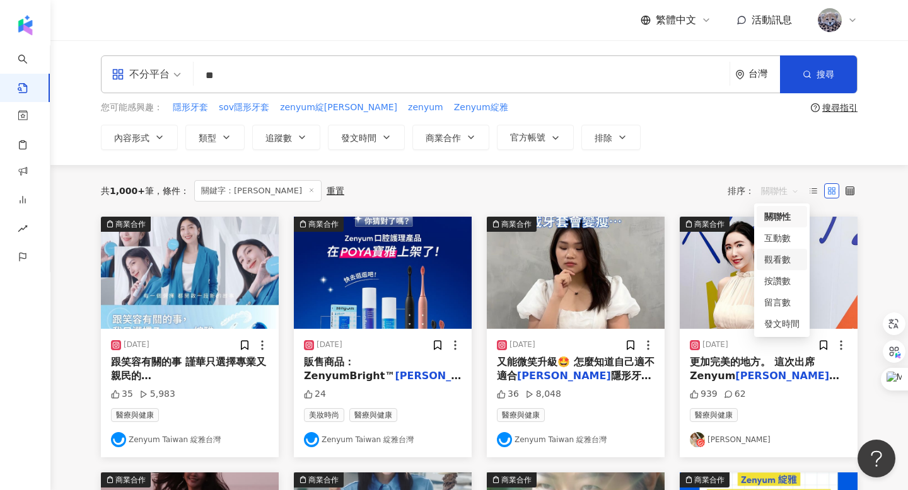
click at [771, 258] on div "觀看數" at bounding box center [781, 260] width 35 height 14
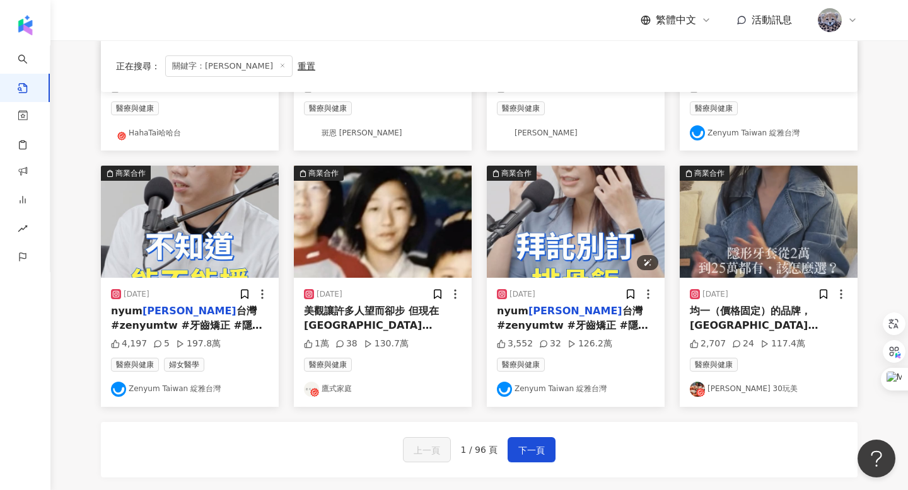
scroll to position [562, 0]
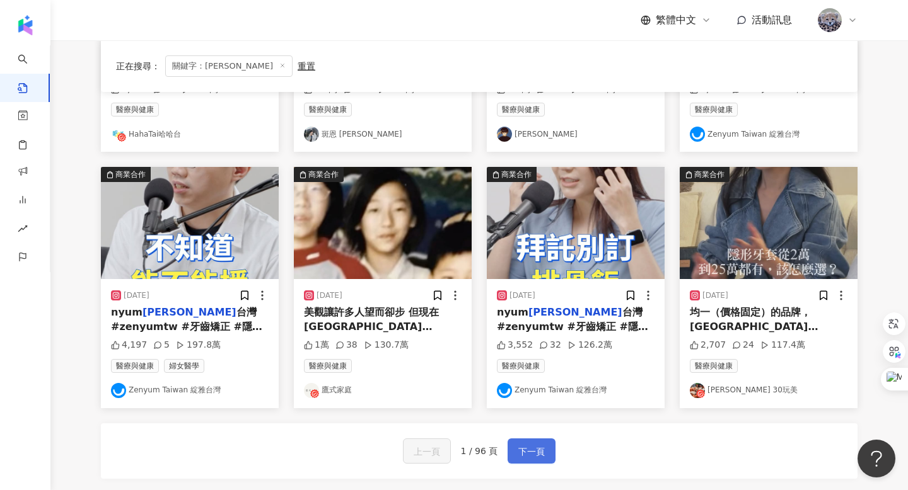
click at [539, 448] on span "下一頁" at bounding box center [531, 451] width 26 height 15
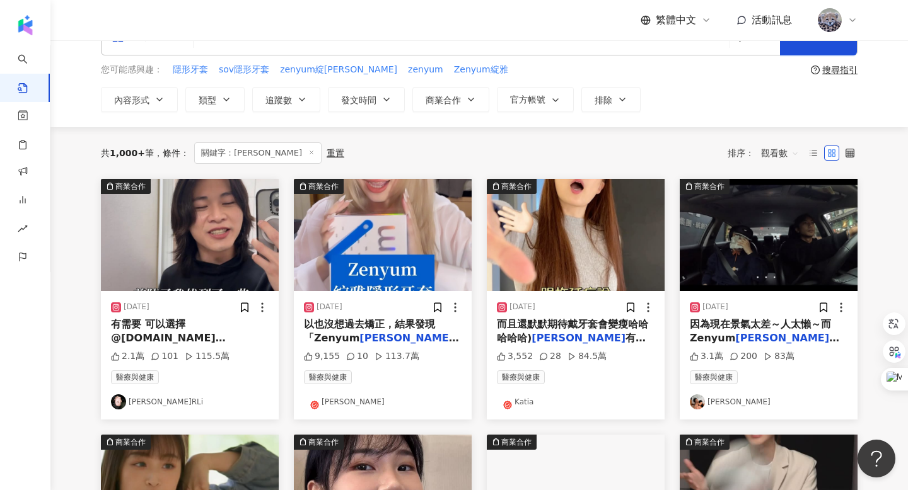
scroll to position [36, 0]
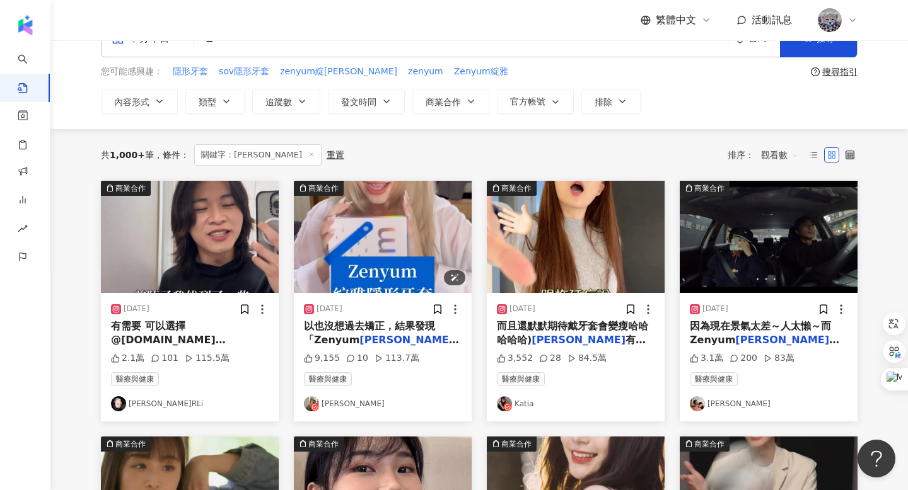
click at [367, 250] on img "button" at bounding box center [383, 237] width 178 height 112
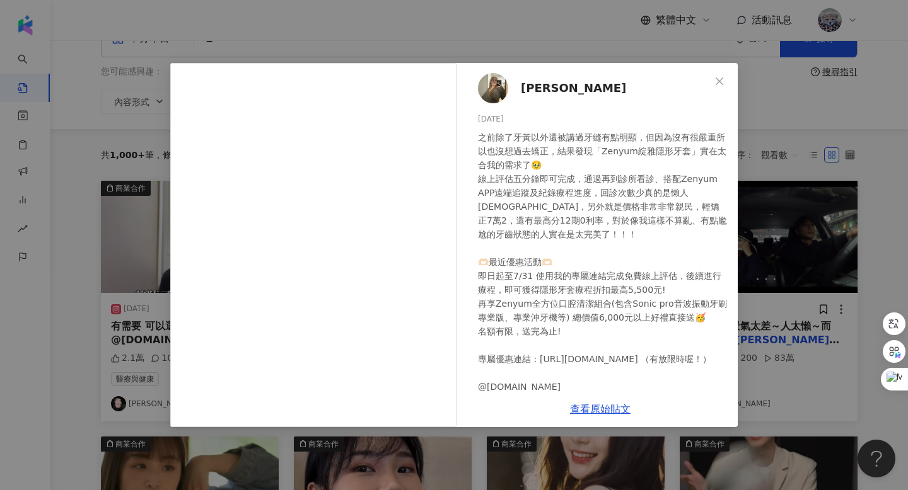
click at [535, 86] on span "[PERSON_NAME]" at bounding box center [573, 88] width 105 height 18
click at [722, 83] on icon "close" at bounding box center [719, 81] width 10 height 10
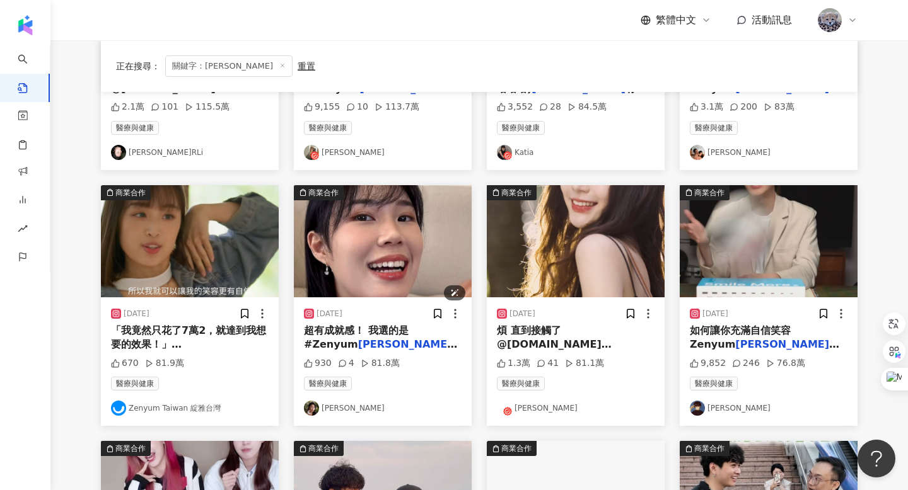
scroll to position [290, 0]
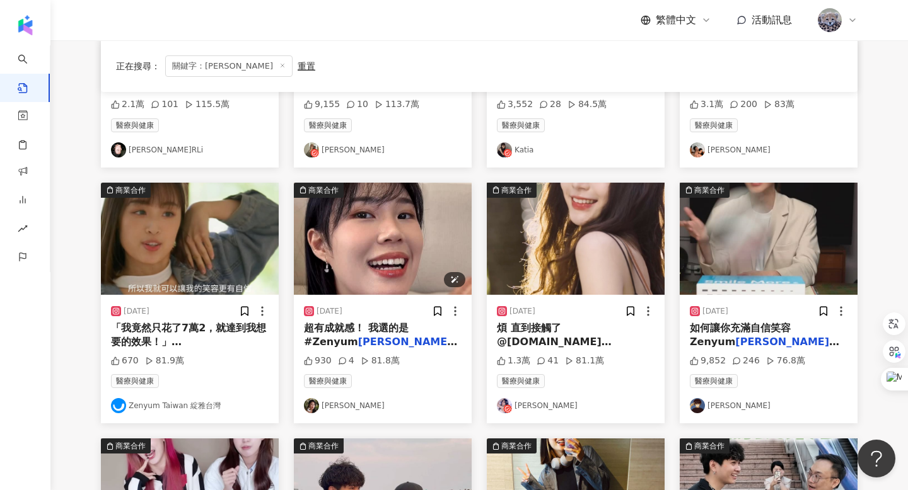
click at [388, 257] on img "button" at bounding box center [383, 239] width 178 height 112
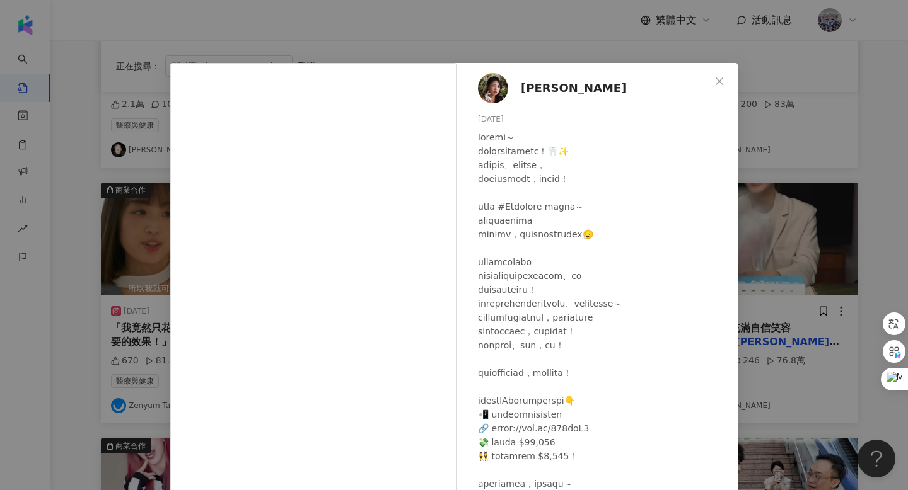
click at [545, 83] on span "[PERSON_NAME]" at bounding box center [573, 88] width 105 height 18
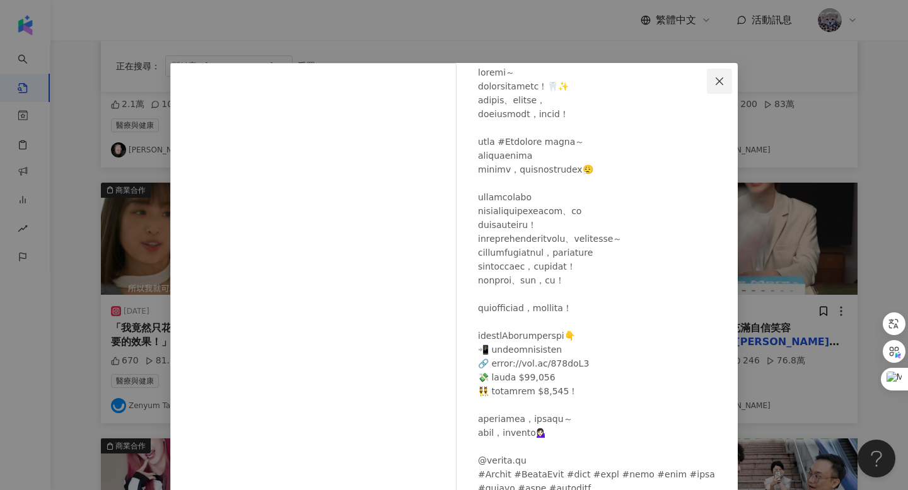
click at [714, 85] on icon "close" at bounding box center [719, 81] width 10 height 10
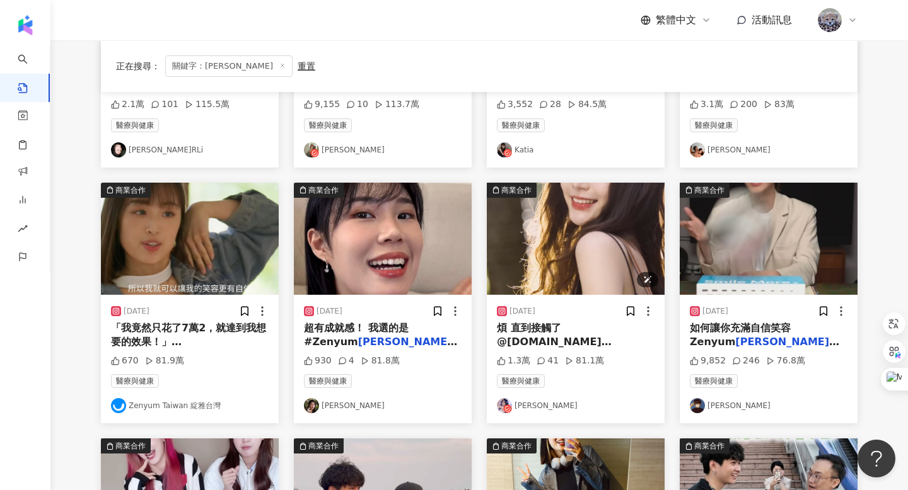
click at [600, 224] on img "button" at bounding box center [576, 239] width 178 height 112
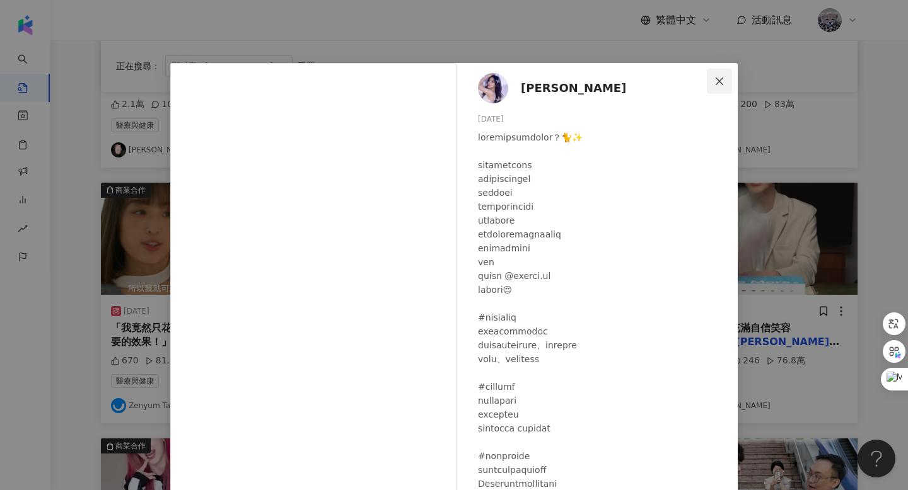
click at [719, 80] on icon "close" at bounding box center [719, 81] width 8 height 8
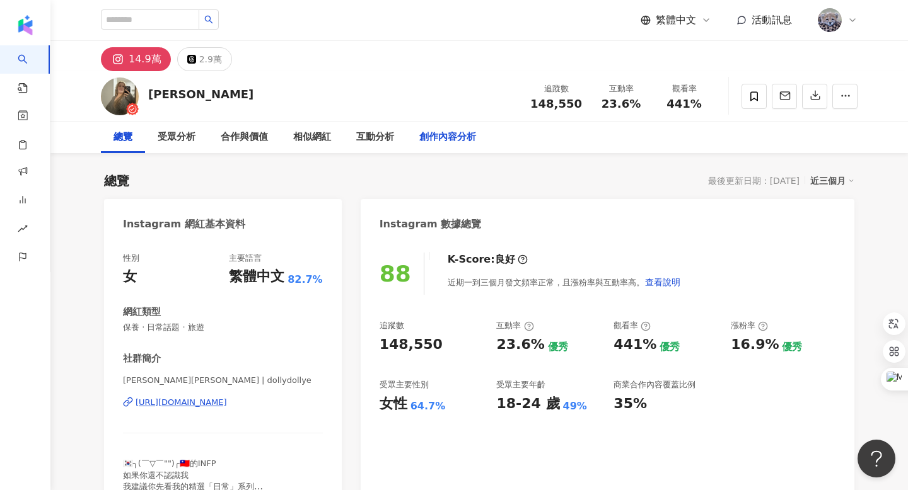
click at [441, 134] on div "創作內容分析" at bounding box center [447, 137] width 57 height 15
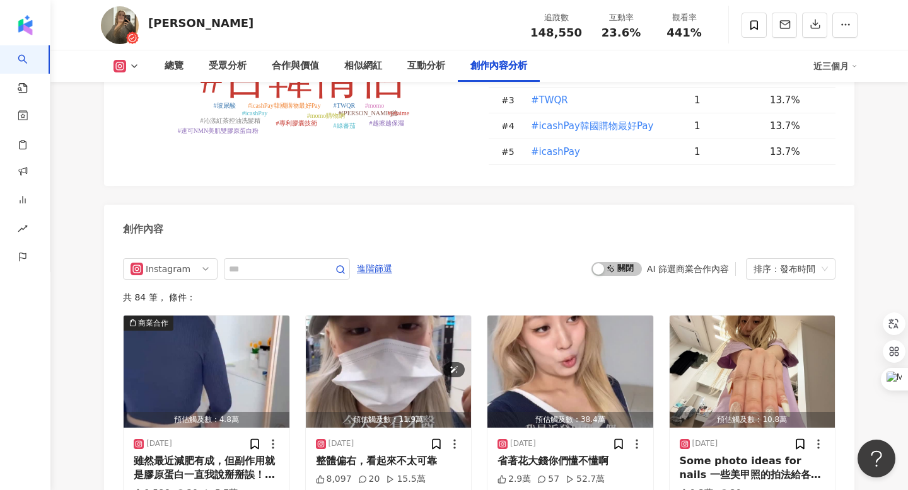
scroll to position [3757, 0]
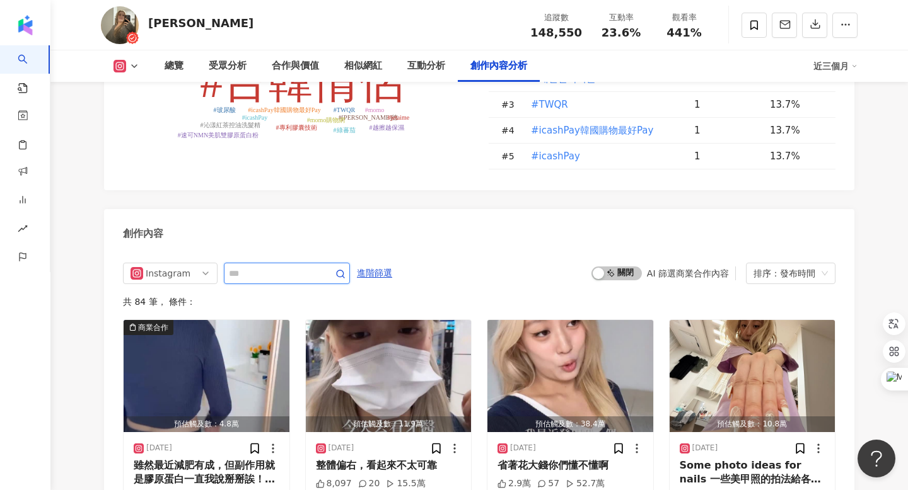
click at [251, 266] on input "text" at bounding box center [273, 273] width 88 height 15
type input "**"
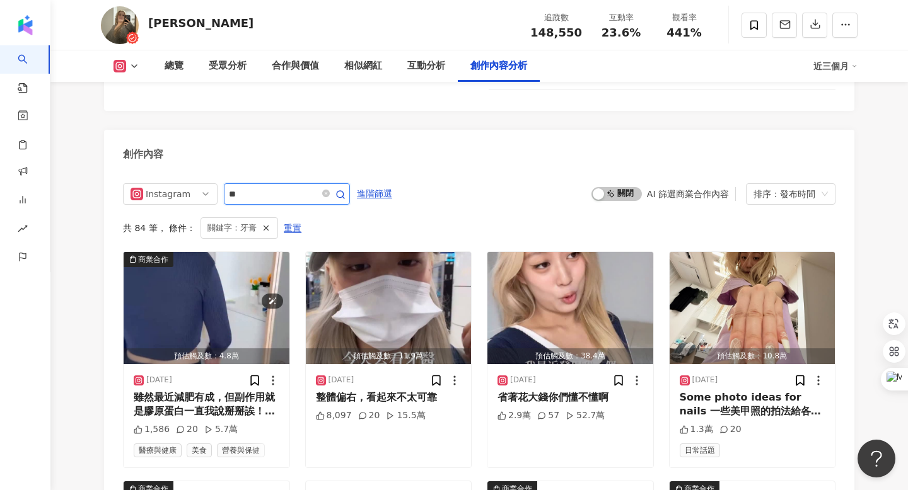
scroll to position [3796, 0]
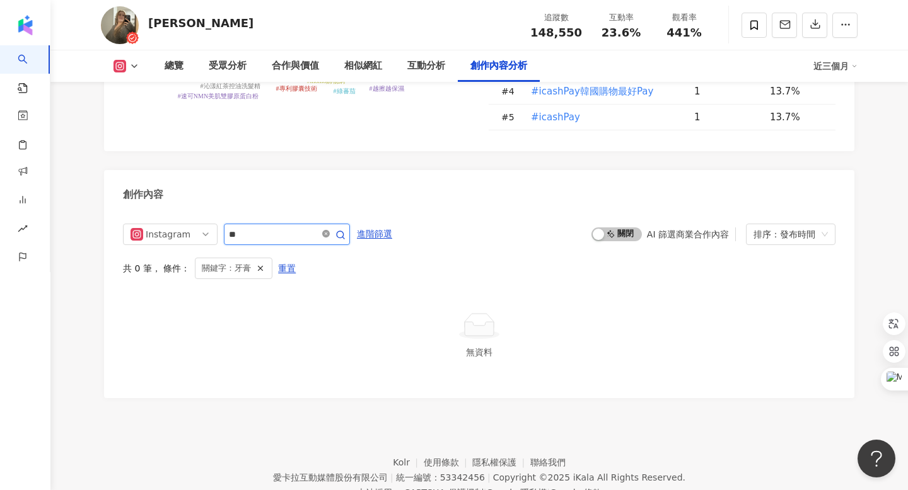
click at [328, 230] on icon "close-circle" at bounding box center [326, 234] width 8 height 8
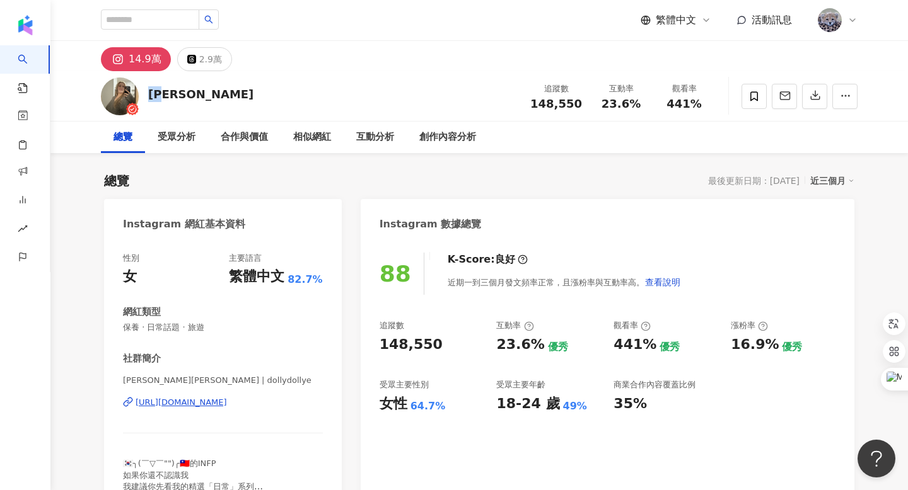
drag, startPoint x: 147, startPoint y: 91, endPoint x: 169, endPoint y: 91, distance: 21.4
click at [169, 91] on div "多莉Dolly wu" at bounding box center [200, 94] width 105 height 16
copy div "多莉"
click at [436, 78] on div "多莉Dolly wu 追蹤數 148,550 互動率 23.6% 觀看率 441%" at bounding box center [479, 96] width 807 height 50
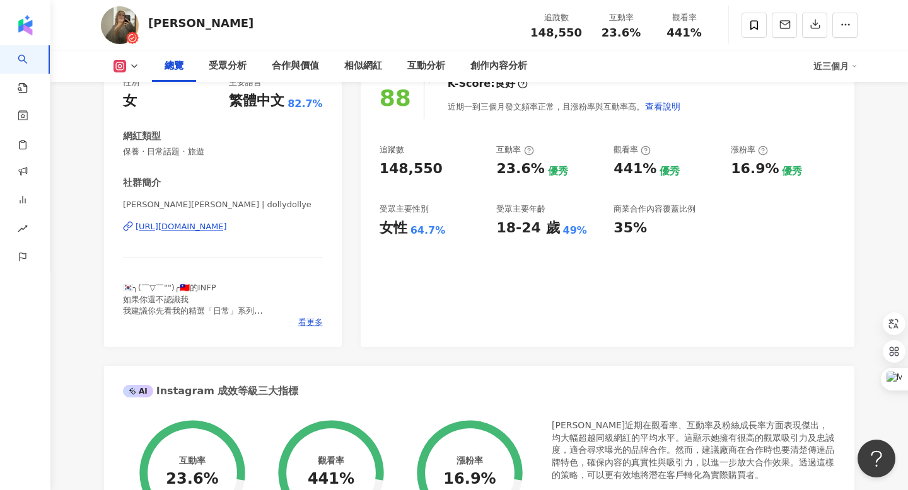
scroll to position [192, 0]
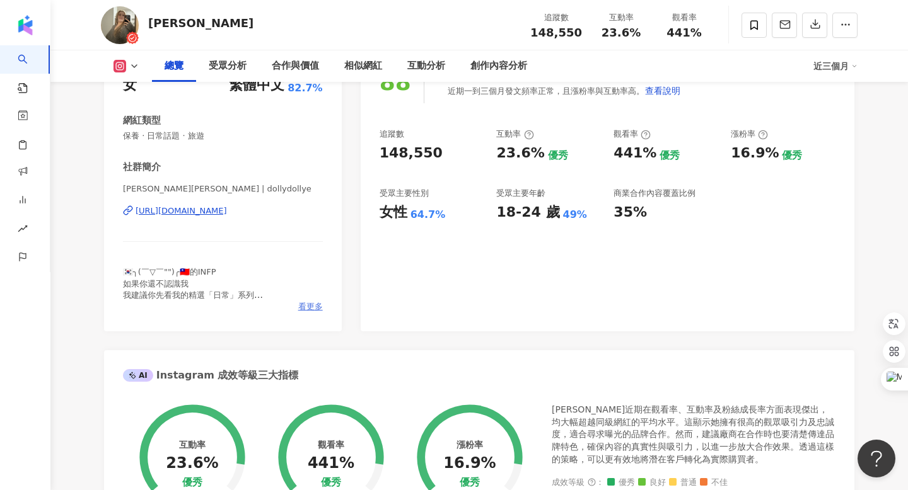
click at [309, 307] on span "看更多" at bounding box center [310, 306] width 25 height 11
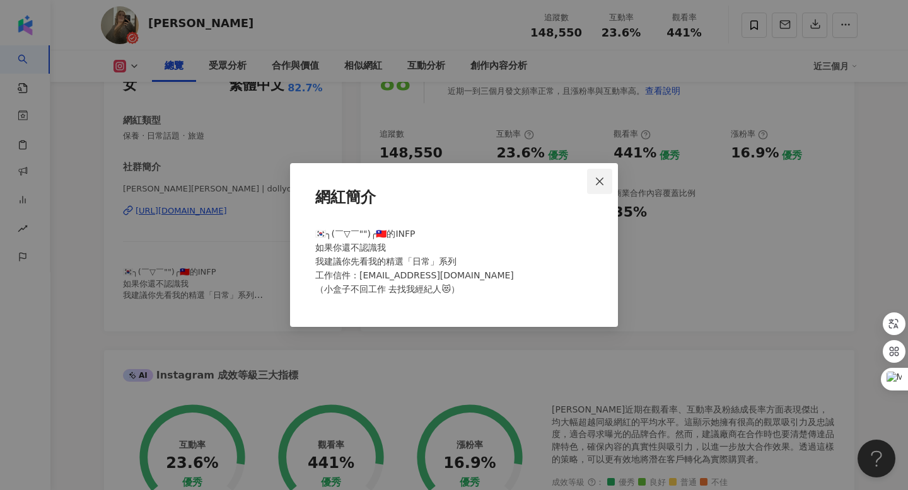
click at [596, 177] on icon "close" at bounding box center [600, 181] width 8 height 8
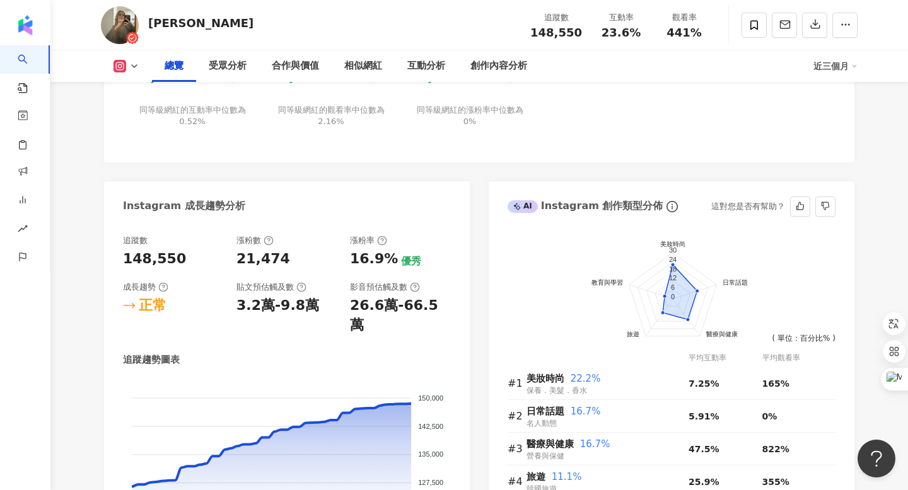
scroll to position [621, 0]
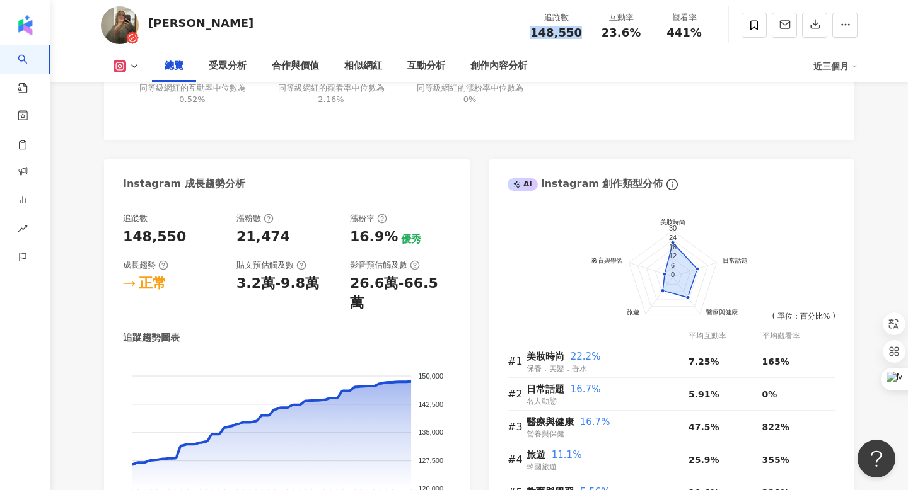
drag, startPoint x: 536, startPoint y: 30, endPoint x: 582, endPoint y: 30, distance: 46.0
click at [582, 30] on div "追蹤數 148,550" at bounding box center [556, 24] width 67 height 27
copy span "148,550"
click at [571, 129] on div "互動率 23.6% 優秀 同等級網紅的互動率中位數為 0.52% 觀看率 441% 優秀 同等級網紅的觀看率中位數為 2.16% 漲粉率 16.9% 優秀 同…" at bounding box center [479, 51] width 750 height 178
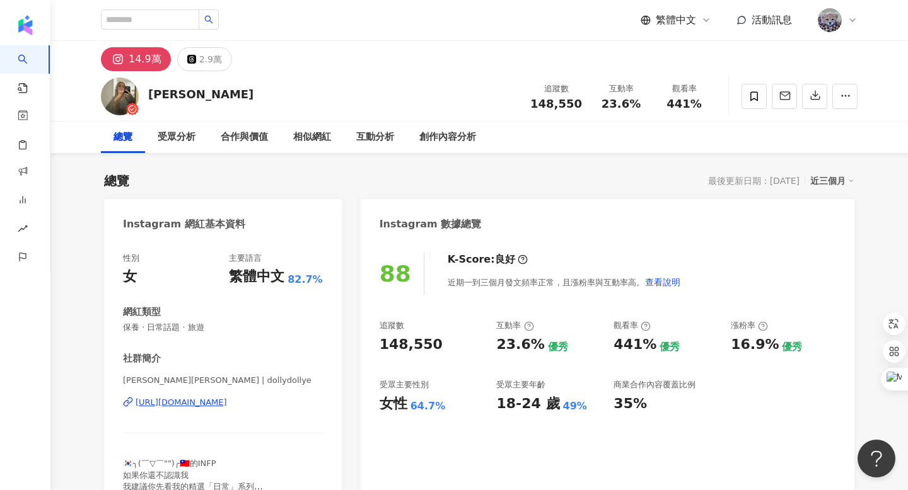
click at [185, 398] on div "https://www.instagram.com/dollydollye/" at bounding box center [181, 402] width 91 height 11
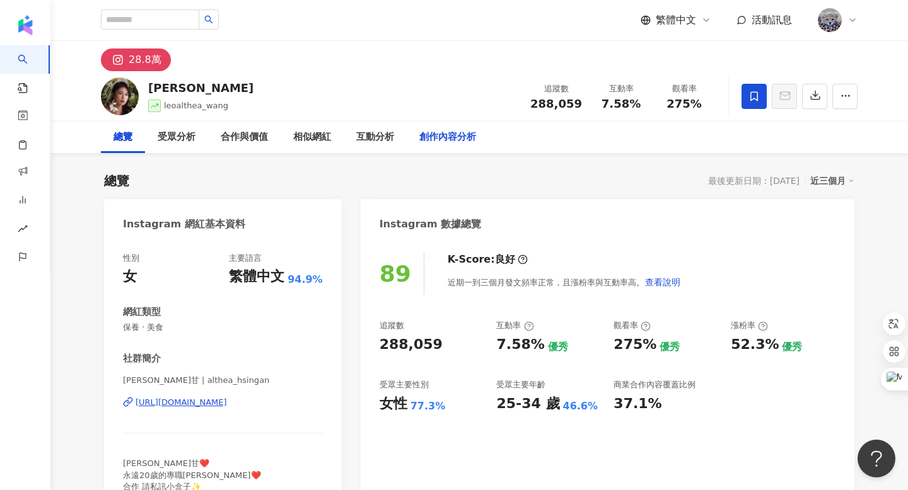
click at [459, 137] on div "創作內容分析" at bounding box center [447, 137] width 57 height 15
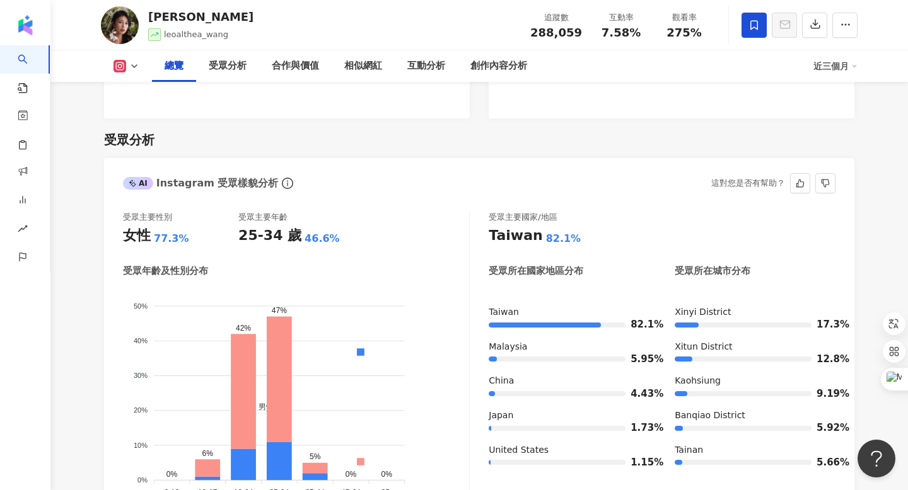
scroll to position [649, 0]
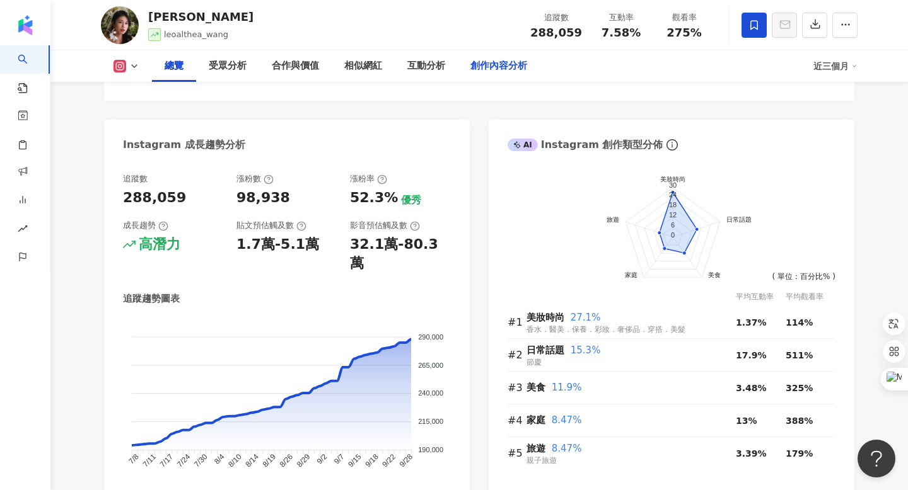
click at [488, 50] on div "創作內容分析" at bounding box center [499, 66] width 82 height 32
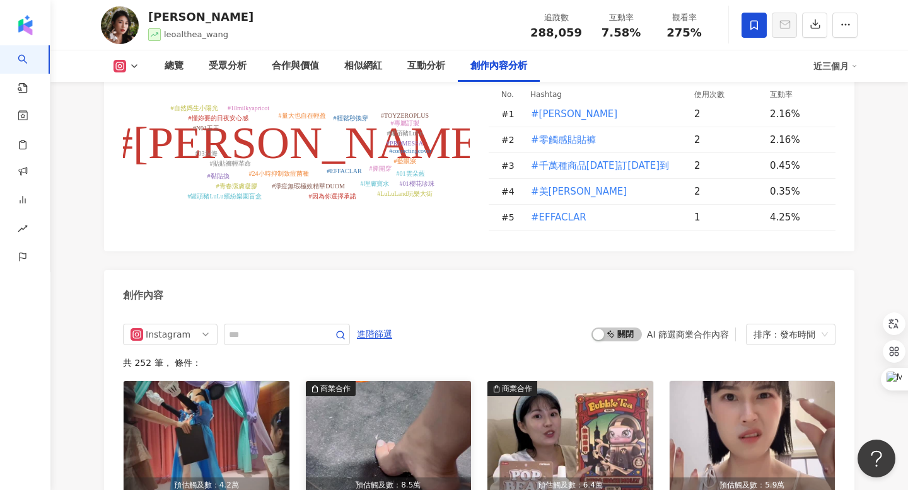
scroll to position [3800, 0]
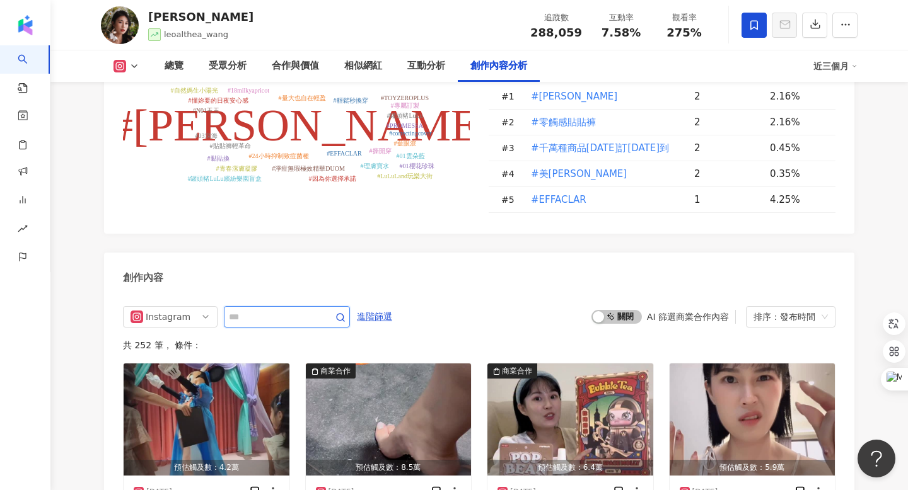
click at [292, 309] on input "text" at bounding box center [273, 316] width 88 height 15
type input "*"
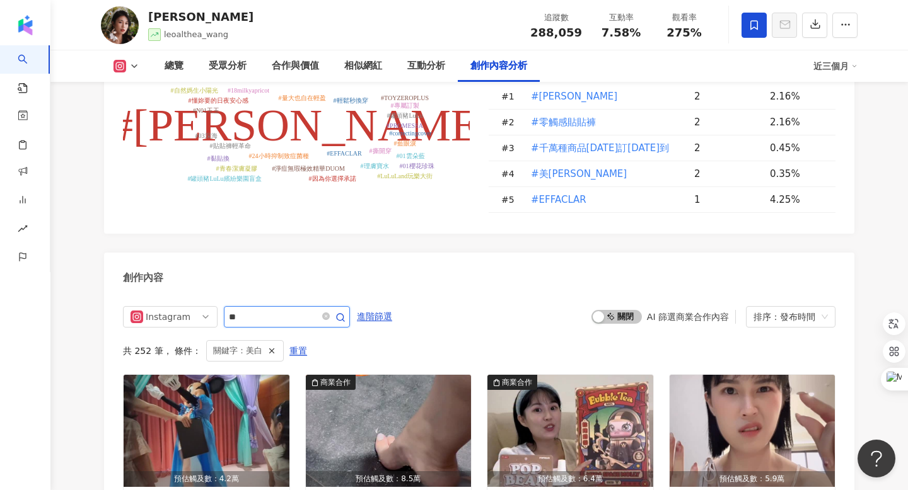
scroll to position [3881, 0]
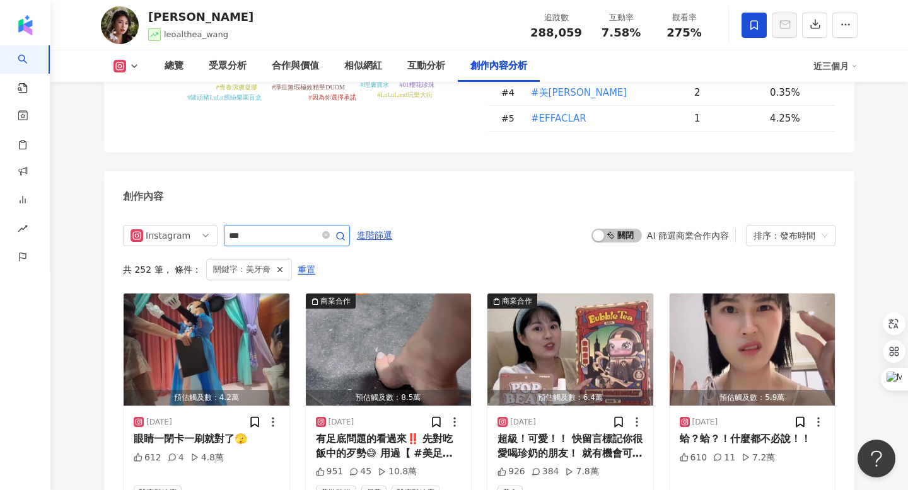
scroll to position [3841, 0]
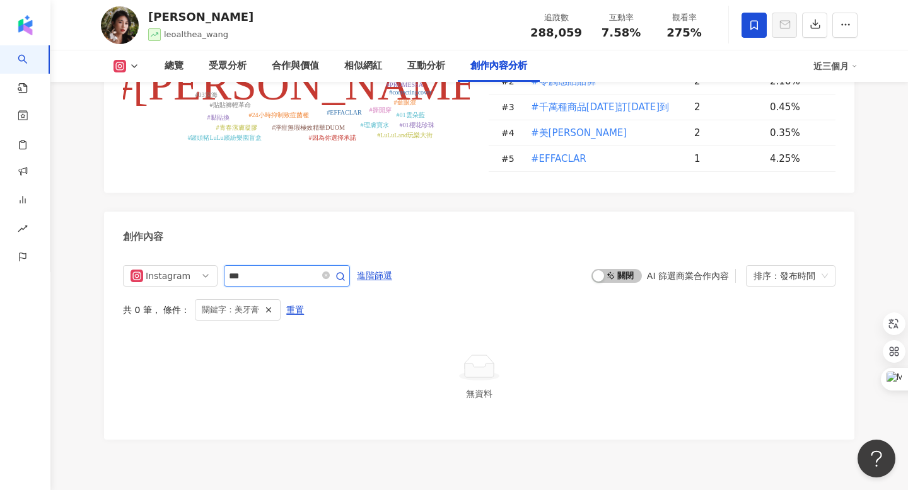
click at [248, 269] on input "***" at bounding box center [273, 276] width 88 height 15
click at [238, 269] on input "***" at bounding box center [273, 276] width 88 height 15
click at [275, 269] on input "**" at bounding box center [273, 276] width 88 height 15
type input "*"
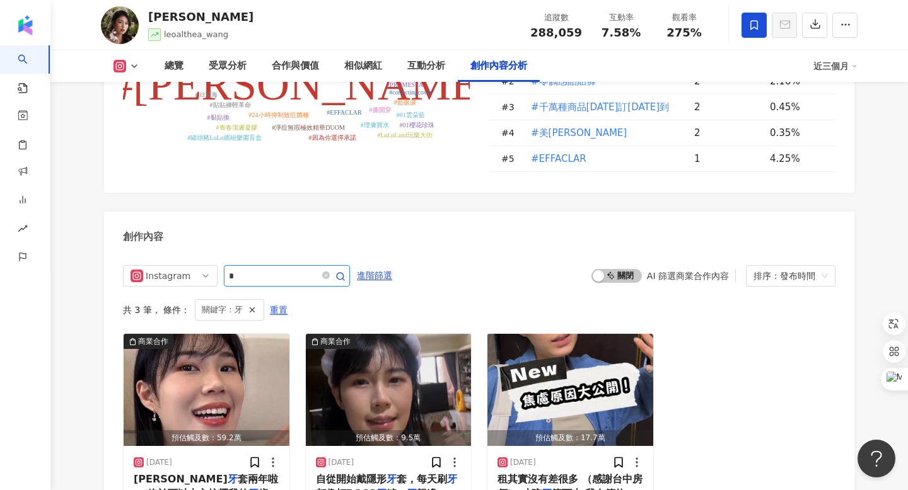
scroll to position [3881, 0]
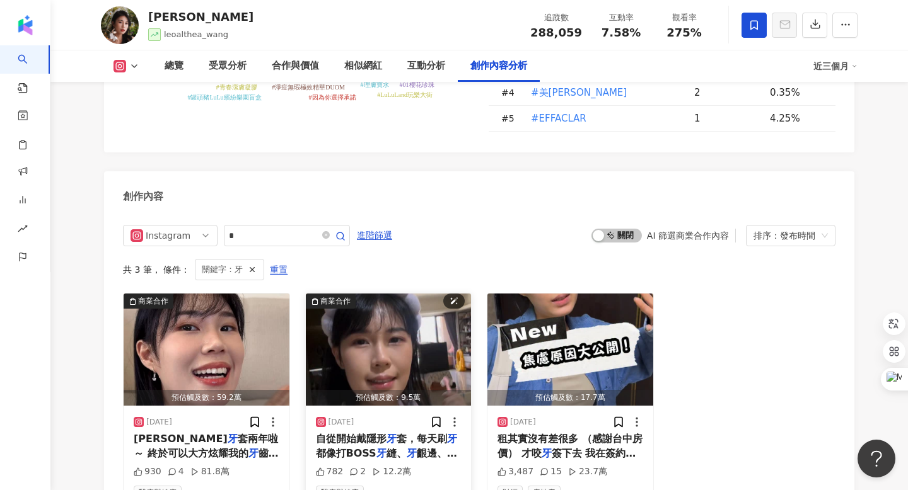
click at [404, 294] on img "button" at bounding box center [389, 350] width 166 height 112
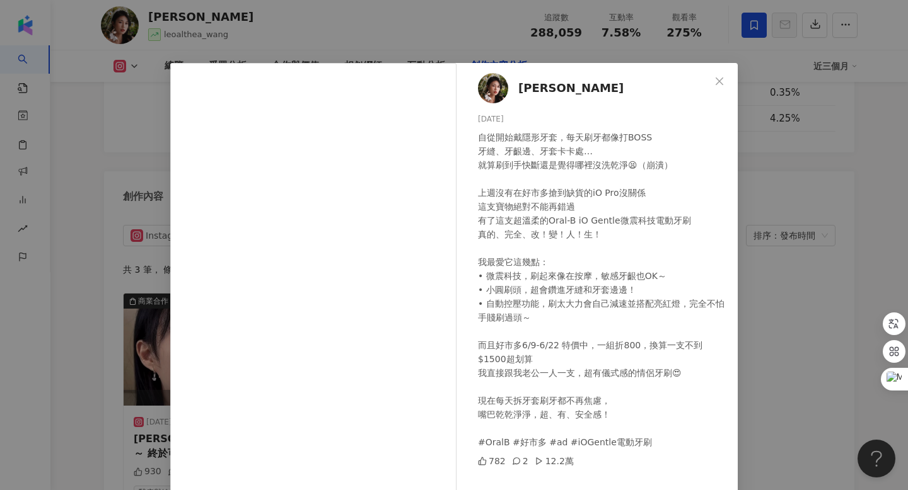
scroll to position [15, 0]
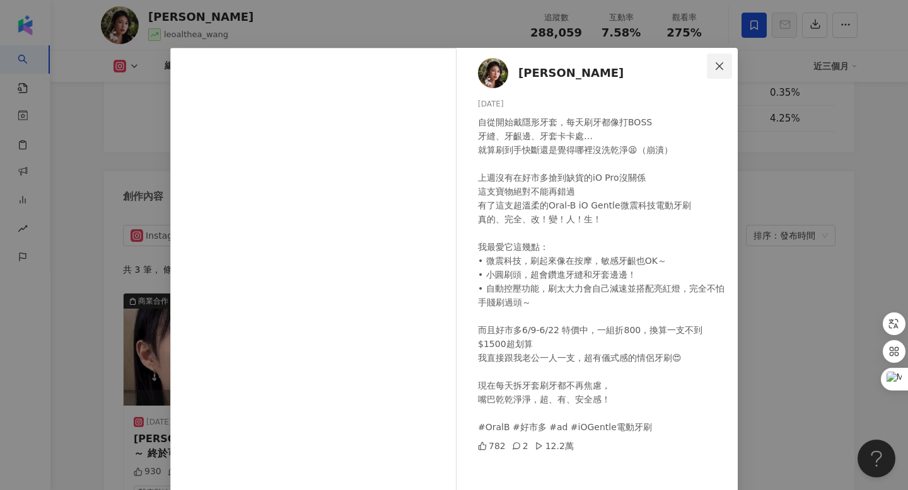
click at [721, 63] on icon "close" at bounding box center [719, 66] width 10 height 10
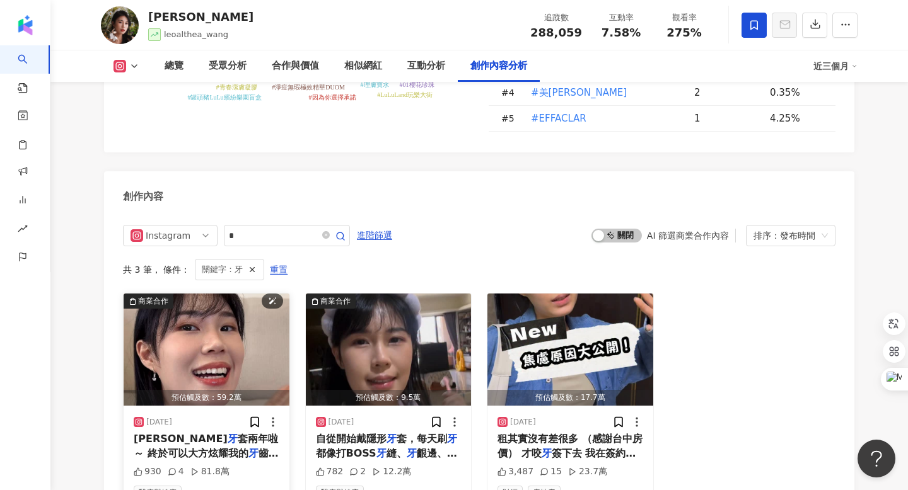
click at [253, 294] on img "button" at bounding box center [207, 350] width 166 height 112
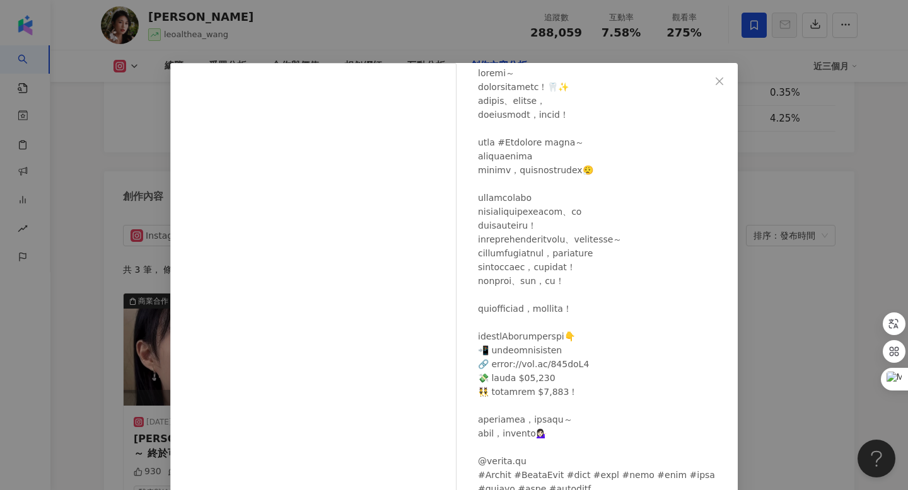
scroll to position [64, 0]
click at [722, 79] on icon "close" at bounding box center [719, 81] width 10 height 10
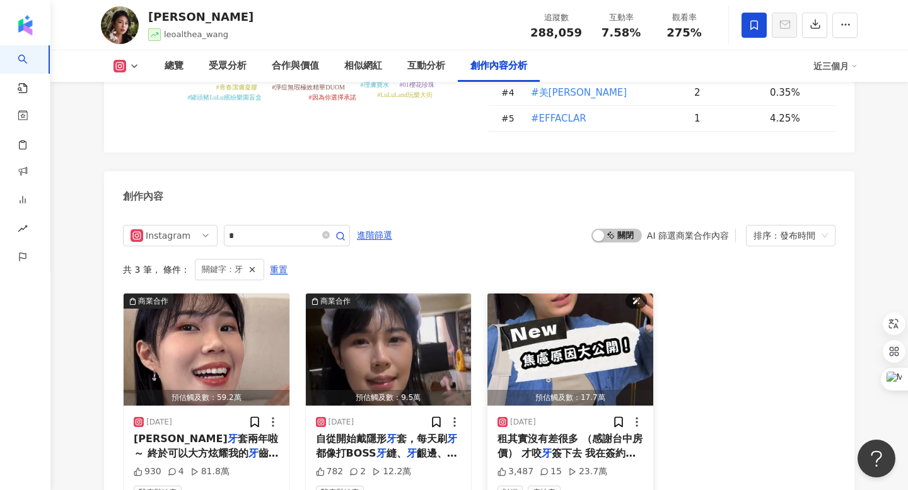
click at [575, 296] on img "button" at bounding box center [570, 350] width 166 height 112
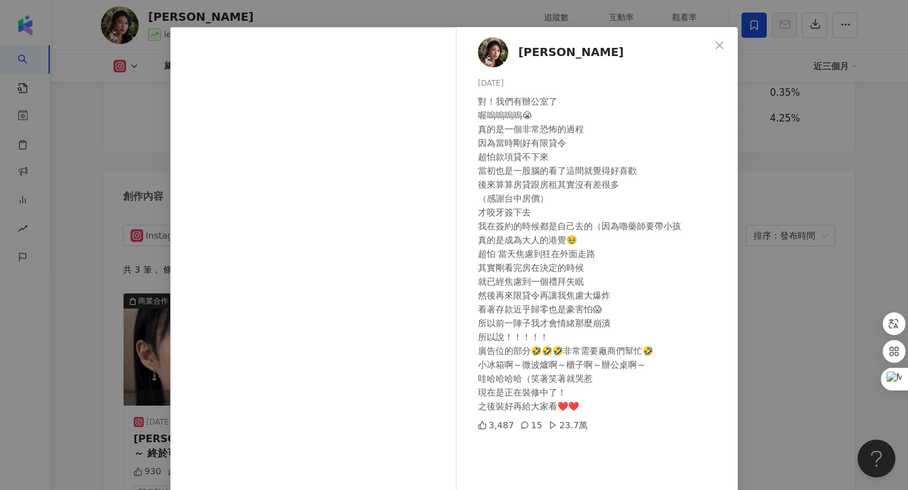
scroll to position [40, 0]
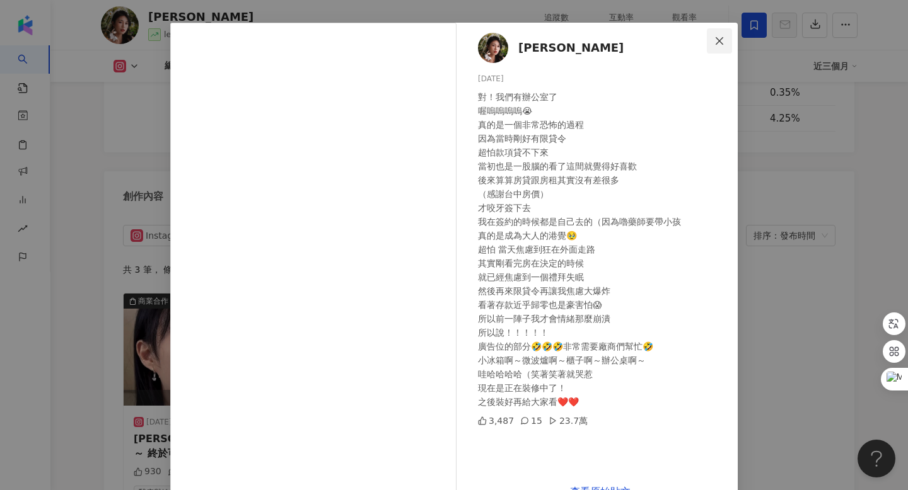
click at [713, 42] on span "Close" at bounding box center [719, 41] width 25 height 10
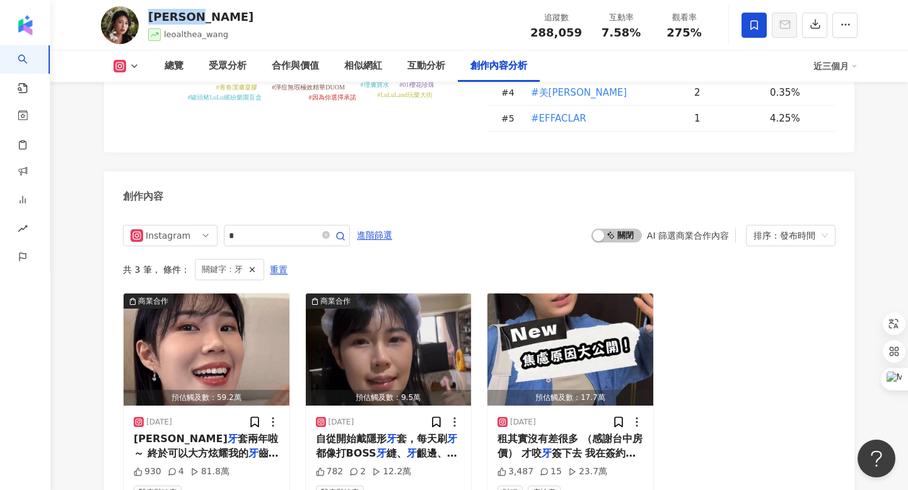
drag, startPoint x: 147, startPoint y: 15, endPoint x: 209, endPoint y: 15, distance: 61.1
click at [209, 15] on div "[PERSON_NAME] leoalthea_wang 追蹤數 288,059 互動率 7.58% 觀看率 275%" at bounding box center [479, 25] width 807 height 50
copy div "[PERSON_NAME]"
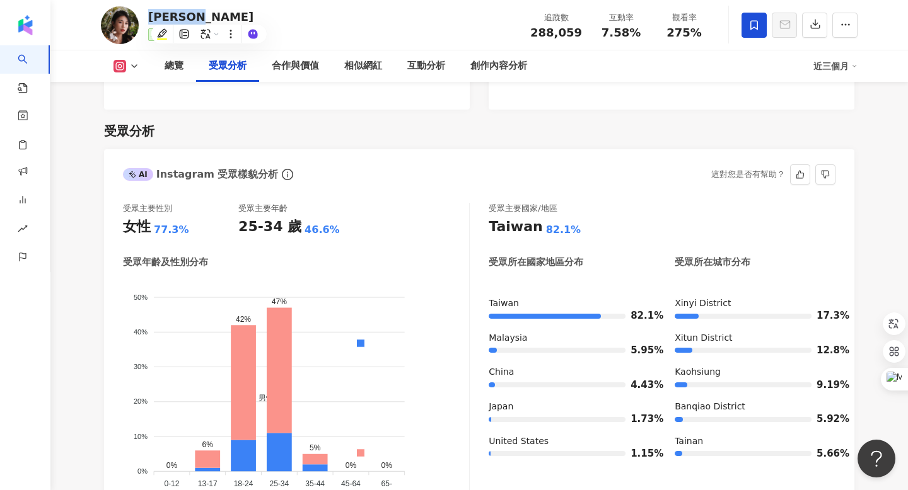
scroll to position [0, 0]
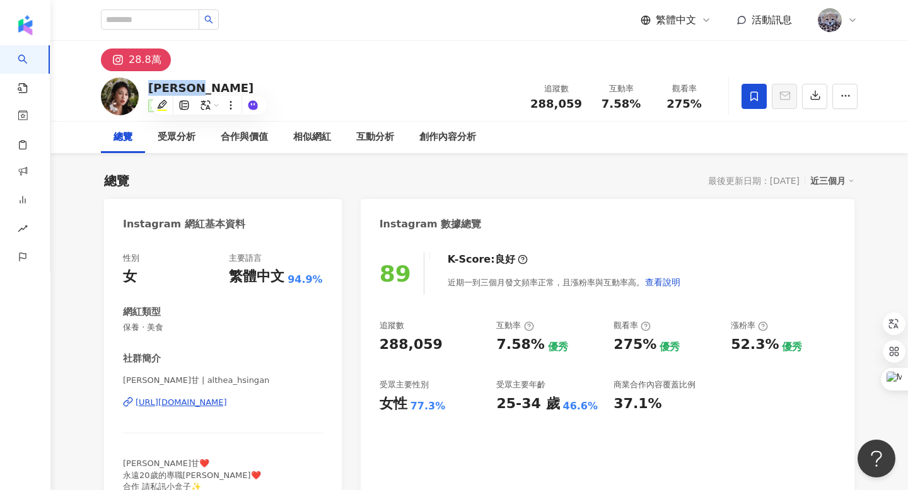
click at [236, 336] on div "性別 女 主要語言 繁體中文 94.9% 網紅類型 保養 · 美食 社群簡介 [PERSON_NAME]甘 | althea_hsingan [URL][DO…" at bounding box center [223, 373] width 200 height 240
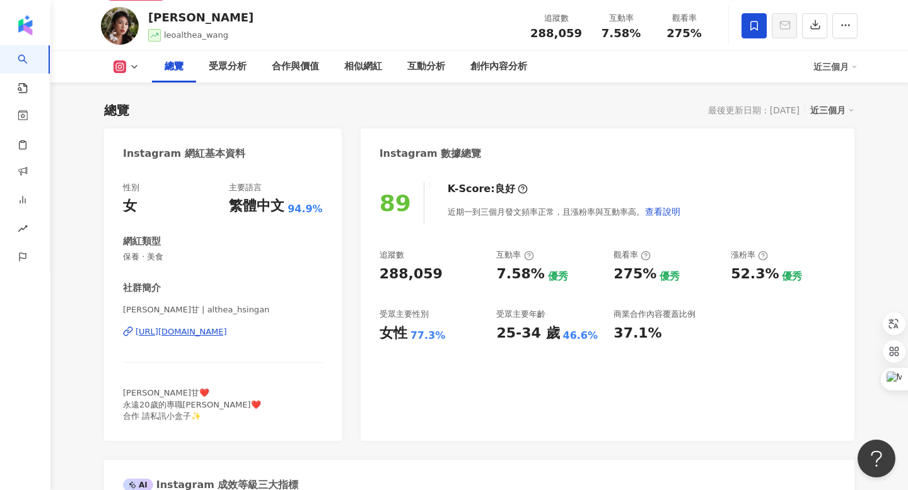
scroll to position [76, 0]
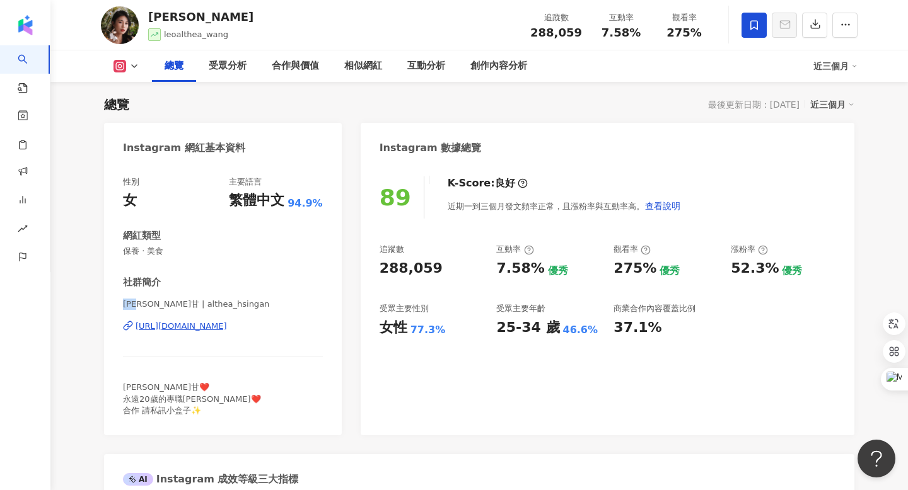
drag, startPoint x: 124, startPoint y: 303, endPoint x: 147, endPoint y: 303, distance: 23.3
click at [147, 303] on span "[PERSON_NAME]甘 | althea_hsingan" at bounding box center [223, 304] width 200 height 11
copy span "[PERSON_NAME]"
drag, startPoint x: 536, startPoint y: 32, endPoint x: 577, endPoint y: 32, distance: 41.6
click at [577, 32] on div "288,059" at bounding box center [556, 32] width 52 height 13
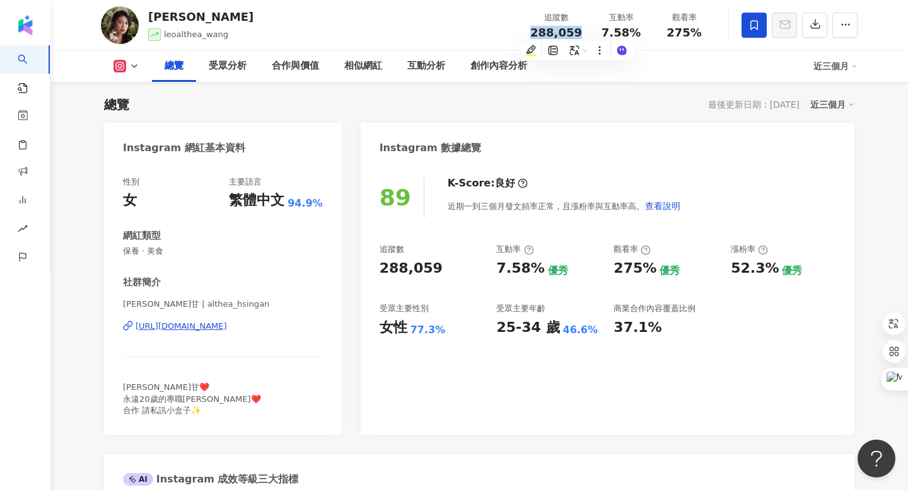
copy span "288,059"
click at [227, 326] on div "[URL][DOMAIN_NAME]" at bounding box center [181, 326] width 91 height 11
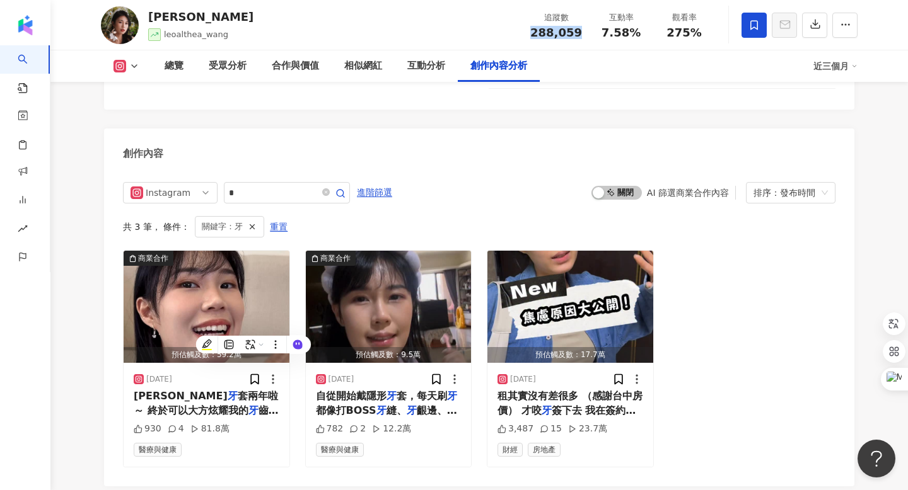
scroll to position [3897, 0]
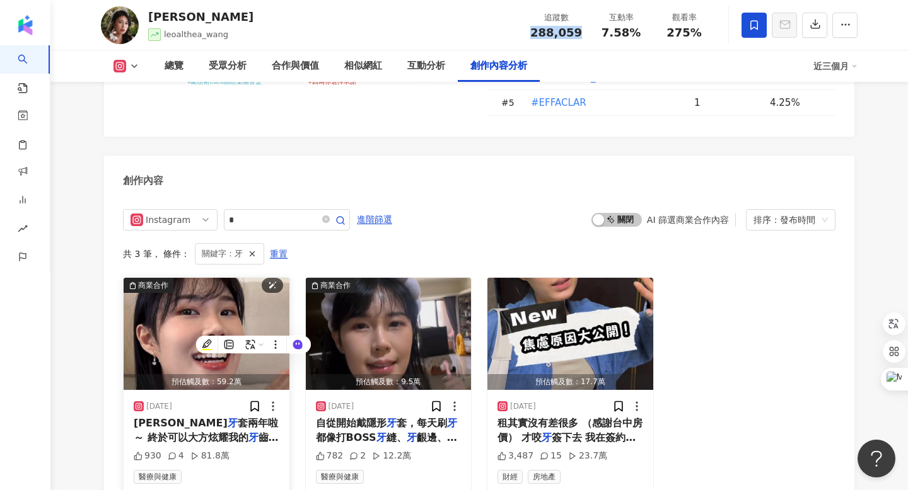
click at [222, 278] on img "button" at bounding box center [207, 334] width 166 height 112
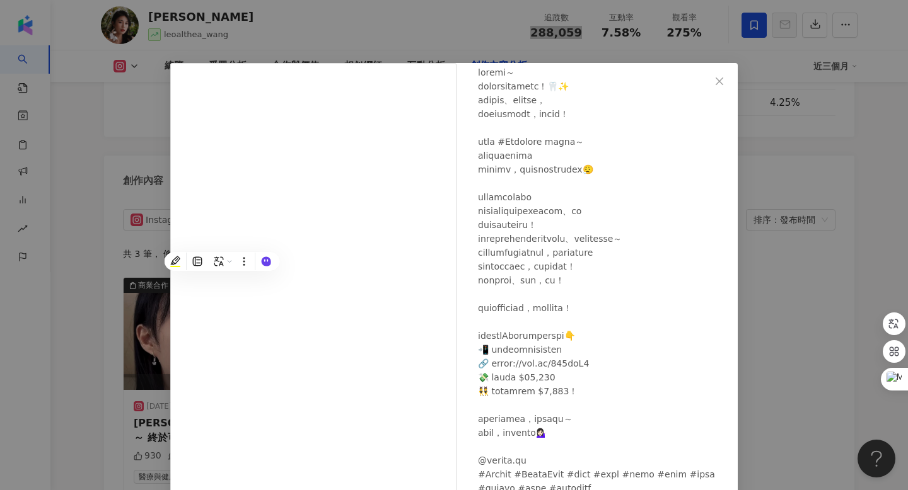
scroll to position [75, 0]
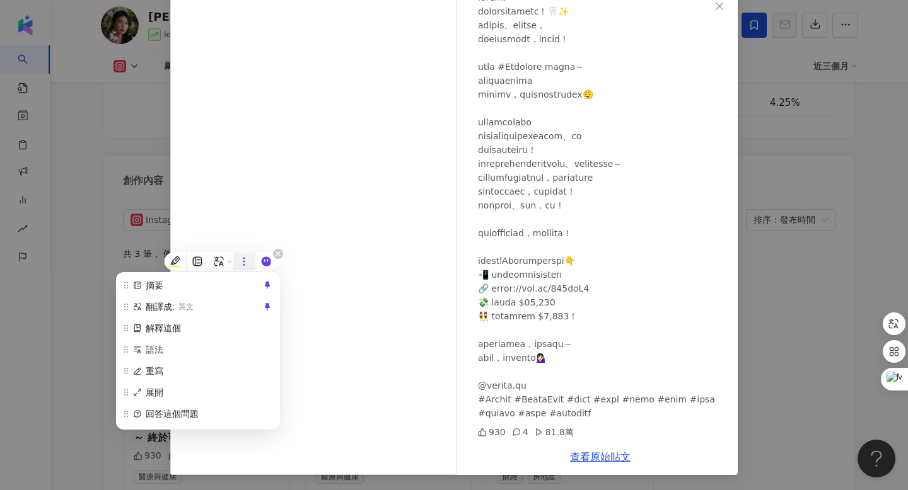
click at [245, 262] on icon at bounding box center [243, 261] width 11 height 11
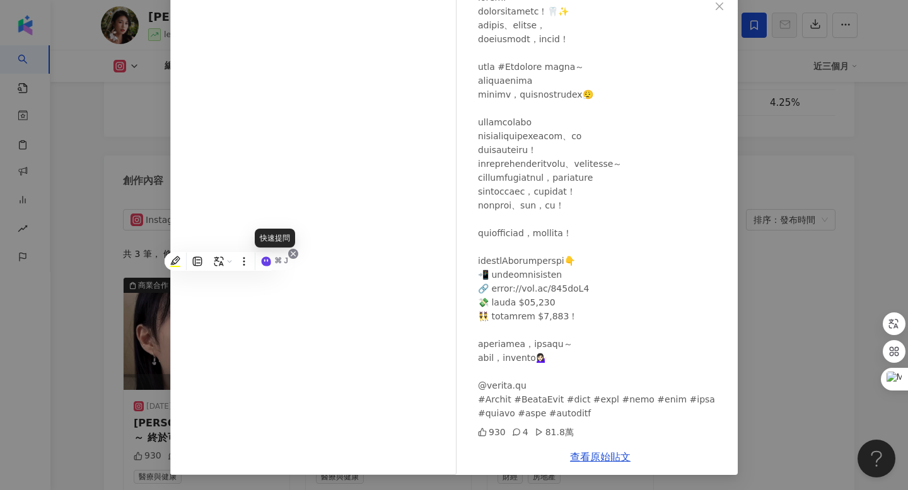
click at [291, 255] on icon at bounding box center [293, 254] width 10 height 10
click at [292, 255] on icon at bounding box center [293, 253] width 5 height 5
click at [287, 148] on div "隱藏直到下一次訪問" at bounding box center [293, 157] width 92 height 23
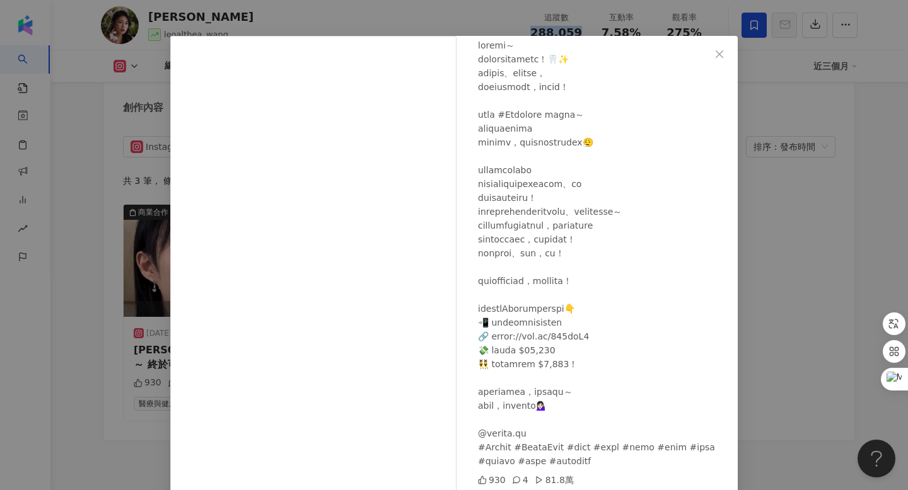
scroll to position [11, 0]
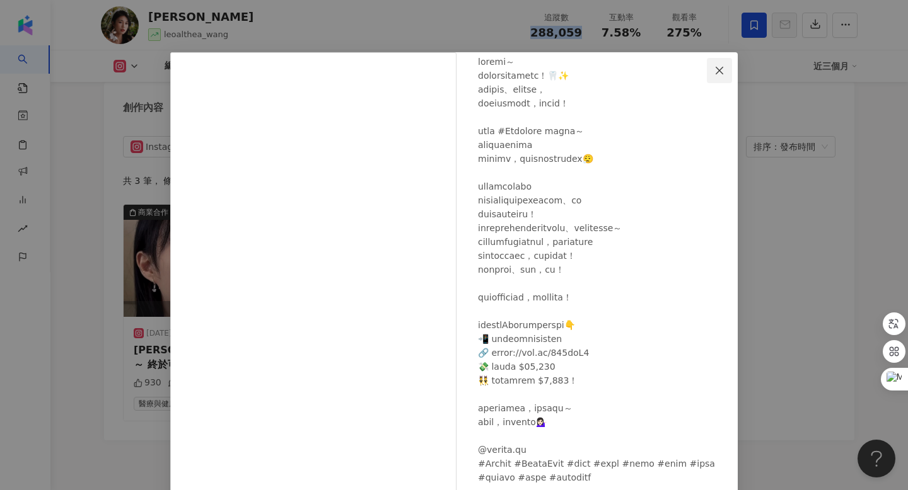
click at [717, 67] on icon "close" at bounding box center [719, 70] width 8 height 8
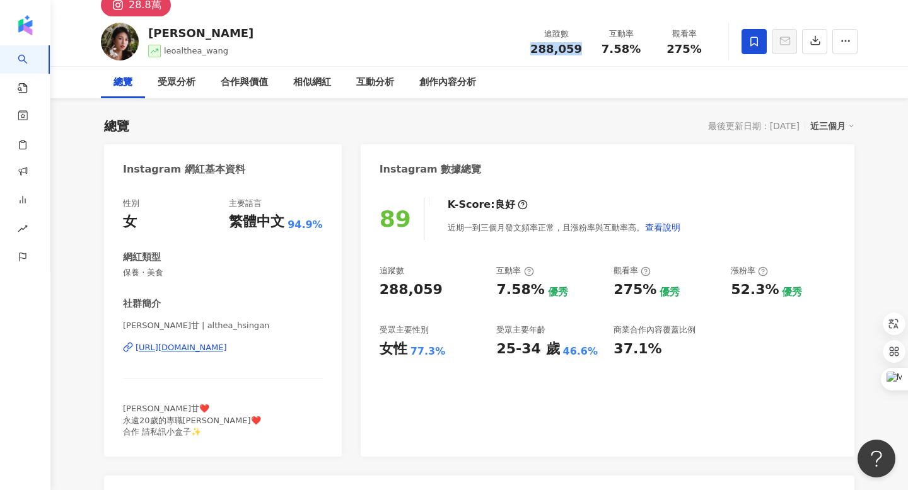
scroll to position [57, 0]
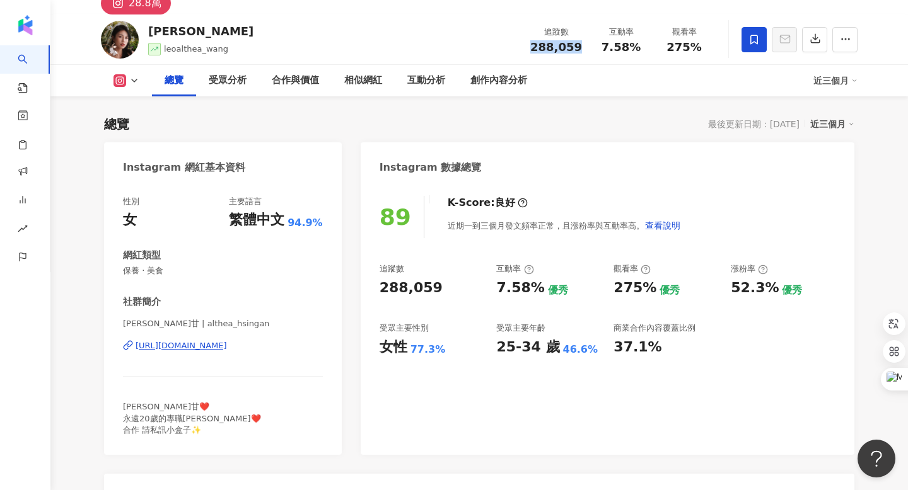
click at [227, 343] on div "[URL][DOMAIN_NAME]" at bounding box center [181, 345] width 91 height 11
